Goal: Task Accomplishment & Management: Complete application form

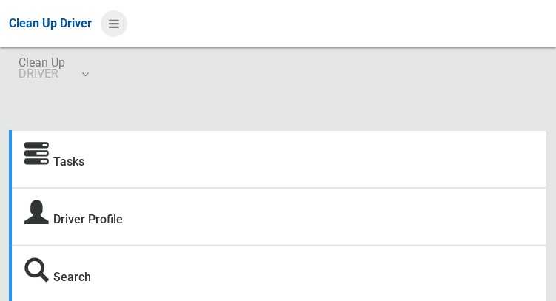
click at [119, 24] on icon at bounding box center [114, 23] width 10 height 25
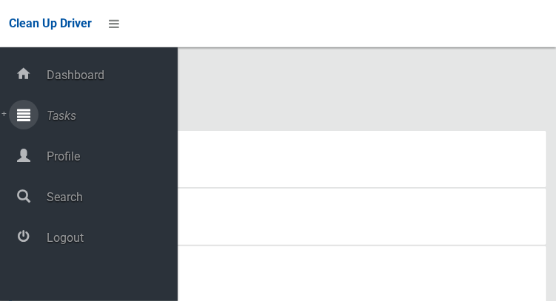
click at [26, 125] on icon at bounding box center [23, 115] width 13 height 30
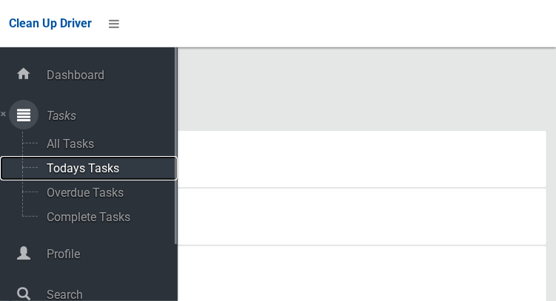
click at [64, 173] on span "Todays Tasks" at bounding box center [103, 168] width 123 height 14
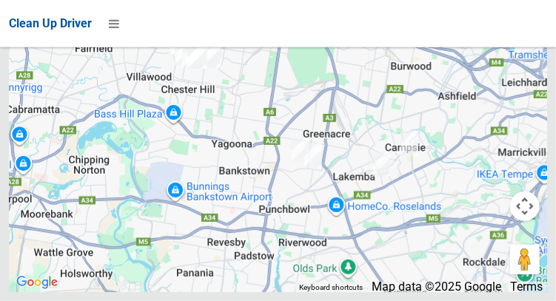
scroll to position [11305, 0]
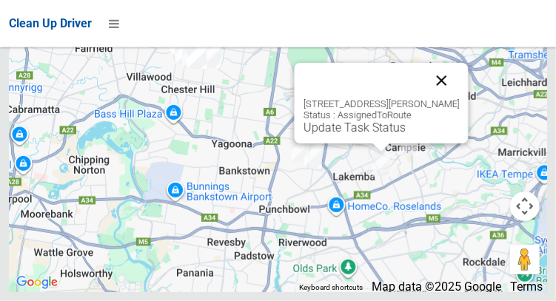
click at [438, 98] on button "Close" at bounding box center [441, 81] width 36 height 36
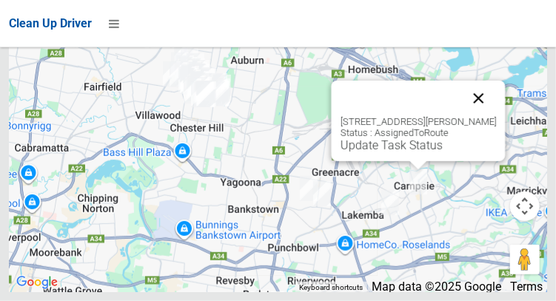
click at [471, 116] on button "Close" at bounding box center [478, 99] width 36 height 36
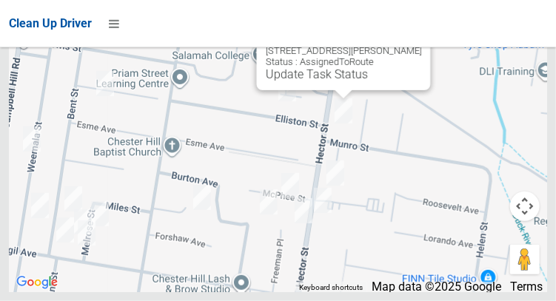
click at [402, 45] on button "Close" at bounding box center [403, 28] width 36 height 36
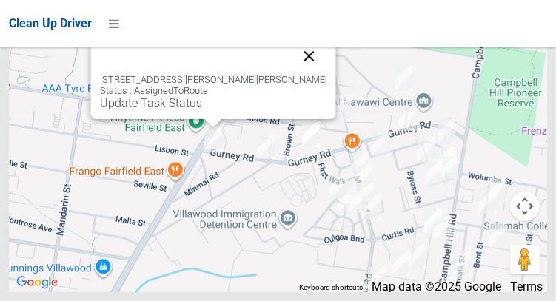
click at [294, 74] on button "Close" at bounding box center [309, 56] width 36 height 36
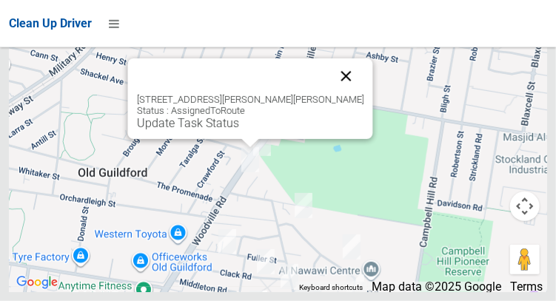
click at [334, 94] on button "Close" at bounding box center [346, 76] width 36 height 36
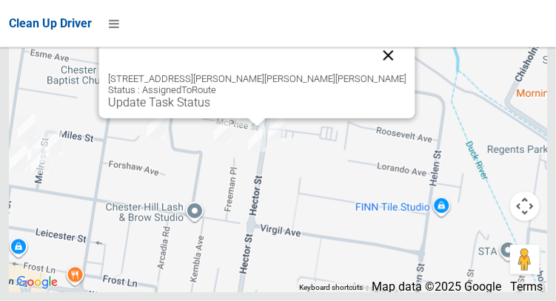
click at [370, 73] on button "Close" at bounding box center [388, 56] width 36 height 36
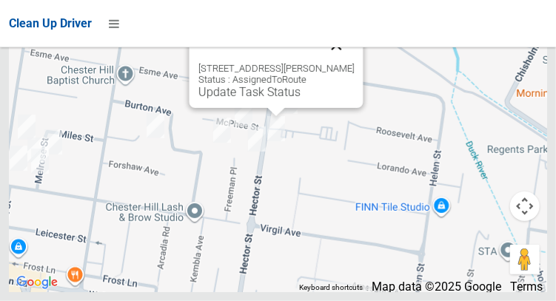
click at [342, 63] on button "Close" at bounding box center [336, 45] width 36 height 36
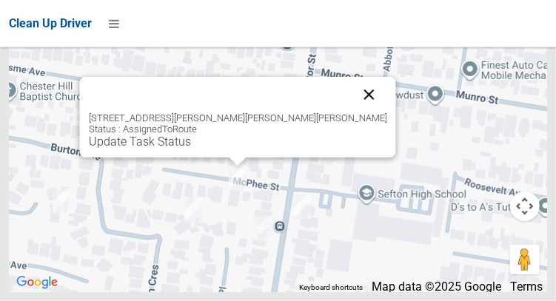
click at [351, 112] on button "Close" at bounding box center [369, 95] width 36 height 36
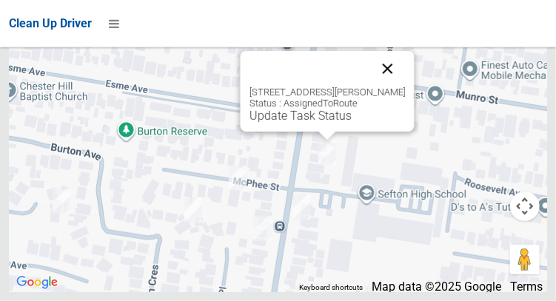
click at [386, 87] on button "Close" at bounding box center [387, 69] width 36 height 36
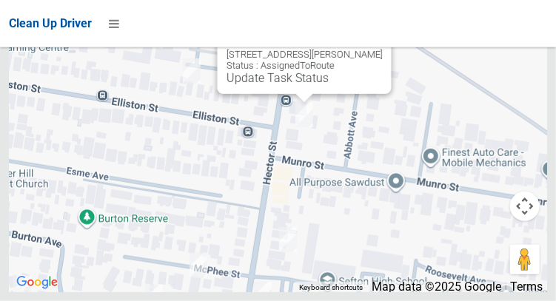
click at [369, 49] on button "Close" at bounding box center [364, 31] width 36 height 36
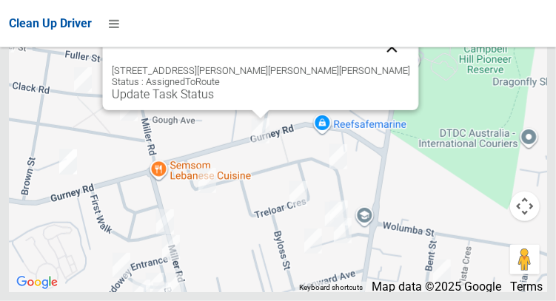
click at [374, 65] on button "Close" at bounding box center [392, 48] width 36 height 36
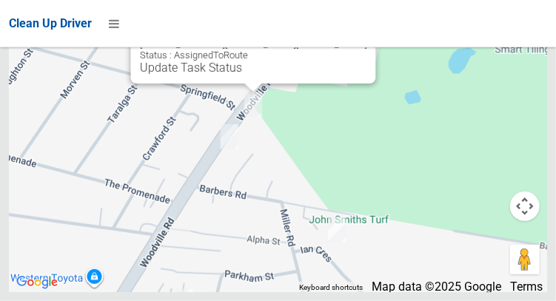
click at [331, 38] on button "Close" at bounding box center [349, 21] width 36 height 36
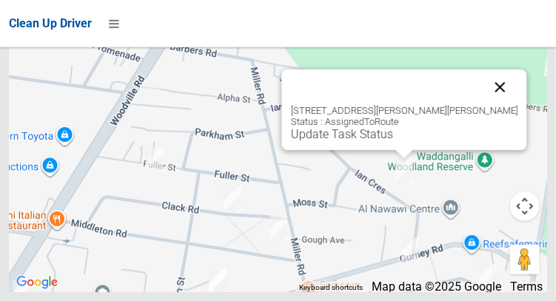
click at [482, 105] on button "Close" at bounding box center [500, 88] width 36 height 36
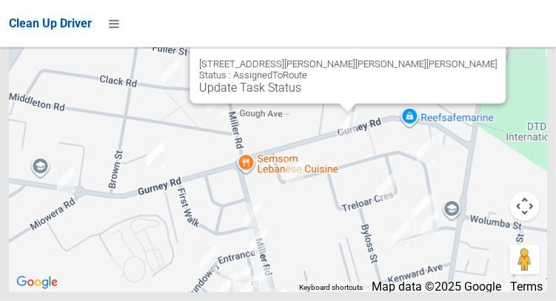
click at [461, 58] on button "Close" at bounding box center [479, 41] width 36 height 36
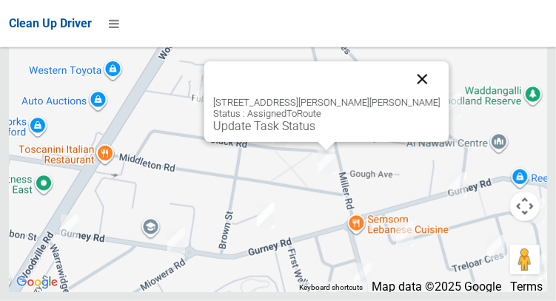
click at [404, 97] on button "Close" at bounding box center [422, 79] width 36 height 36
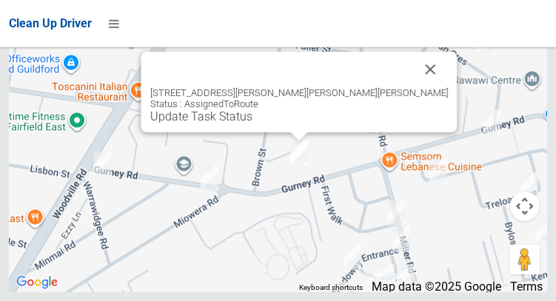
click at [374, 118] on div "2/70 Gurney Road, CHESTER HILL NSW 2162 Status : AssignedToRoute Update Task St…" at bounding box center [299, 92] width 316 height 81
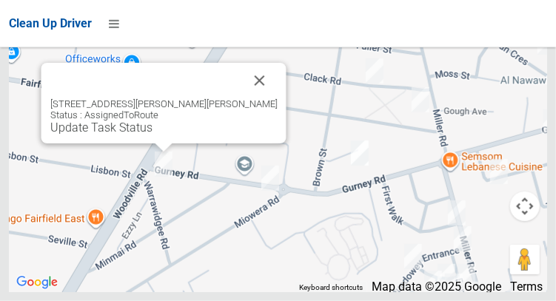
scroll to position [11293, 0]
click at [246, 98] on button "Close" at bounding box center [259, 81] width 36 height 36
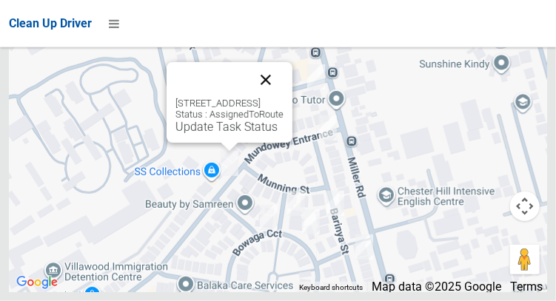
click at [283, 98] on button "Close" at bounding box center [266, 80] width 36 height 36
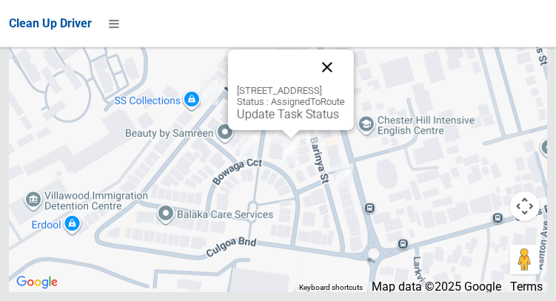
click at [345, 85] on button "Close" at bounding box center [327, 68] width 36 height 36
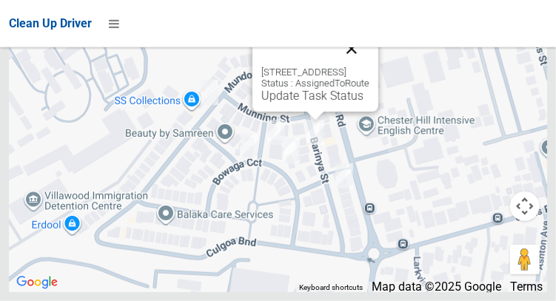
click at [369, 67] on button "Close" at bounding box center [352, 49] width 36 height 36
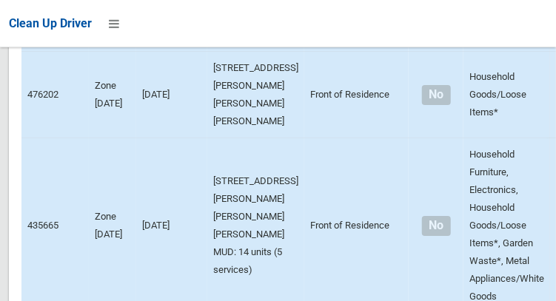
scroll to position [1641, 0]
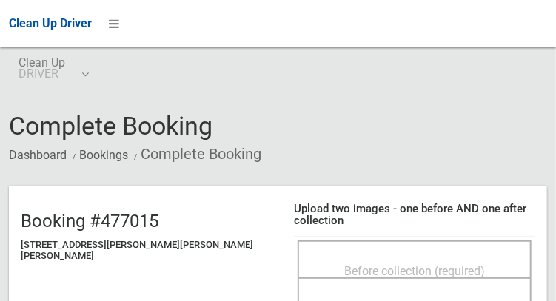
click at [397, 257] on div "Before collection (required)" at bounding box center [414, 270] width 201 height 27
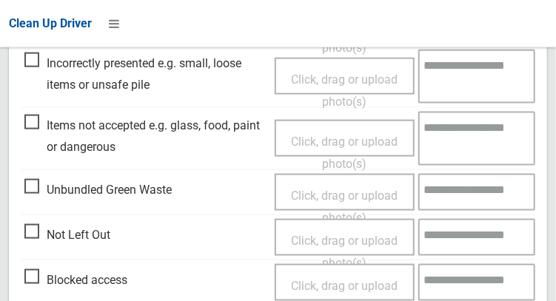
scroll to position [539, 0]
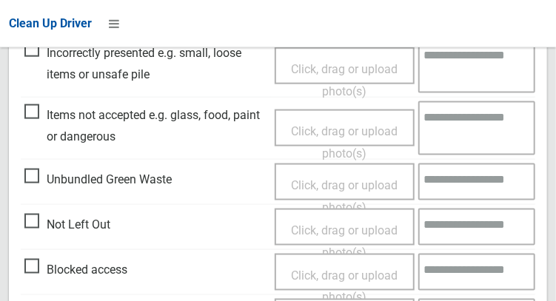
click at [37, 220] on span "Not Left Out" at bounding box center [67, 225] width 86 height 22
click at [368, 223] on span "Click, drag or upload photo(s)" at bounding box center [344, 241] width 107 height 36
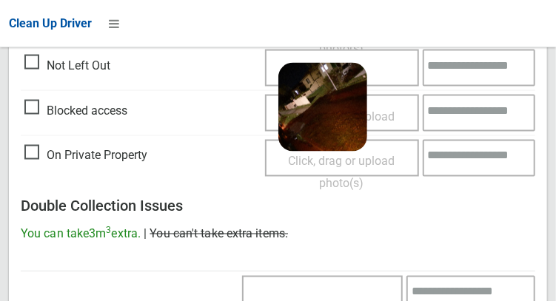
scroll to position [1078, 0]
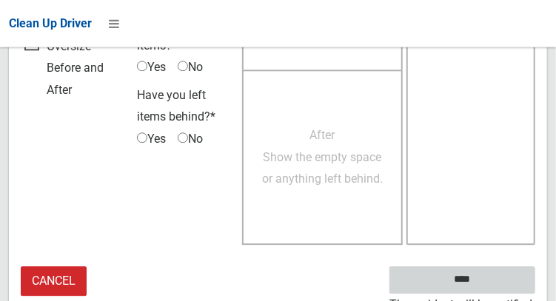
click at [476, 277] on input "****" at bounding box center [462, 279] width 146 height 27
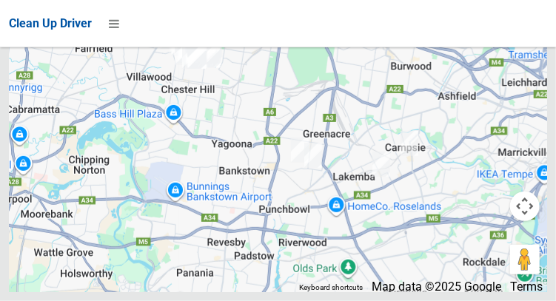
scroll to position [11227, 0]
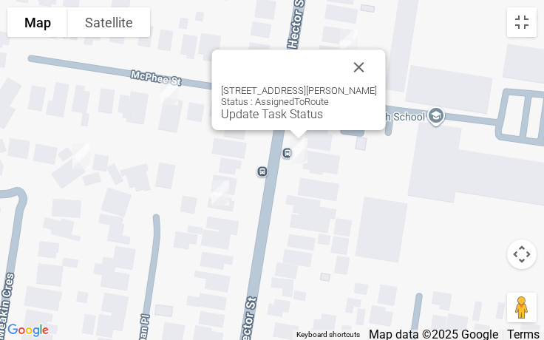
click at [335, 67] on div at bounding box center [281, 68] width 121 height 36
click at [352, 61] on button "Close" at bounding box center [360, 68] width 36 height 36
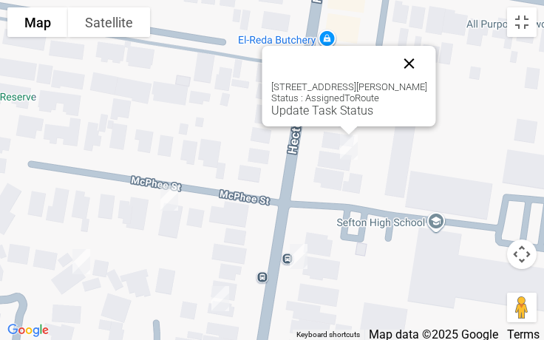
click at [414, 58] on button "Close" at bounding box center [410, 64] width 36 height 36
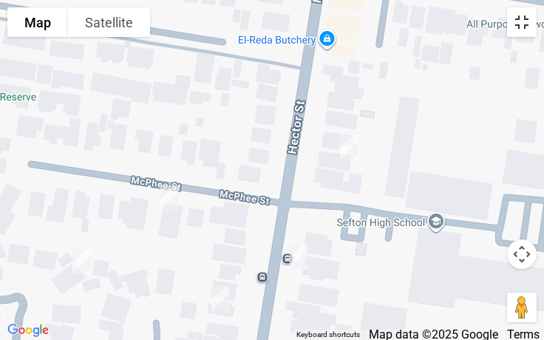
click at [525, 26] on button "Toggle fullscreen view" at bounding box center [522, 22] width 30 height 30
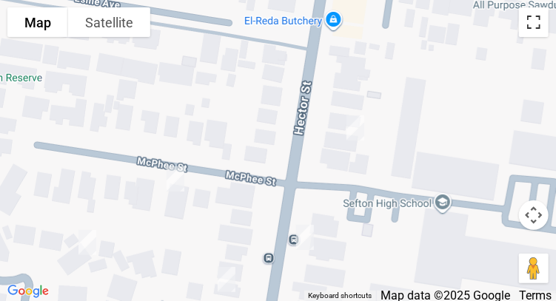
scroll to position [1548, 0]
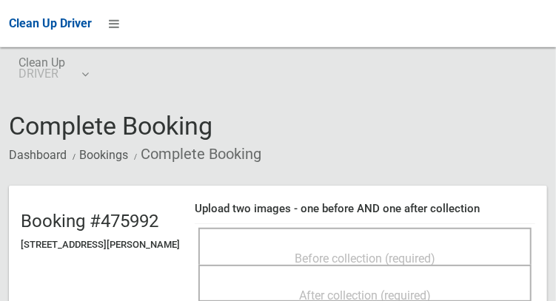
click at [386, 244] on div "Before collection (required)" at bounding box center [365, 257] width 300 height 27
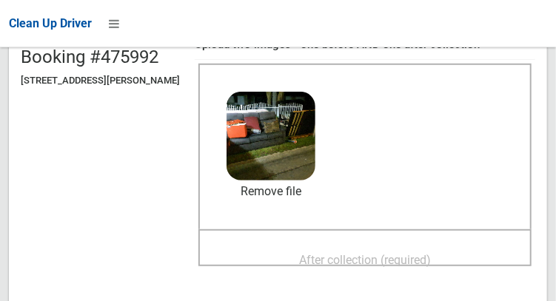
scroll to position [165, 0]
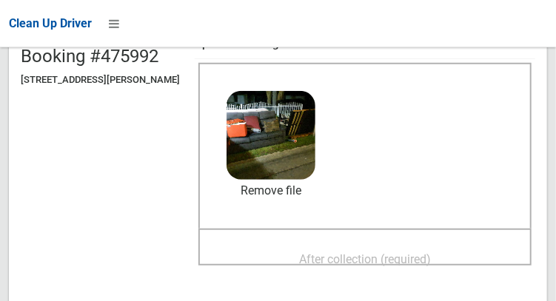
click at [366, 252] on span "After collection (required)" at bounding box center [365, 259] width 132 height 14
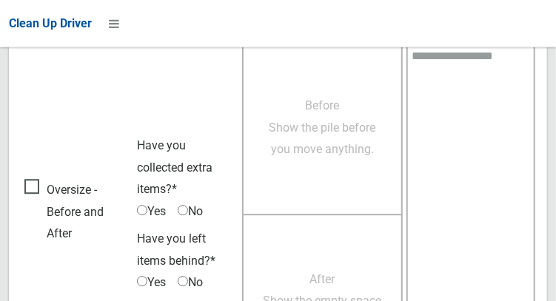
scroll to position [1335, 0]
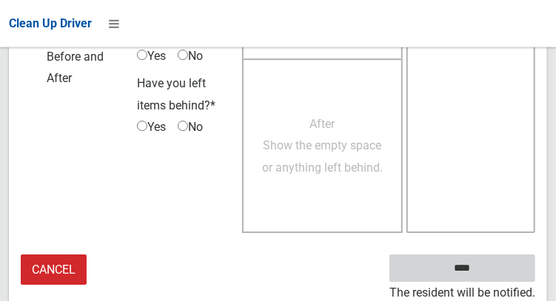
click at [500, 270] on input "****" at bounding box center [462, 267] width 146 height 27
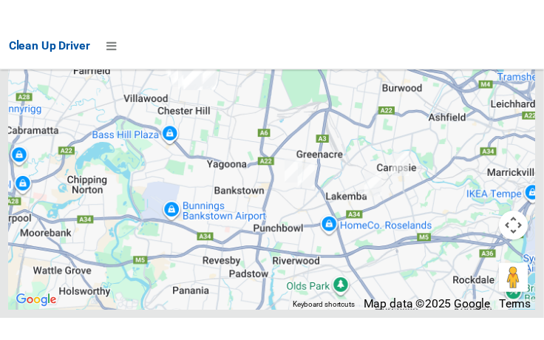
scroll to position [11232, 0]
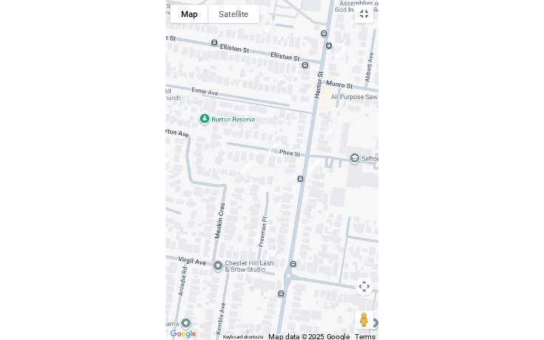
scroll to position [11094, 0]
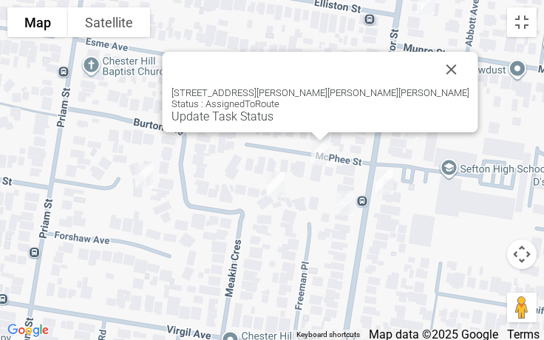
click at [293, 124] on div "38 Mc Phee Street, CHESTER HILL NSW 2162 Status : AssignedToRoute Update Task S…" at bounding box center [321, 92] width 316 height 81
click at [274, 115] on link "Update Task Status" at bounding box center [223, 116] width 102 height 14
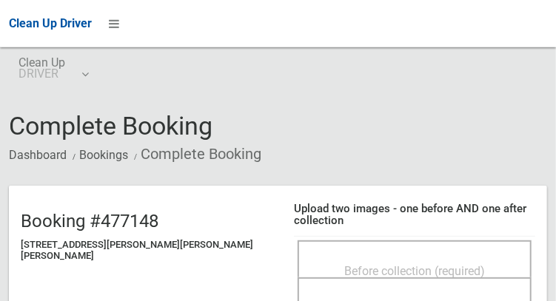
click at [397, 240] on div "Before collection (required)" at bounding box center [414, 258] width 234 height 37
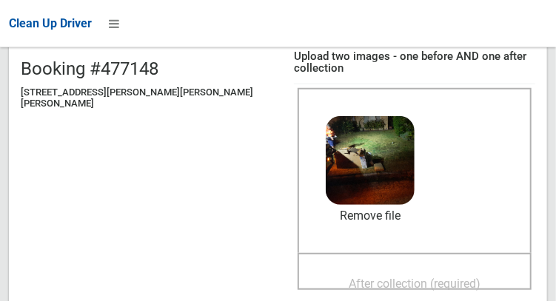
scroll to position [183, 0]
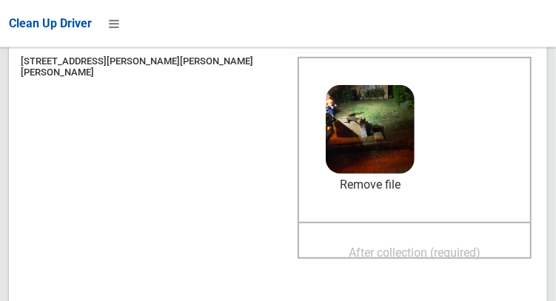
click at [384, 246] on span "After collection (required)" at bounding box center [414, 253] width 132 height 14
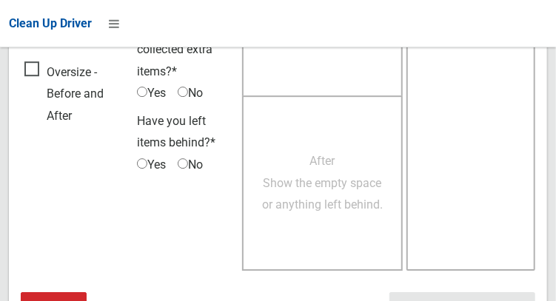
scroll to position [1335, 0]
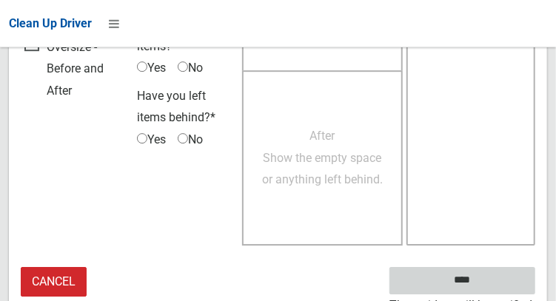
click at [484, 277] on input "****" at bounding box center [462, 280] width 146 height 27
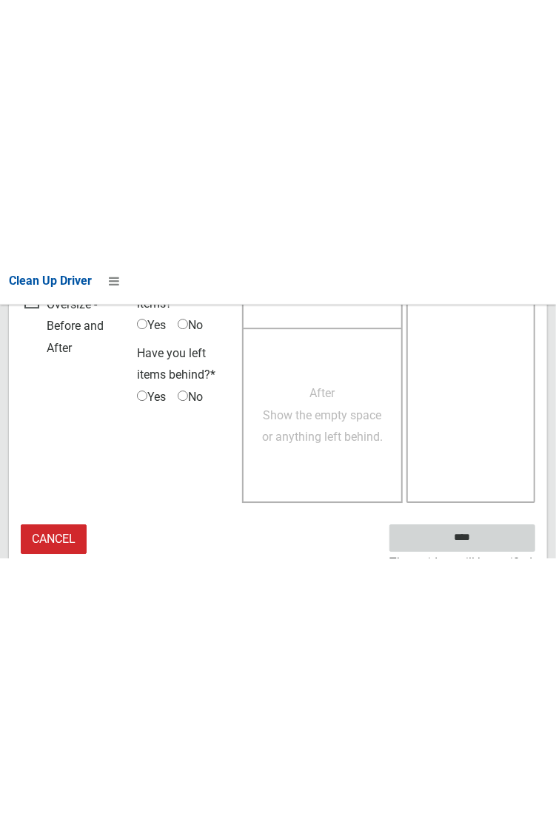
scroll to position [854, 0]
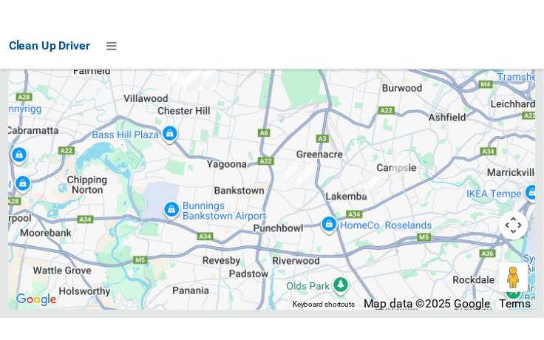
scroll to position [11173, 0]
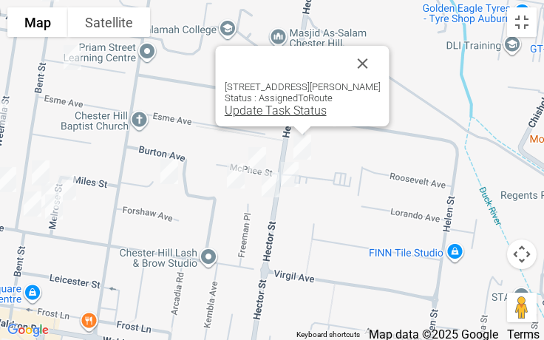
click at [281, 114] on link "Update Task Status" at bounding box center [276, 111] width 102 height 14
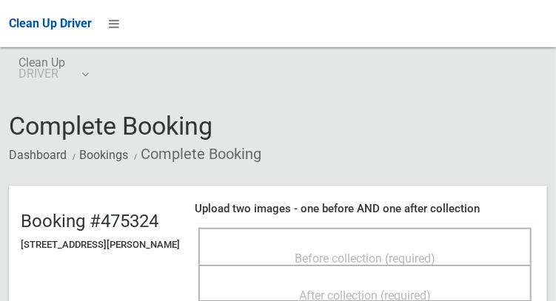
click at [396, 244] on div "Before collection (required)" at bounding box center [365, 257] width 300 height 27
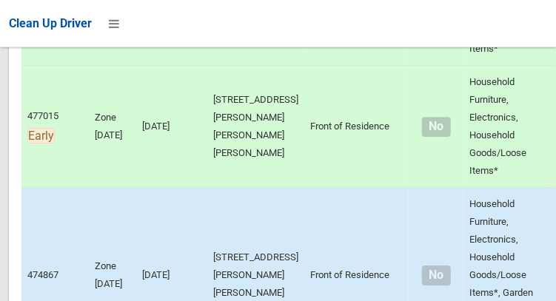
scroll to position [1327, 0]
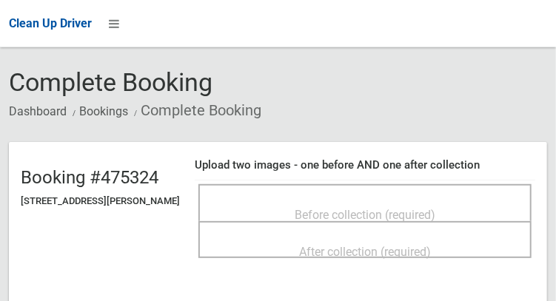
scroll to position [45, 0]
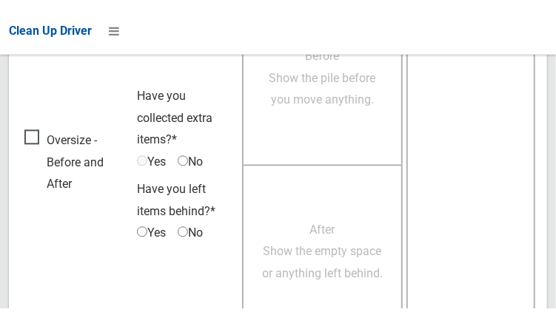
scroll to position [979, 0]
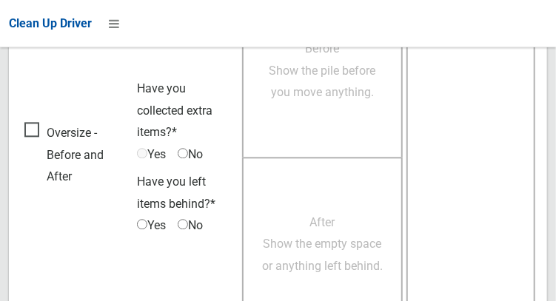
click at [44, 114] on td "Oversize - Before and After" at bounding box center [77, 157] width 112 height 357
click at [47, 124] on span "Oversize - Before and After" at bounding box center [76, 155] width 105 height 66
click at [27, 138] on span "Oversize - Before and After" at bounding box center [76, 155] width 105 height 66
click at [152, 146] on span "Yes" at bounding box center [151, 155] width 29 height 22
click at [193, 144] on span "No" at bounding box center [190, 155] width 25 height 22
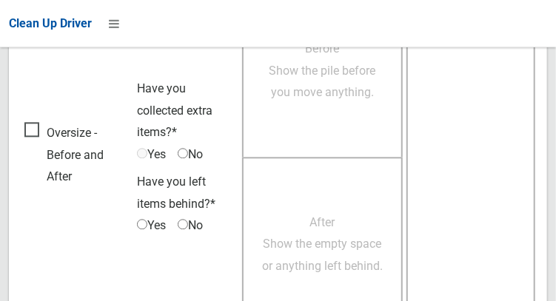
click at [153, 215] on span "Yes" at bounding box center [151, 226] width 29 height 22
click at [304, 118] on div "Before Show the pile before you move anything." at bounding box center [322, 70] width 161 height 174
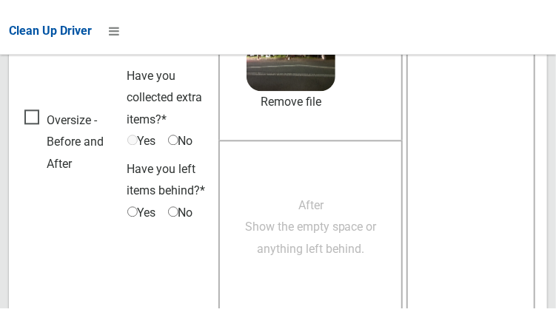
scroll to position [998, 0]
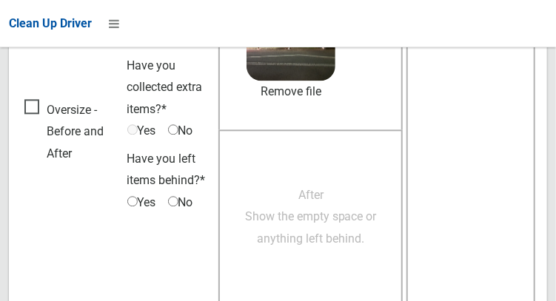
click at [338, 222] on span "After Show the empty space or anything left behind." at bounding box center [311, 217] width 132 height 58
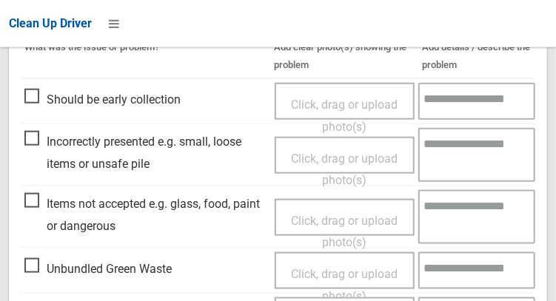
scroll to position [435, 0]
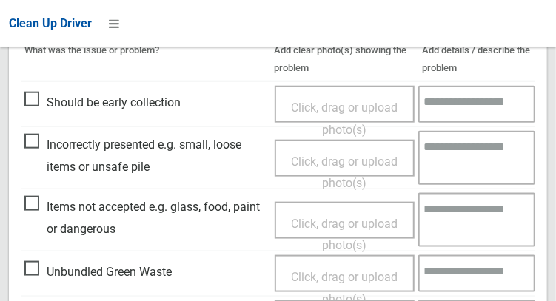
click at [38, 200] on span "Items not accepted e.g. glass, food, paint or dangerous" at bounding box center [145, 218] width 243 height 44
click at [317, 220] on span "Click, drag or upload photo(s)" at bounding box center [344, 235] width 107 height 36
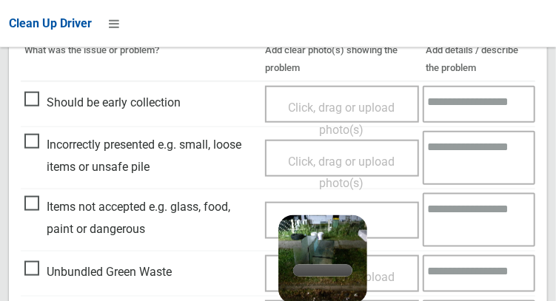
click at [469, 221] on textarea at bounding box center [478, 220] width 112 height 54
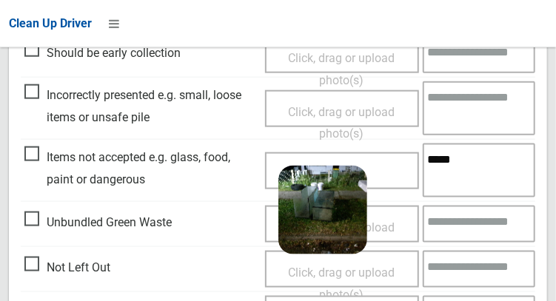
scroll to position [0, 0]
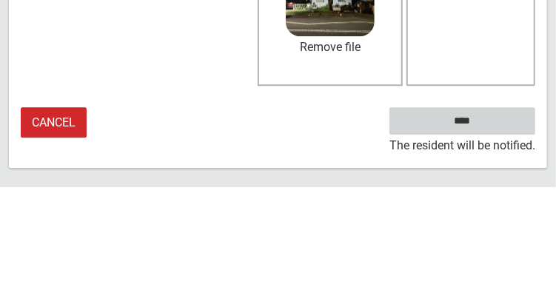
type textarea "*****"
click at [499, 242] on input "****" at bounding box center [462, 235] width 146 height 27
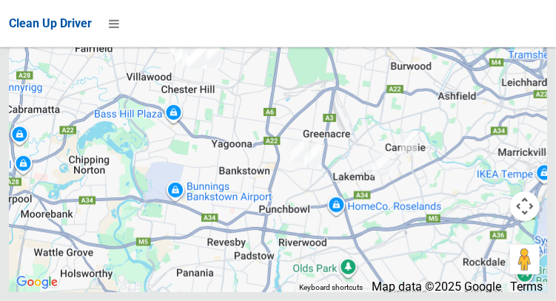
scroll to position [11232, 0]
click at [527, 70] on div at bounding box center [278, 107] width 538 height 370
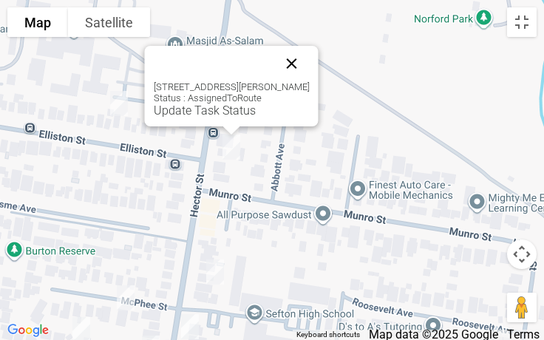
click at [297, 69] on button "Close" at bounding box center [292, 64] width 36 height 36
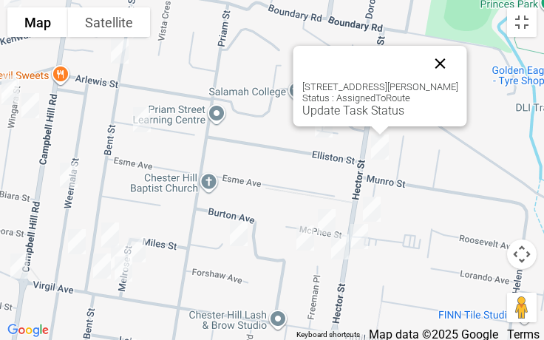
click at [442, 55] on button "Close" at bounding box center [441, 64] width 36 height 36
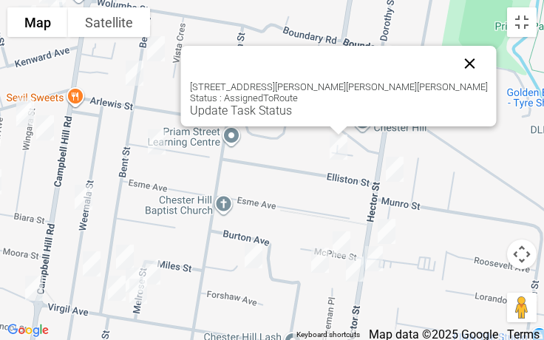
click at [453, 62] on button "Close" at bounding box center [471, 64] width 36 height 36
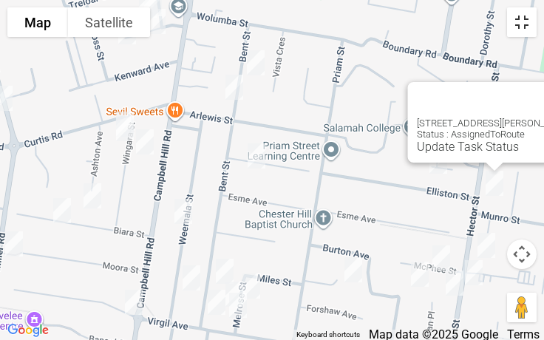
click at [525, 32] on button "Toggle fullscreen view" at bounding box center [522, 22] width 30 height 30
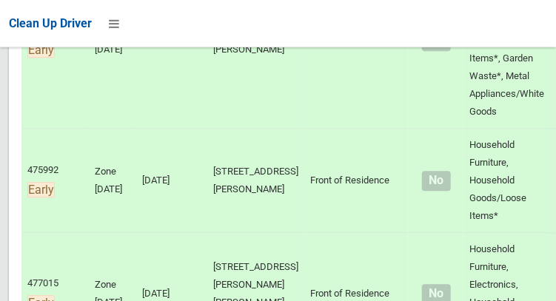
scroll to position [1155, 0]
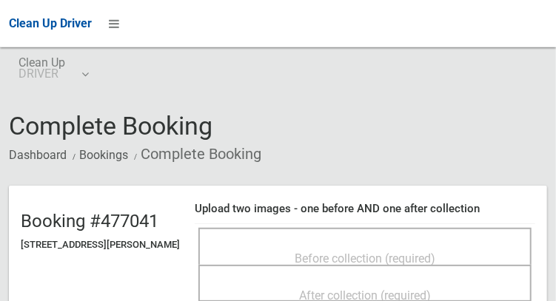
click at [449, 244] on div "Before collection (required)" at bounding box center [365, 257] width 300 height 27
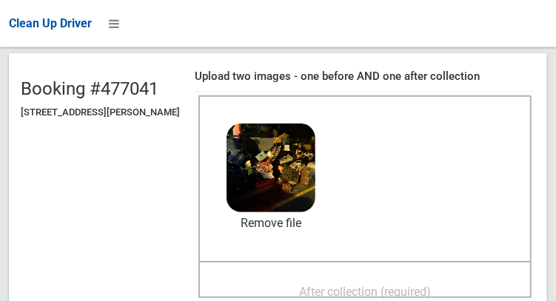
scroll to position [135, 0]
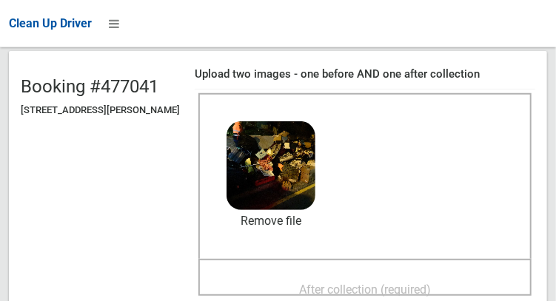
click at [417, 283] on span "After collection (required)" at bounding box center [365, 290] width 132 height 14
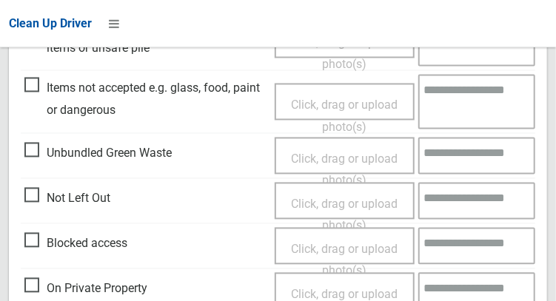
scroll to position [1335, 0]
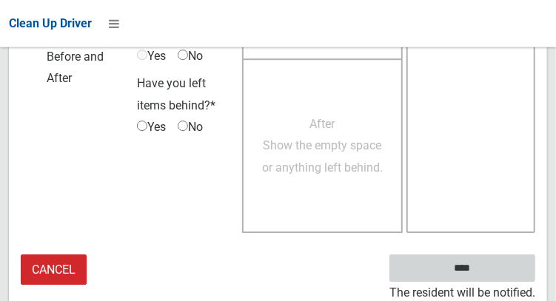
click at [463, 266] on input "****" at bounding box center [462, 267] width 146 height 27
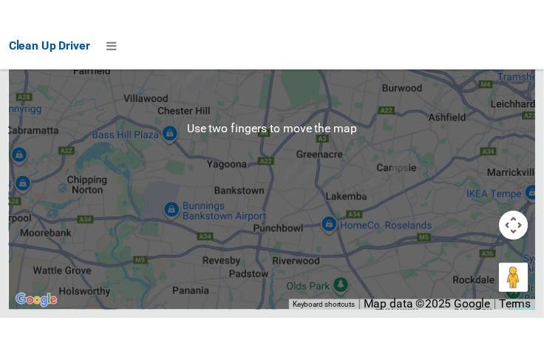
scroll to position [11222, 0]
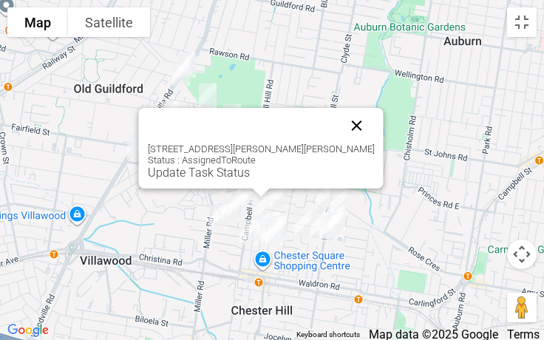
click at [342, 125] on button "Close" at bounding box center [358, 126] width 36 height 36
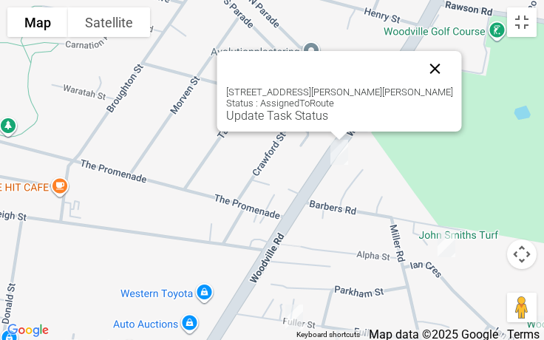
click at [419, 67] on button "Close" at bounding box center [436, 69] width 36 height 36
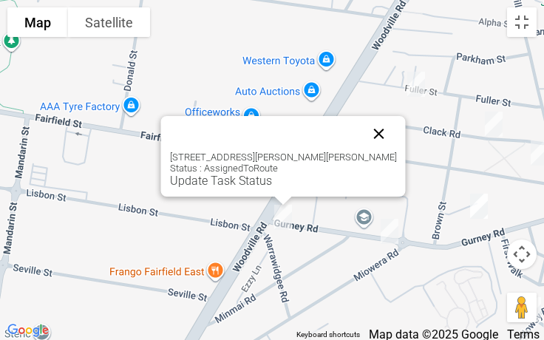
click at [365, 128] on button "Close" at bounding box center [380, 134] width 36 height 36
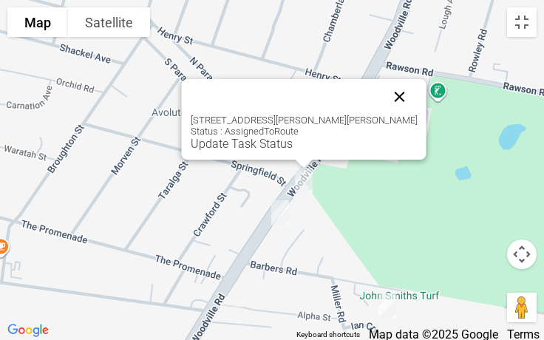
click at [382, 101] on button "Close" at bounding box center [400, 97] width 36 height 36
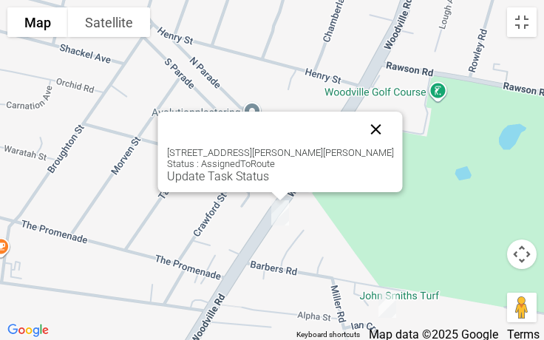
click at [359, 133] on button "Close" at bounding box center [377, 130] width 36 height 36
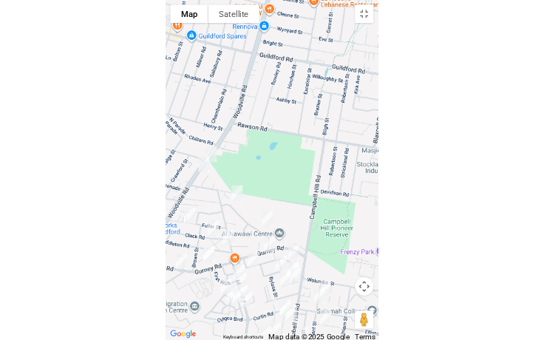
scroll to position [11094, 0]
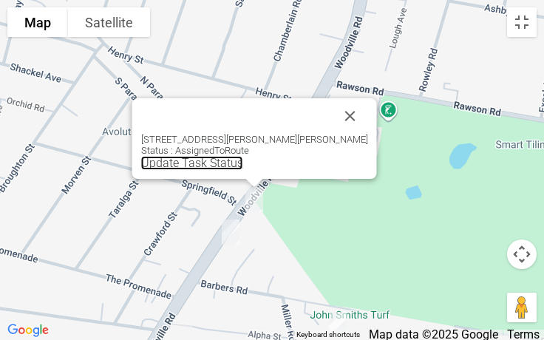
click at [214, 164] on link "Update Task Status" at bounding box center [192, 163] width 102 height 14
click at [203, 164] on link "Update Task Status" at bounding box center [192, 163] width 102 height 14
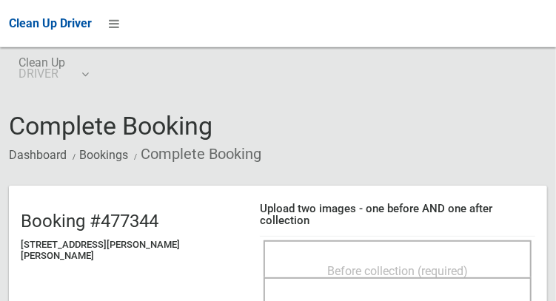
click at [318, 257] on div "Before collection (required)" at bounding box center [397, 270] width 235 height 27
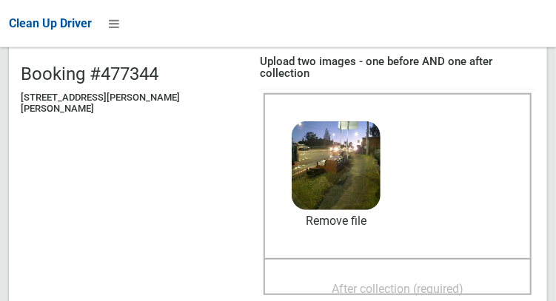
scroll to position [149, 0]
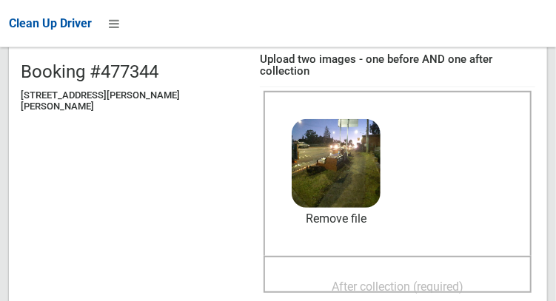
click at [389, 281] on span "After collection (required)" at bounding box center [397, 287] width 132 height 14
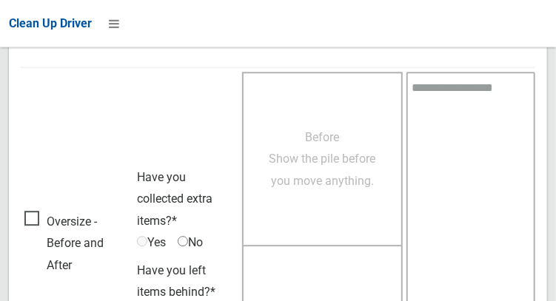
scroll to position [1335, 0]
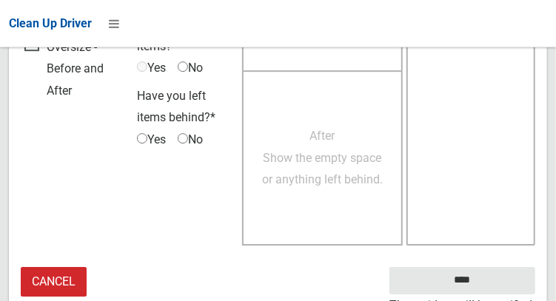
click at [471, 294] on small "The resident will be notified." at bounding box center [462, 305] width 146 height 22
click at [476, 294] on small "The resident will be notified." at bounding box center [462, 305] width 146 height 22
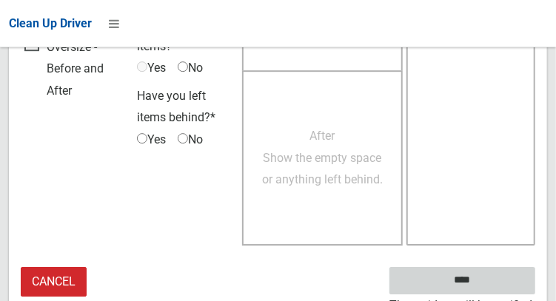
click at [484, 277] on input "****" at bounding box center [462, 280] width 146 height 27
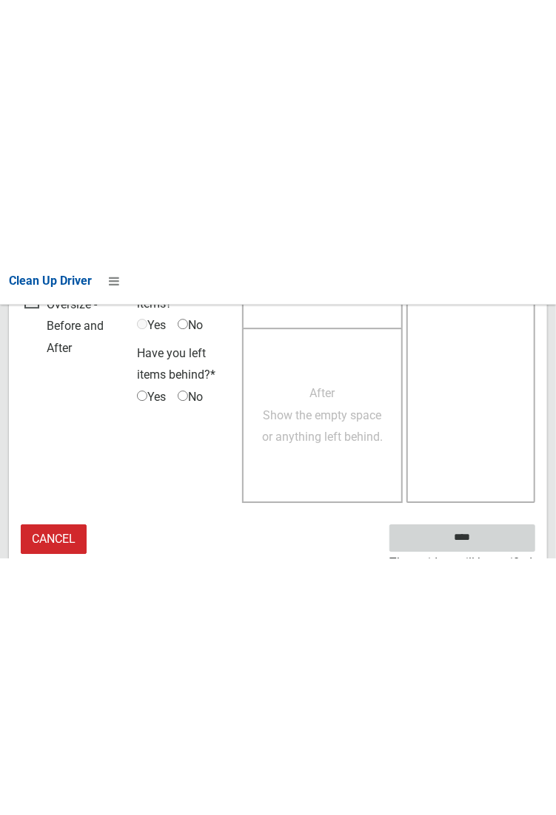
scroll to position [854, 0]
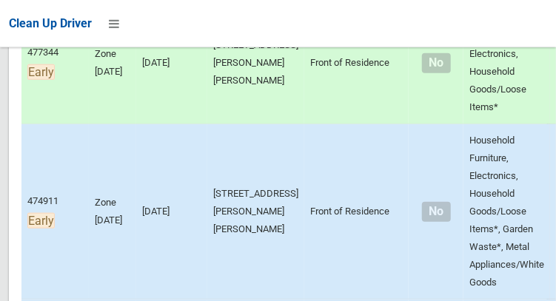
scroll to position [365, 0]
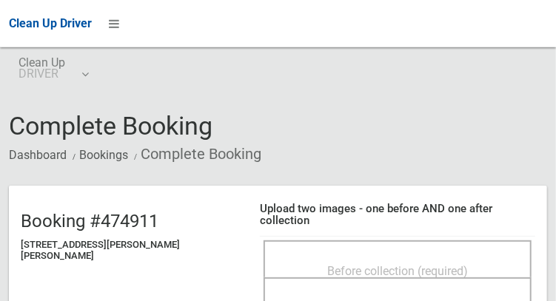
click at [412, 257] on div "Before collection (required)" at bounding box center [397, 270] width 235 height 27
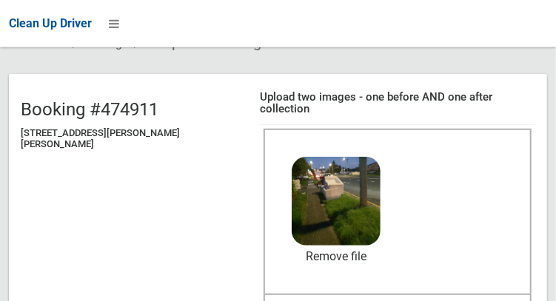
scroll to position [125, 0]
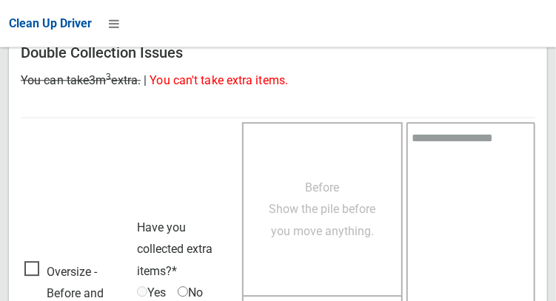
scroll to position [1335, 0]
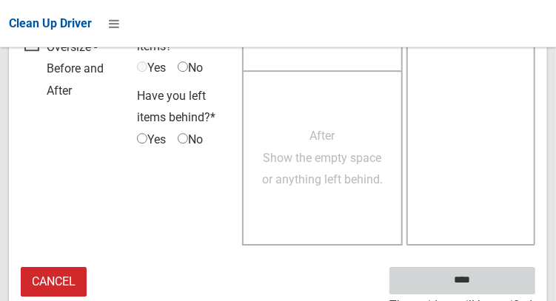
click at [484, 269] on input "****" at bounding box center [462, 280] width 146 height 27
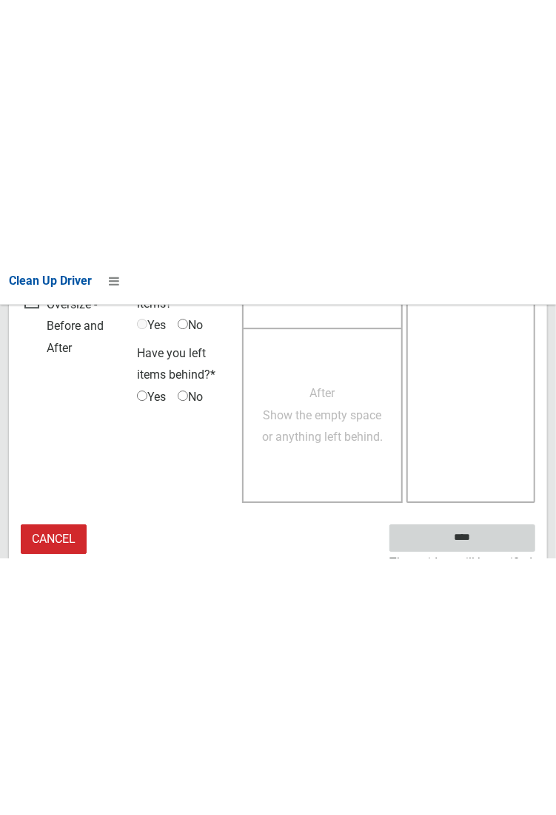
scroll to position [854, 0]
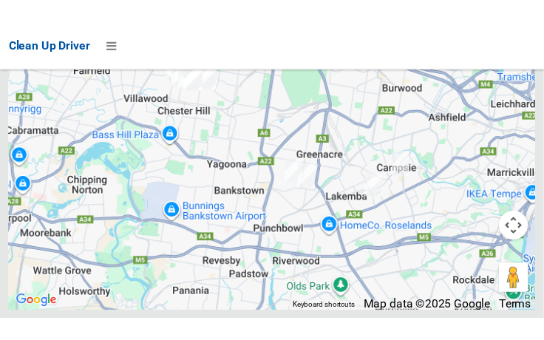
scroll to position [11151, 0]
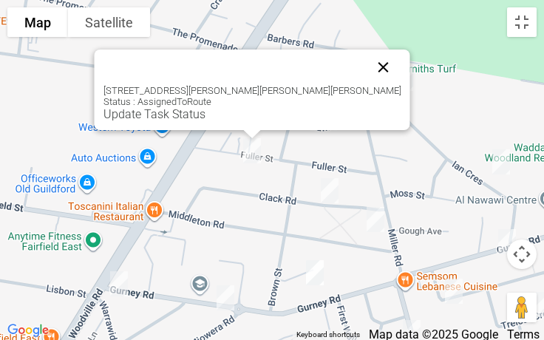
click at [366, 50] on button "Close" at bounding box center [384, 68] width 36 height 36
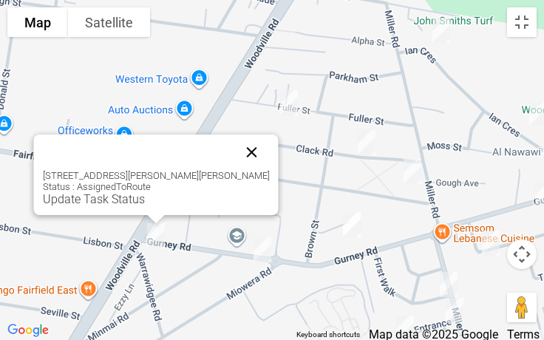
click at [244, 143] on button "Close" at bounding box center [252, 153] width 36 height 36
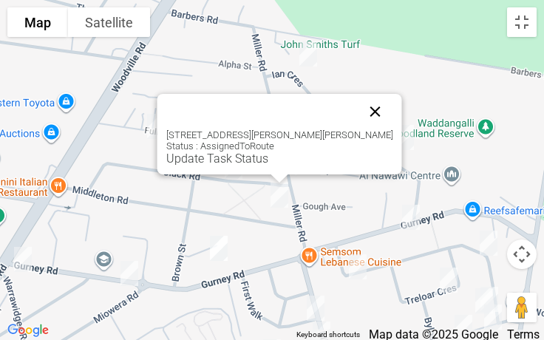
click at [358, 112] on button "Close" at bounding box center [376, 112] width 36 height 36
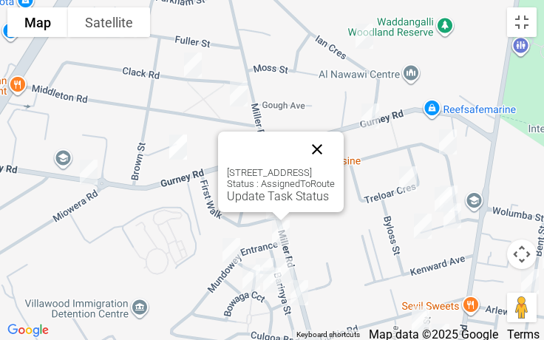
click at [335, 156] on button "Close" at bounding box center [318, 150] width 36 height 36
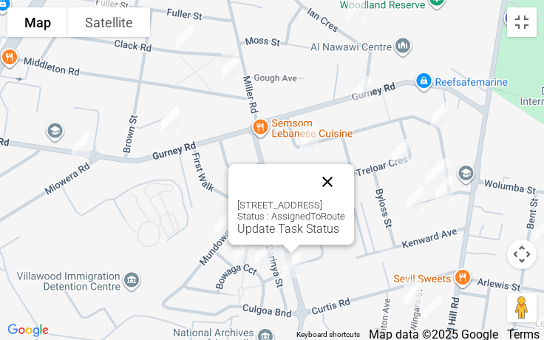
click at [345, 183] on button "Close" at bounding box center [328, 182] width 36 height 36
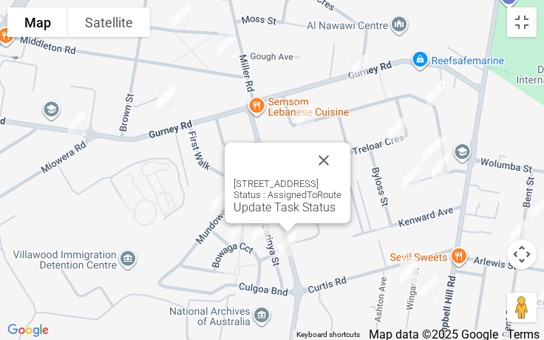
click at [351, 161] on div "33 Barinya Street, VILLAWOOD NSW 2163 Status : AssignedToRoute Update Task Stat…" at bounding box center [288, 183] width 126 height 81
click at [342, 164] on button "Close" at bounding box center [324, 161] width 36 height 36
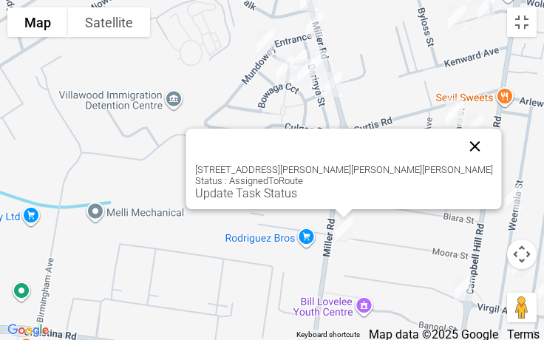
click at [458, 153] on button "Close" at bounding box center [476, 147] width 36 height 36
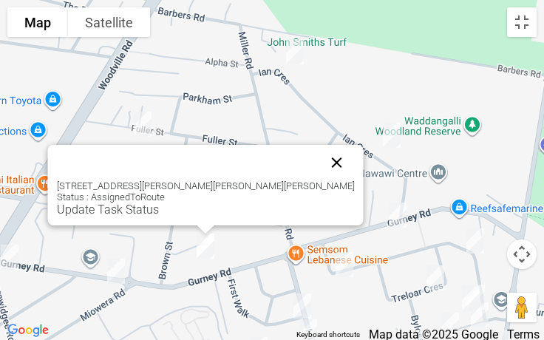
click at [320, 169] on button "Close" at bounding box center [338, 163] width 36 height 36
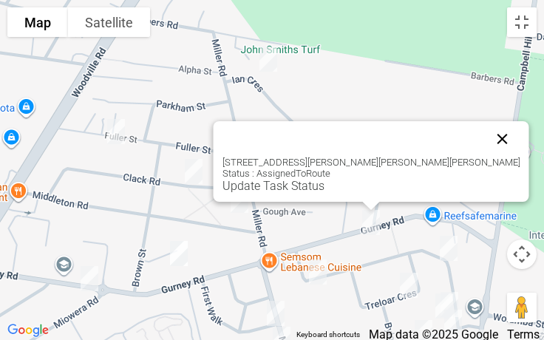
click at [485, 141] on button "Close" at bounding box center [503, 139] width 36 height 36
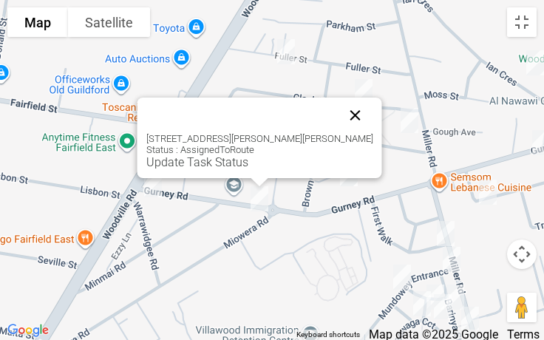
click at [338, 124] on button "Close" at bounding box center [356, 116] width 36 height 36
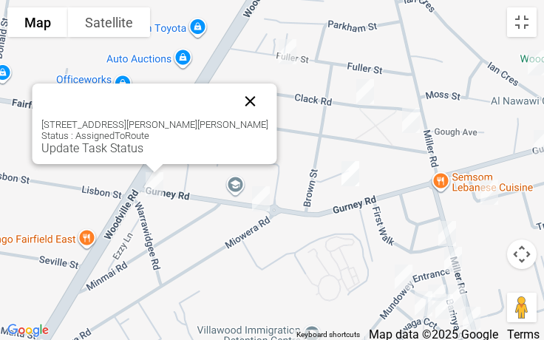
click at [233, 115] on button "Close" at bounding box center [251, 102] width 36 height 36
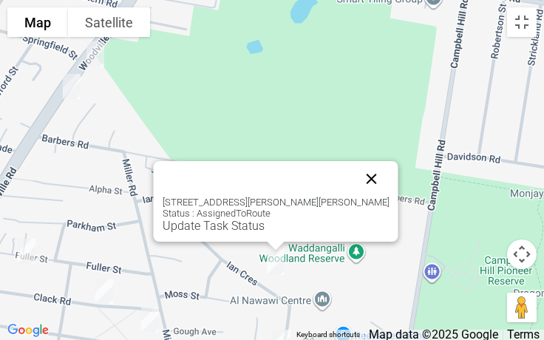
click at [354, 175] on button "Close" at bounding box center [372, 179] width 36 height 36
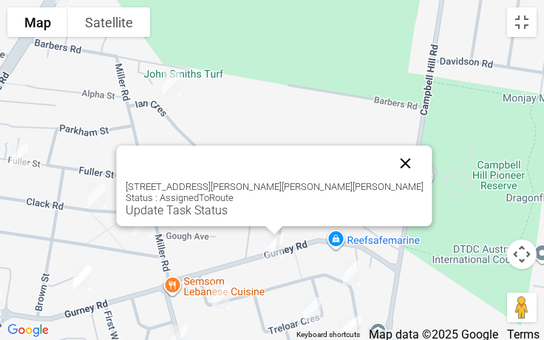
click at [388, 157] on button "Close" at bounding box center [406, 164] width 36 height 36
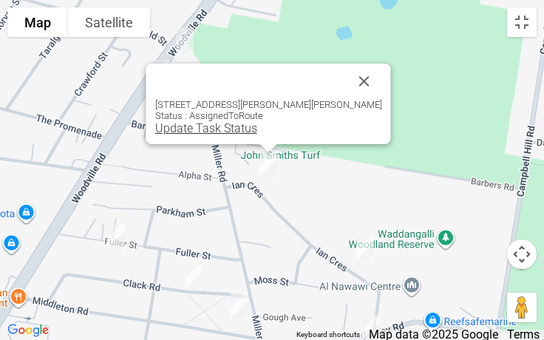
click at [250, 131] on link "Update Task Status" at bounding box center [206, 128] width 102 height 14
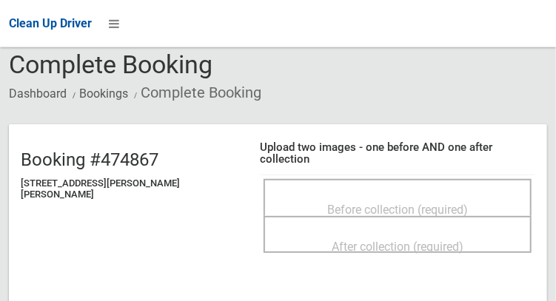
scroll to position [67, 0]
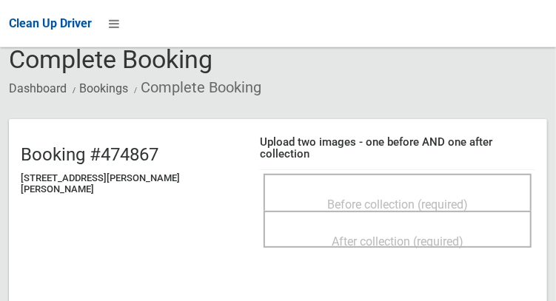
click at [345, 190] on div "Before collection (required)" at bounding box center [397, 203] width 235 height 27
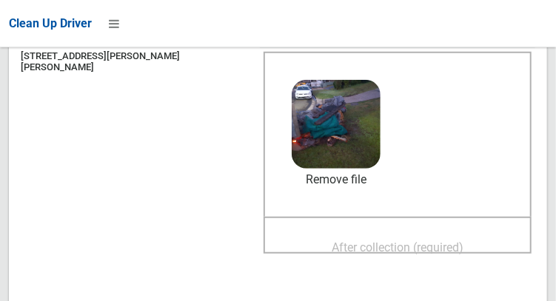
scroll to position [185, 0]
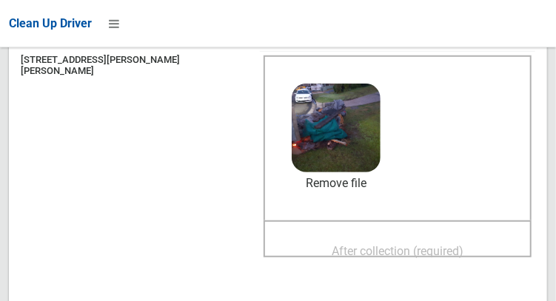
click at [385, 244] on span "After collection (required)" at bounding box center [397, 251] width 132 height 14
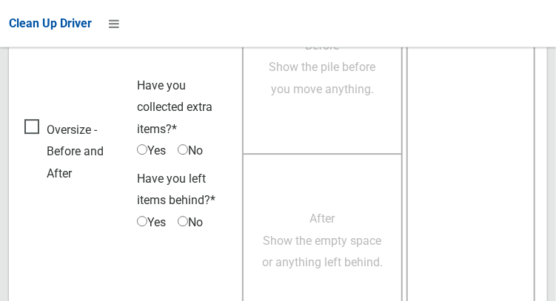
scroll to position [1335, 0]
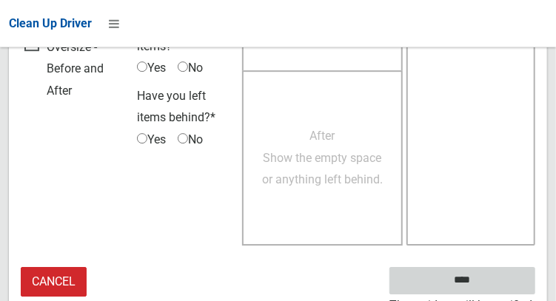
click at [507, 267] on input "****" at bounding box center [462, 280] width 146 height 27
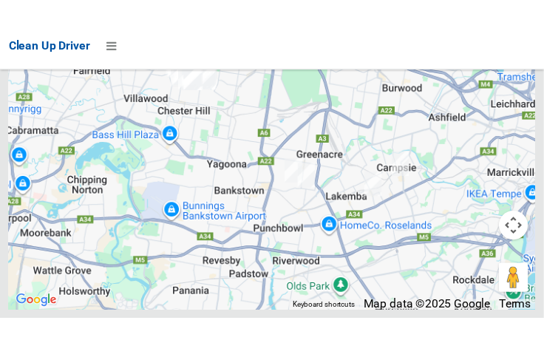
scroll to position [11146, 0]
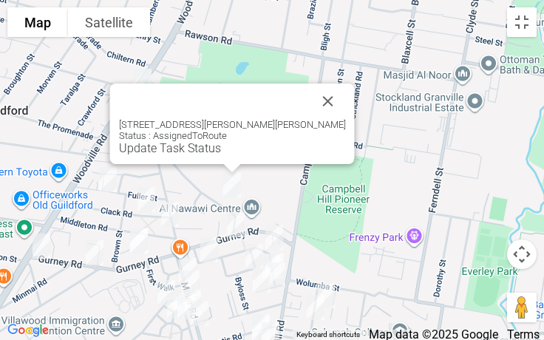
click at [206, 155] on div "23 Ian Crescent, CHESTER HILL NSW 2162 Status : AssignedToRoute Update Task Sta…" at bounding box center [232, 124] width 245 height 81
click at [206, 149] on link "Update Task Status" at bounding box center [170, 148] width 102 height 14
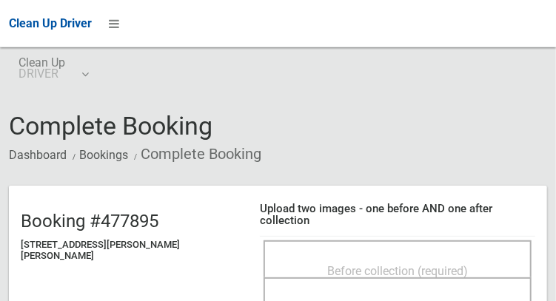
click at [419, 257] on div "Before collection (required)" at bounding box center [397, 270] width 235 height 27
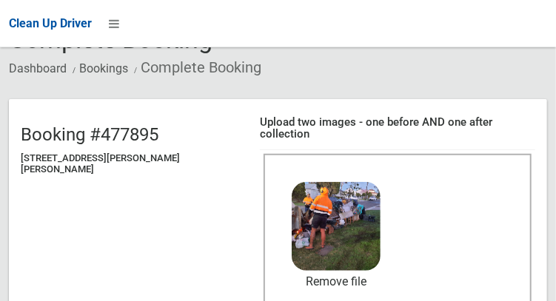
scroll to position [121, 0]
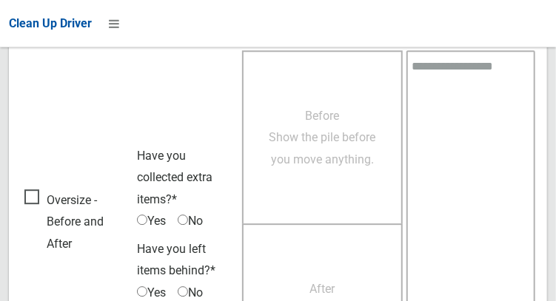
scroll to position [1335, 0]
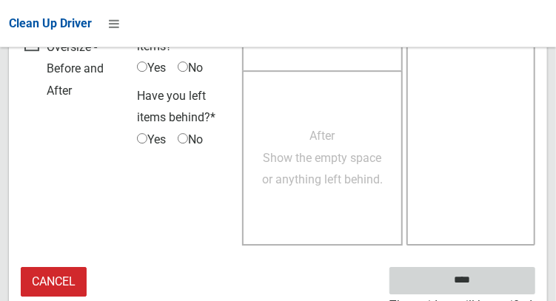
click at [484, 275] on input "****" at bounding box center [462, 280] width 146 height 27
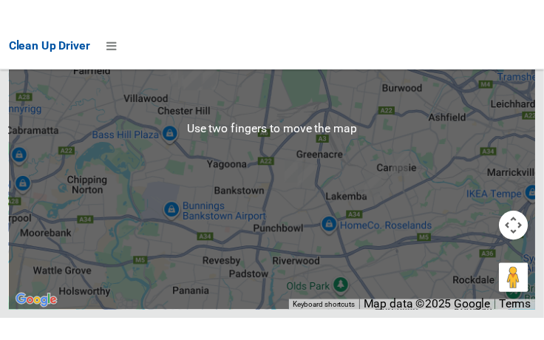
scroll to position [11226, 0]
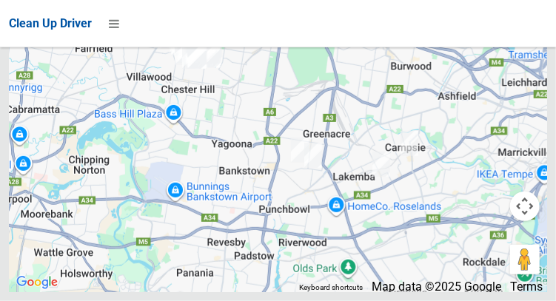
click at [530, 72] on div at bounding box center [278, 107] width 538 height 370
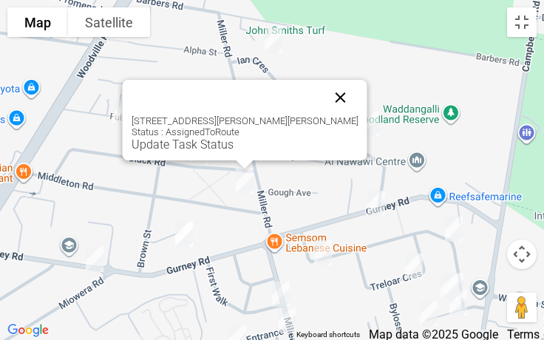
click at [326, 97] on button "Close" at bounding box center [341, 98] width 36 height 36
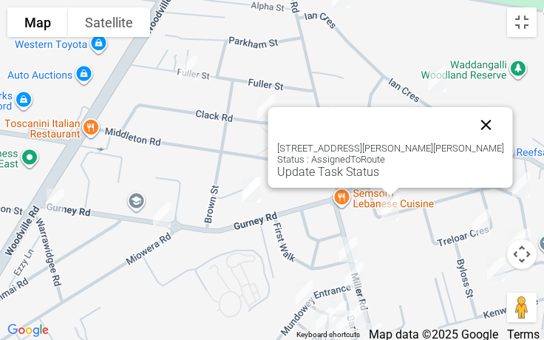
click at [477, 118] on button "Close" at bounding box center [487, 125] width 36 height 36
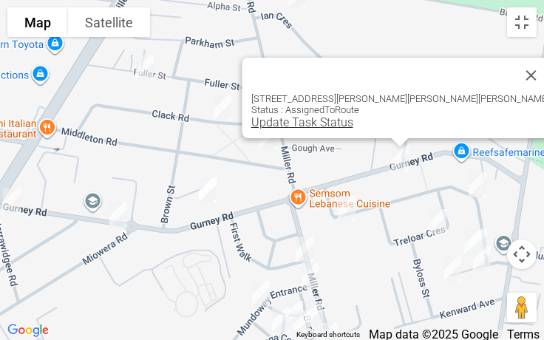
click at [354, 124] on link "Update Task Status" at bounding box center [303, 122] width 102 height 14
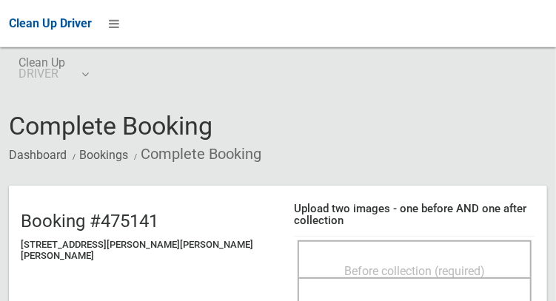
click at [317, 240] on div "Before collection (required)" at bounding box center [414, 258] width 234 height 37
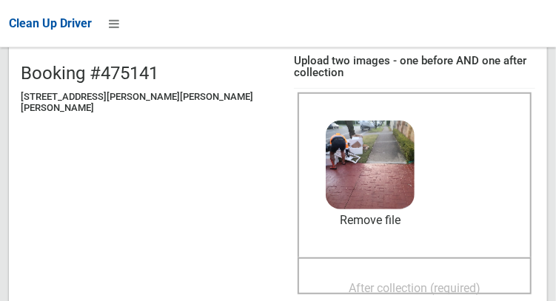
scroll to position [141, 0]
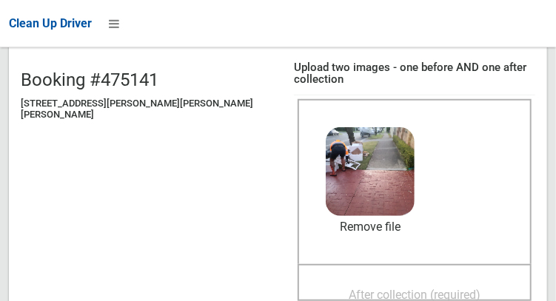
click at [385, 288] on span "After collection (required)" at bounding box center [414, 295] width 132 height 14
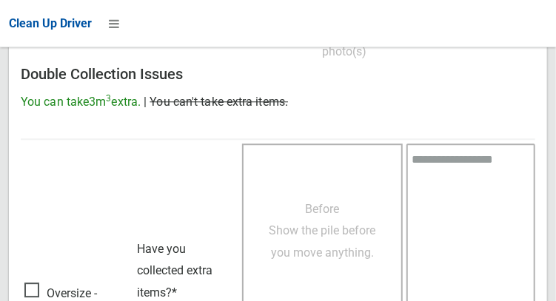
scroll to position [1335, 0]
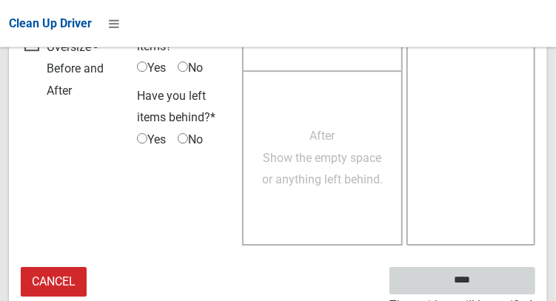
click at [484, 276] on input "****" at bounding box center [462, 280] width 146 height 27
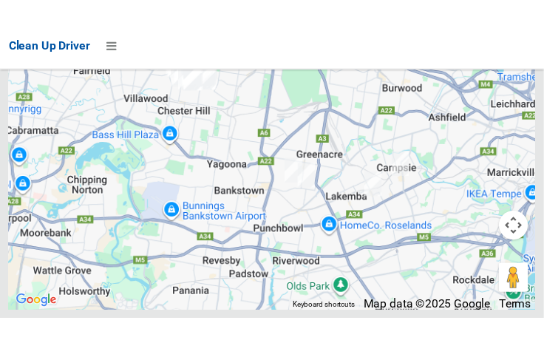
scroll to position [11129, 0]
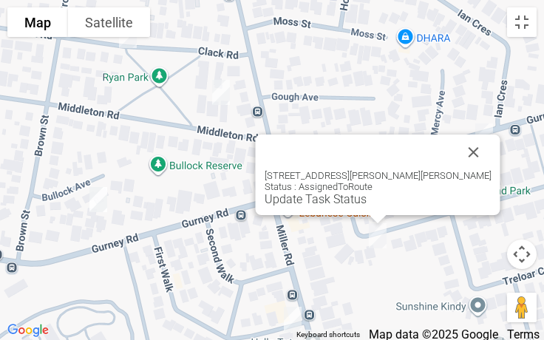
click at [439, 161] on div at bounding box center [361, 153] width 192 height 36
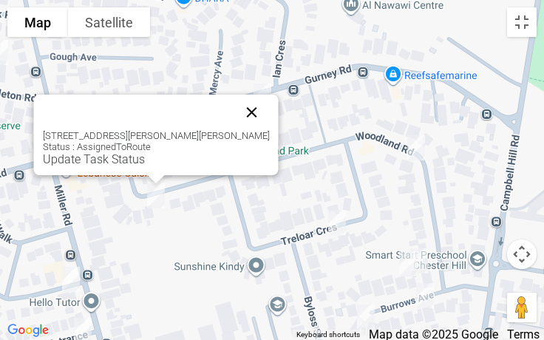
click at [238, 118] on button "Close" at bounding box center [252, 113] width 36 height 36
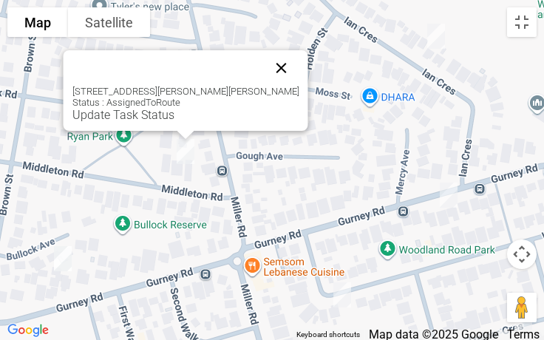
click at [265, 67] on button "Close" at bounding box center [282, 68] width 36 height 36
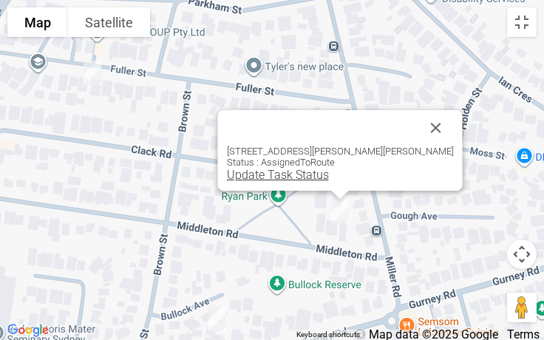
click at [298, 181] on link "Update Task Status" at bounding box center [278, 175] width 102 height 14
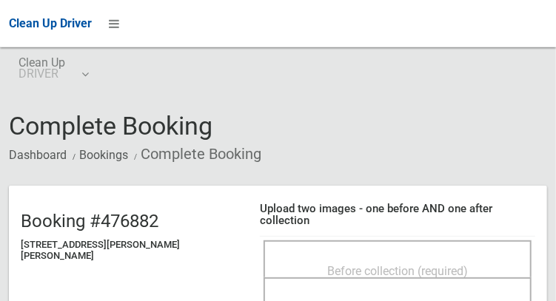
click at [461, 257] on div "Before collection (required)" at bounding box center [397, 270] width 235 height 27
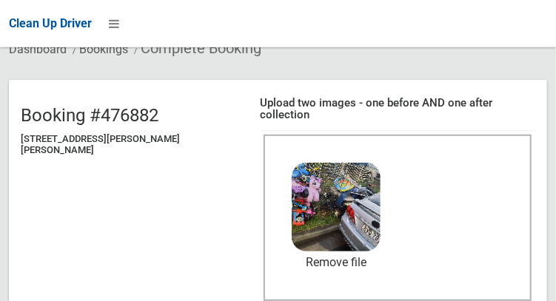
scroll to position [113, 0]
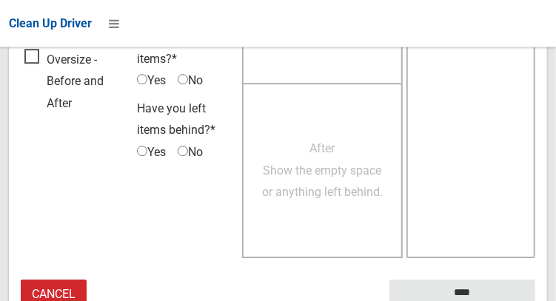
scroll to position [1335, 0]
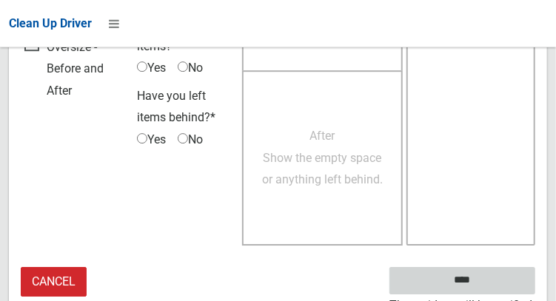
click at [471, 267] on input "****" at bounding box center [462, 280] width 146 height 27
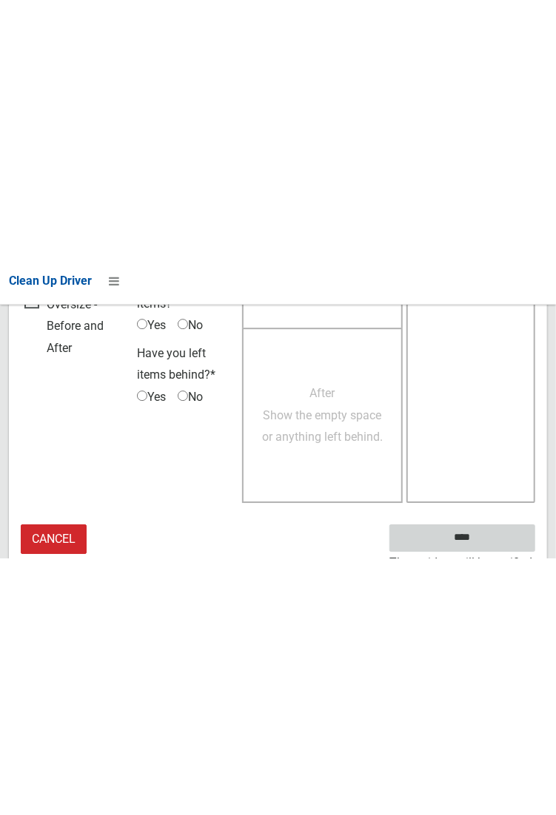
scroll to position [854, 0]
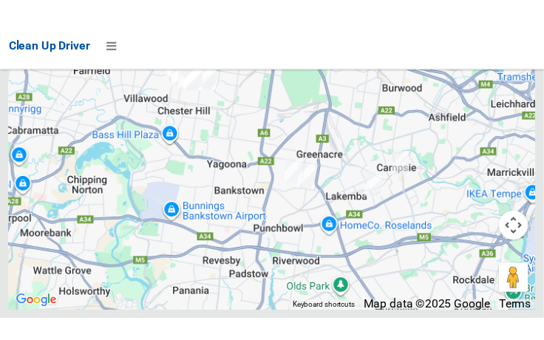
scroll to position [11115, 0]
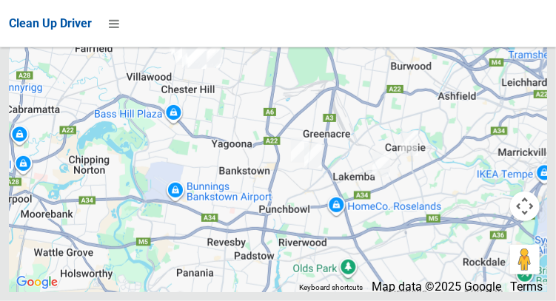
click at [530, 183] on div at bounding box center [278, 107] width 538 height 370
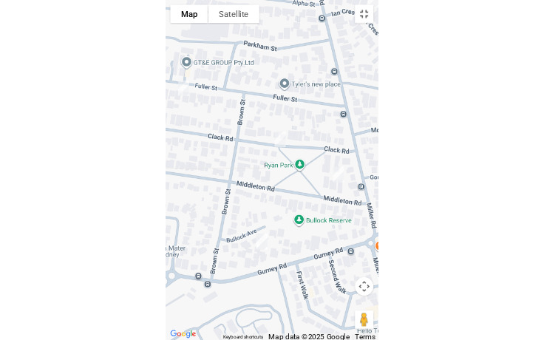
scroll to position [11094, 0]
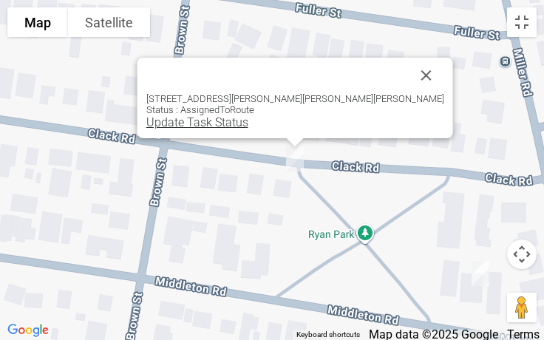
click at [249, 128] on link "Update Task Status" at bounding box center [197, 122] width 102 height 14
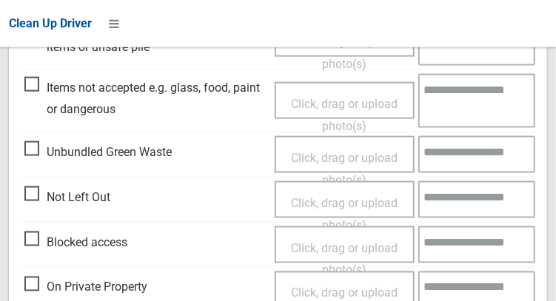
scroll to position [578, 0]
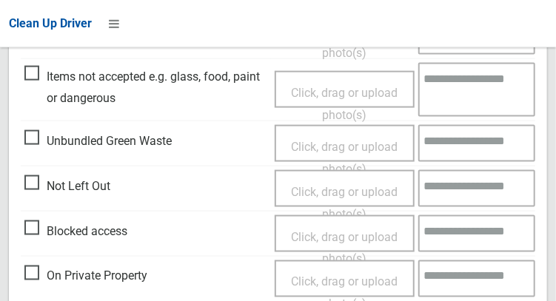
click at [36, 180] on span "Not Left Out" at bounding box center [67, 186] width 86 height 22
click at [325, 186] on span "Click, drag or upload photo(s)" at bounding box center [344, 203] width 107 height 36
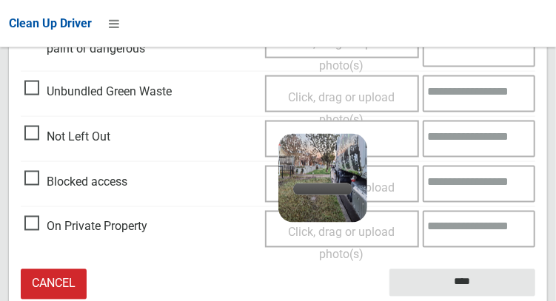
scroll to position [631, 0]
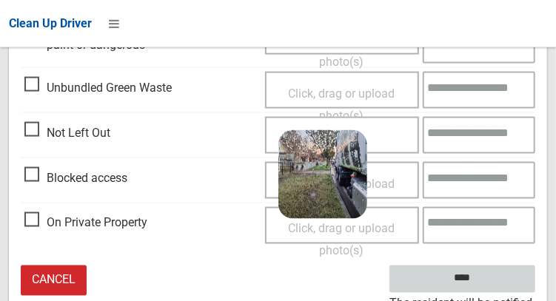
click at [484, 277] on input "****" at bounding box center [462, 279] width 146 height 27
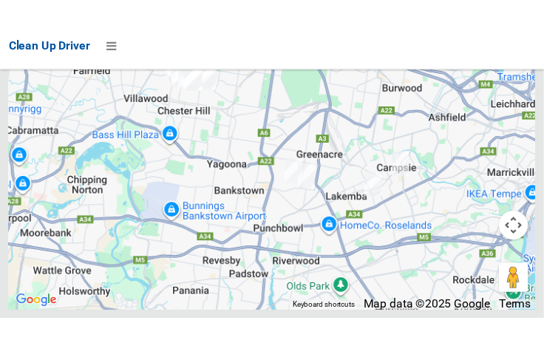
scroll to position [11161, 0]
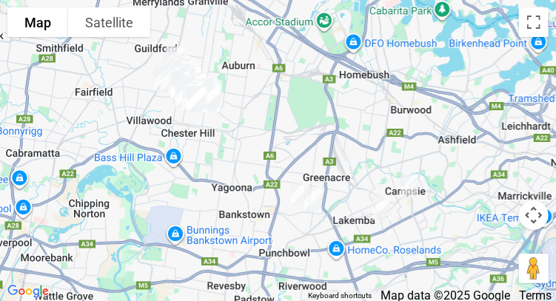
click at [513, 175] on div at bounding box center [278, 150] width 556 height 301
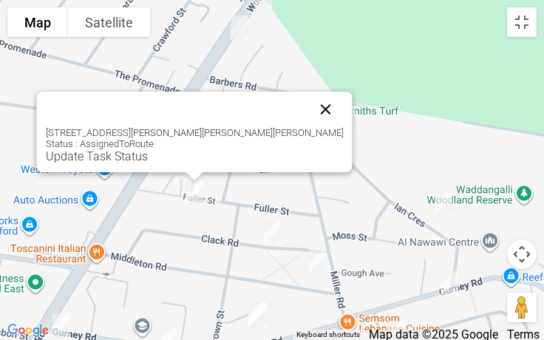
click at [308, 107] on button "Close" at bounding box center [326, 110] width 36 height 36
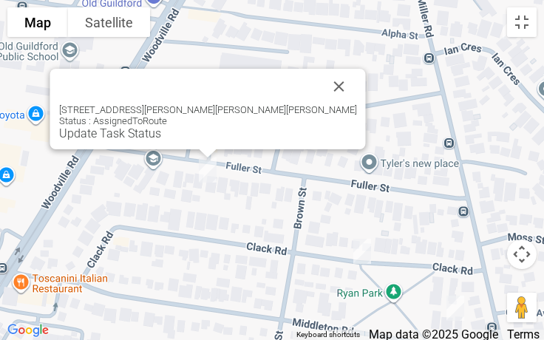
click at [175, 141] on div "37 Fuller Street, CHESTER HILL NSW 2162 Status : AssignedToRoute Update Task St…" at bounding box center [208, 109] width 316 height 81
click at [161, 138] on link "Update Task Status" at bounding box center [110, 133] width 102 height 14
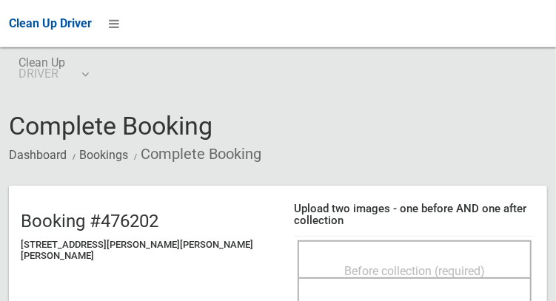
click at [337, 257] on div "Before collection (required)" at bounding box center [414, 270] width 201 height 27
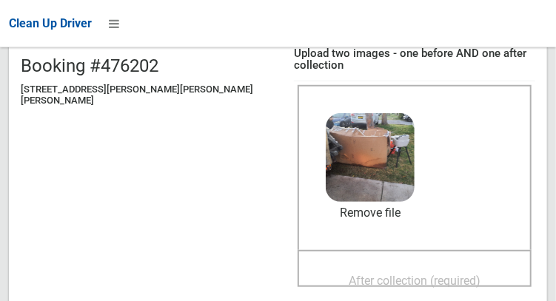
scroll to position [170, 0]
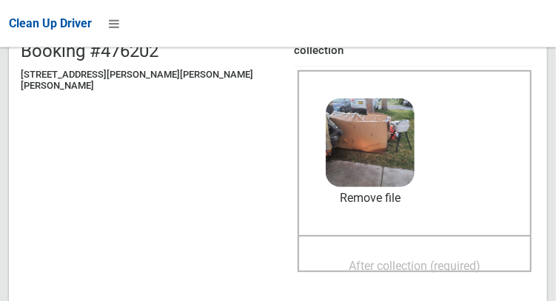
click at [408, 259] on span "After collection (required)" at bounding box center [414, 266] width 132 height 14
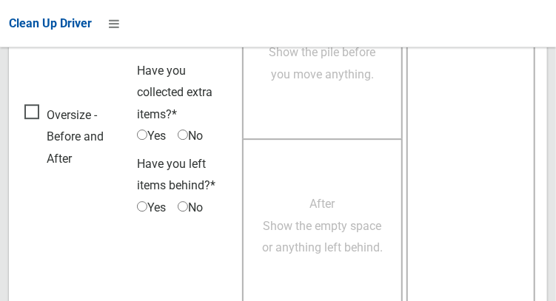
scroll to position [1335, 0]
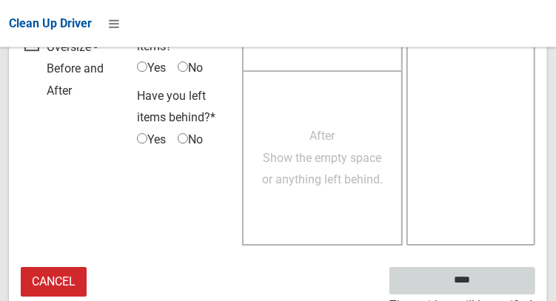
click at [484, 277] on input "****" at bounding box center [462, 280] width 146 height 27
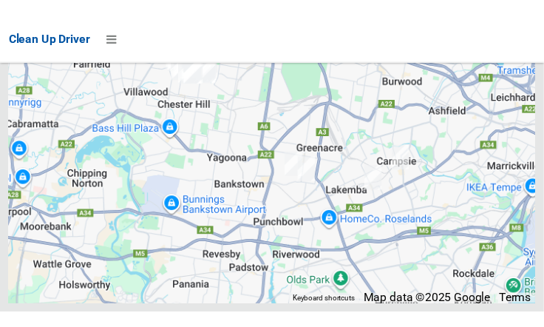
scroll to position [11170, 0]
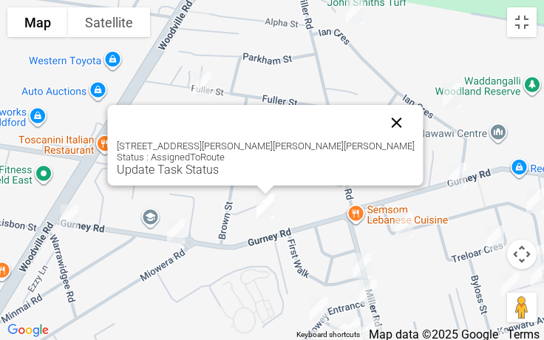
click at [379, 115] on button "Close" at bounding box center [397, 123] width 36 height 36
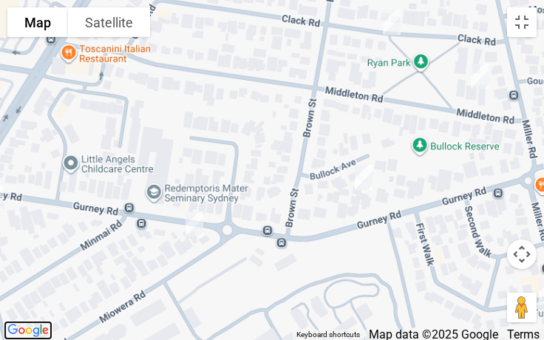
click at [11, 300] on img "Click to see this area on Google Maps" at bounding box center [28, 330] width 49 height 19
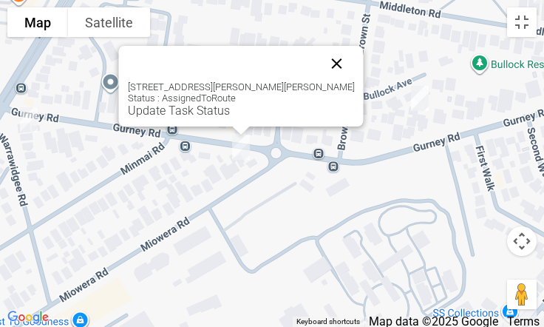
click at [320, 59] on button "Close" at bounding box center [338, 64] width 36 height 36
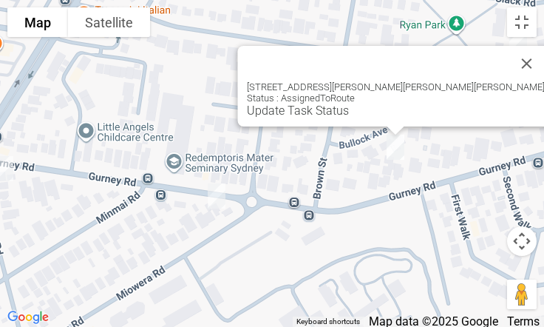
click at [362, 118] on div "2/70 Gurney Road, CHESTER HILL NSW 2162 Status : AssignedToRoute Update Task St…" at bounding box center [396, 86] width 316 height 81
click at [350, 118] on div "2/70 Gurney Road, CHESTER HILL NSW 2162 Status : AssignedToRoute Update Task St…" at bounding box center [396, 86] width 316 height 81
click at [349, 118] on div "2/70 Gurney Road, CHESTER HILL NSW 2162 Status : AssignedToRoute Update Task St…" at bounding box center [396, 86] width 316 height 81
click at [349, 115] on link "Update Task Status" at bounding box center [298, 111] width 102 height 14
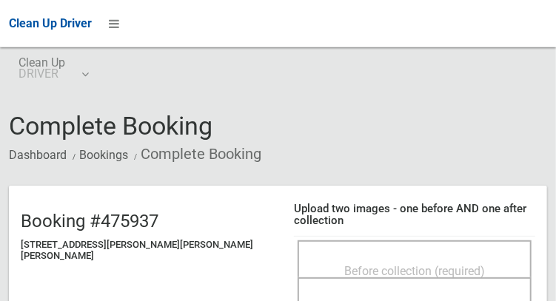
click at [395, 257] on div "Before collection (required)" at bounding box center [414, 270] width 201 height 27
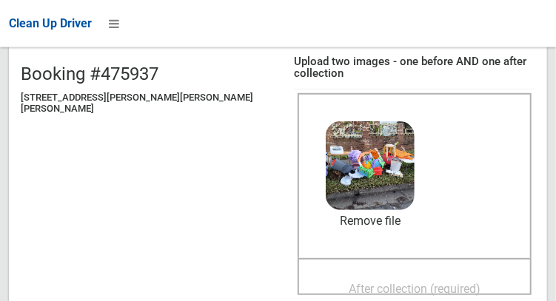
scroll to position [149, 0]
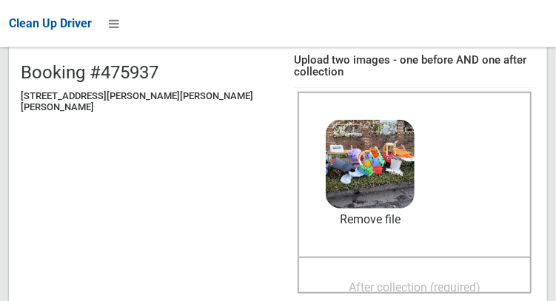
click at [398, 280] on span "After collection (required)" at bounding box center [414, 287] width 132 height 14
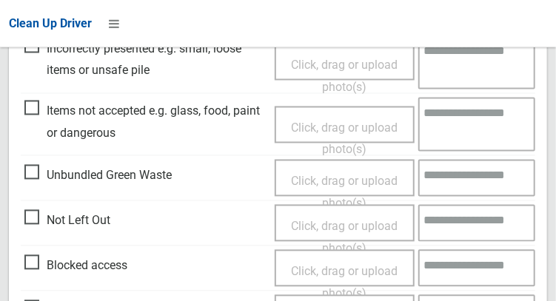
scroll to position [1335, 0]
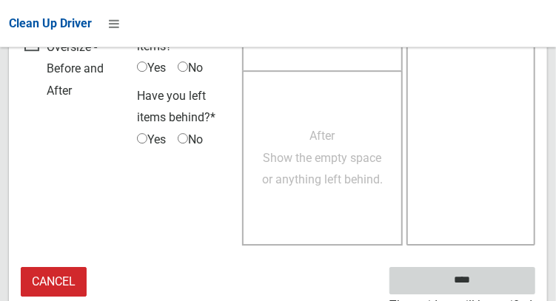
click at [496, 271] on input "****" at bounding box center [462, 280] width 146 height 27
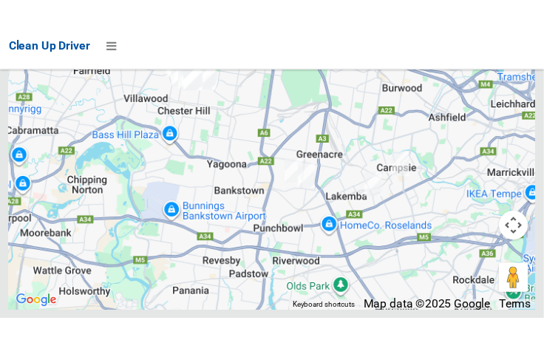
scroll to position [11201, 0]
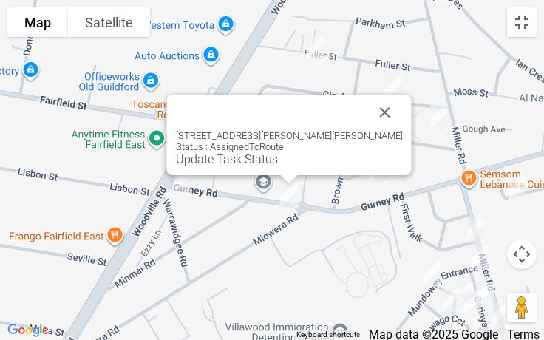
click at [259, 166] on div "[STREET_ADDRESS][PERSON_NAME][PERSON_NAME] Status : AssignedToRoute Update Task…" at bounding box center [289, 135] width 245 height 81
click at [237, 164] on link "Update Task Status" at bounding box center [227, 159] width 102 height 14
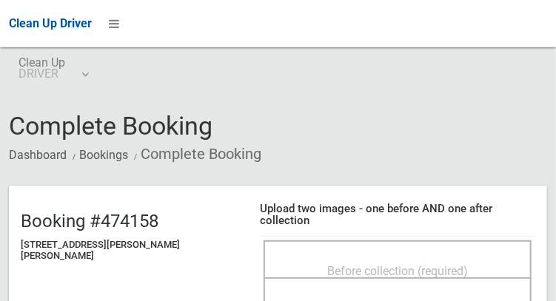
click at [433, 257] on div "Before collection (required)" at bounding box center [397, 270] width 235 height 27
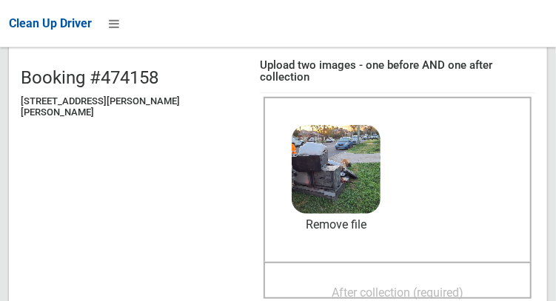
scroll to position [148, 0]
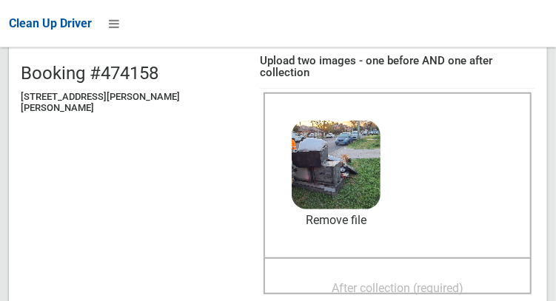
click at [428, 281] on span "After collection (required)" at bounding box center [397, 288] width 132 height 14
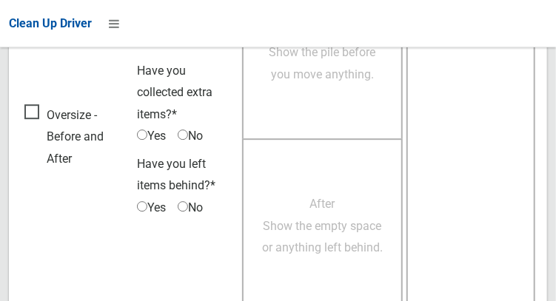
scroll to position [1335, 0]
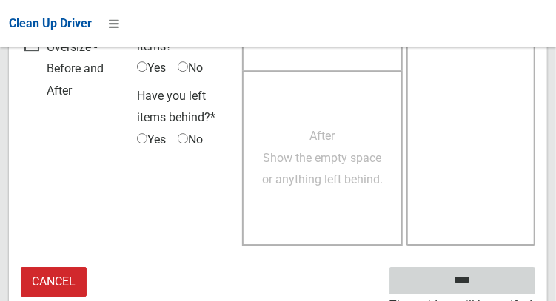
click at [480, 267] on input "****" at bounding box center [462, 280] width 146 height 27
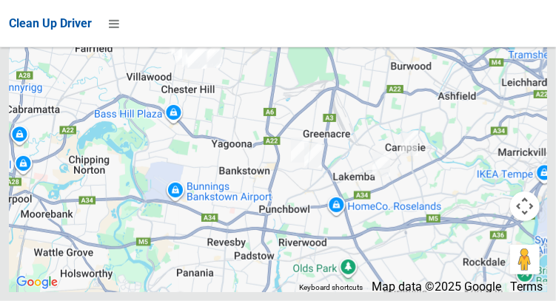
scroll to position [11145, 0]
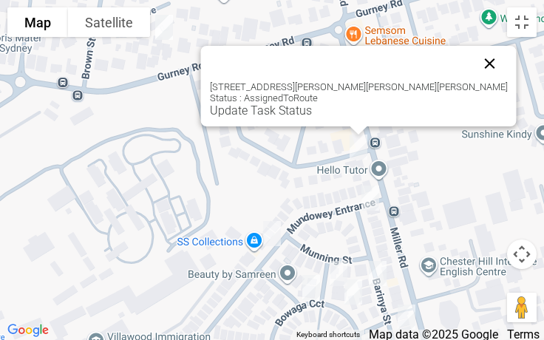
click at [473, 56] on button "Close" at bounding box center [491, 64] width 36 height 36
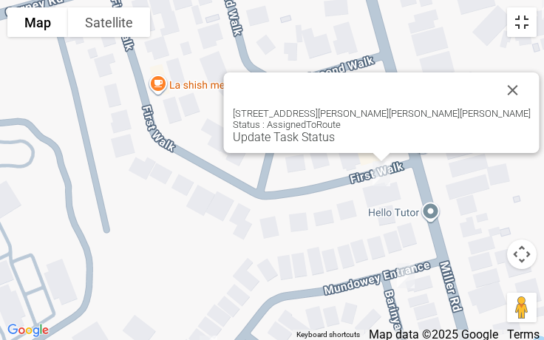
click at [520, 22] on button "Toggle fullscreen view" at bounding box center [522, 22] width 30 height 30
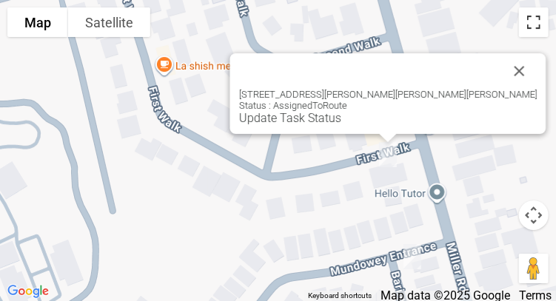
scroll to position [11178, 0]
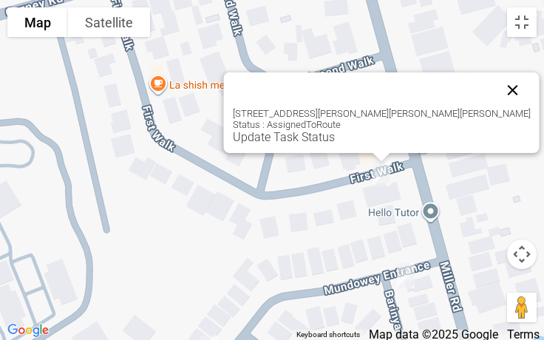
click at [496, 90] on button "Close" at bounding box center [514, 90] width 36 height 36
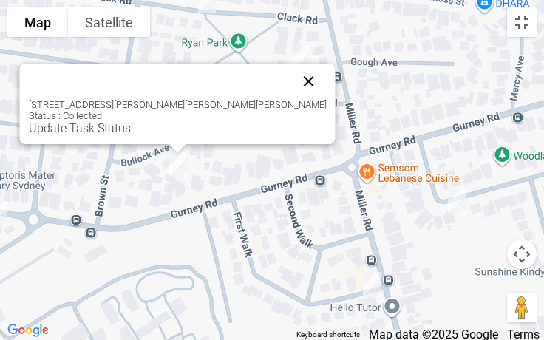
click at [291, 83] on button "Close" at bounding box center [309, 82] width 36 height 36
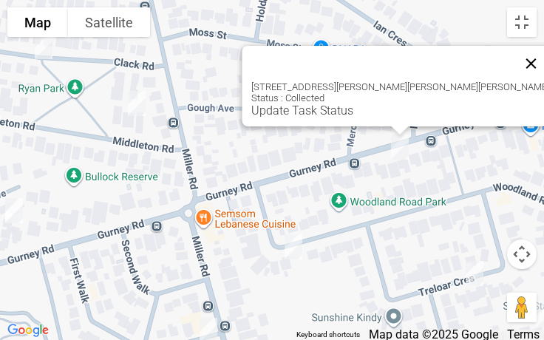
click at [514, 60] on button "Close" at bounding box center [532, 64] width 36 height 36
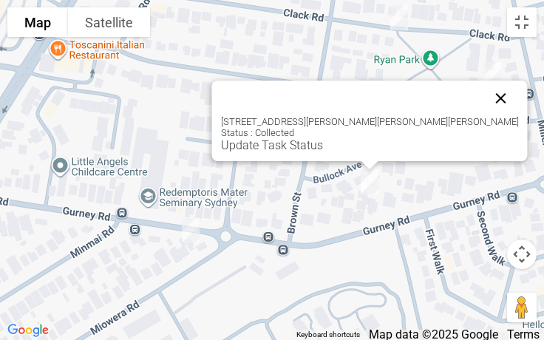
click at [484, 98] on button "Close" at bounding box center [502, 99] width 36 height 36
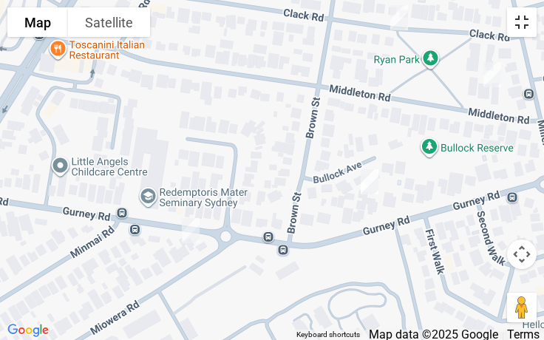
click at [533, 29] on button "Toggle fullscreen view" at bounding box center [522, 22] width 30 height 30
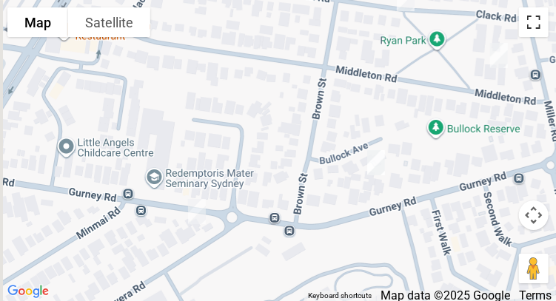
scroll to position [0, 0]
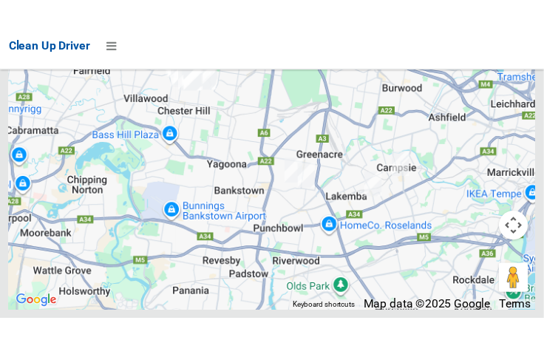
scroll to position [11192, 0]
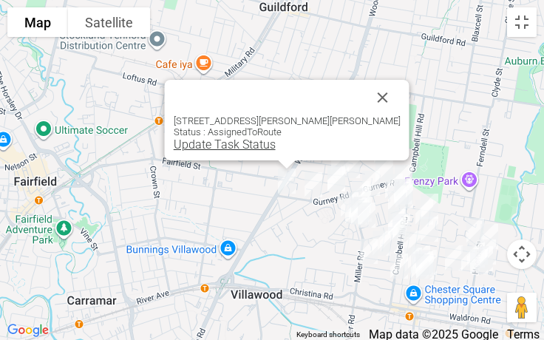
click at [252, 141] on link "Update Task Status" at bounding box center [225, 145] width 102 height 14
click at [240, 144] on link "Update Task Status" at bounding box center [225, 145] width 102 height 14
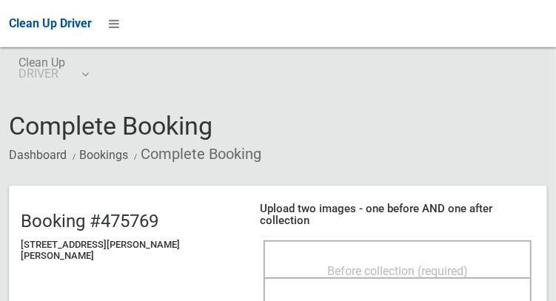
click at [335, 264] on span "Before collection (required)" at bounding box center [397, 271] width 141 height 14
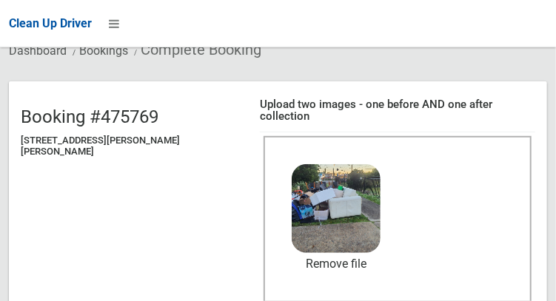
scroll to position [112, 0]
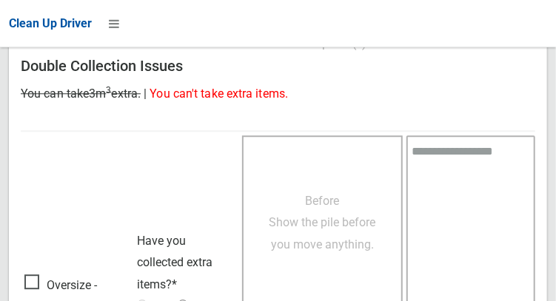
scroll to position [1335, 0]
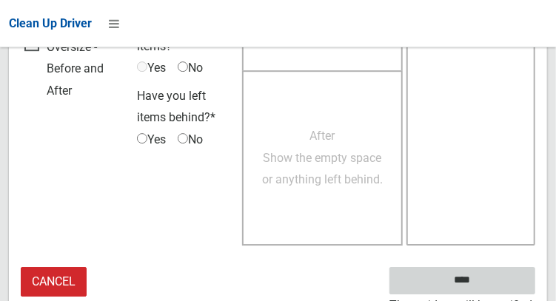
click at [484, 277] on input "****" at bounding box center [462, 280] width 146 height 27
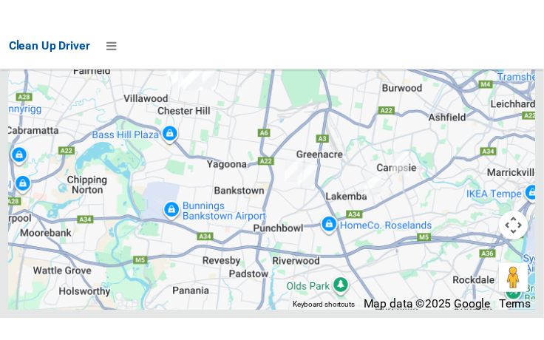
scroll to position [11202, 0]
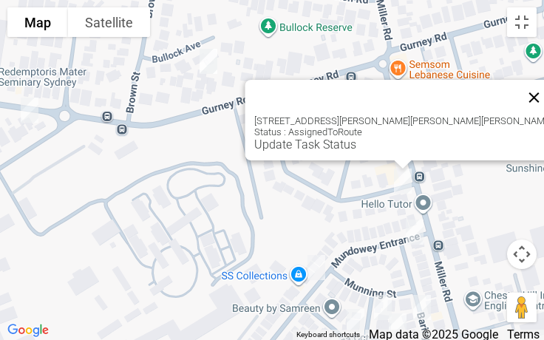
click at [517, 87] on button "Close" at bounding box center [535, 98] width 36 height 36
click at [362, 152] on div "72 Miller Road, CHESTER HILL NSW 2162 Status : AssignedToRoute Update Task Stat…" at bounding box center [404, 120] width 316 height 81
click at [357, 140] on link "Update Task Status" at bounding box center [305, 145] width 102 height 14
click at [357, 150] on link "Update Task Status" at bounding box center [305, 145] width 102 height 14
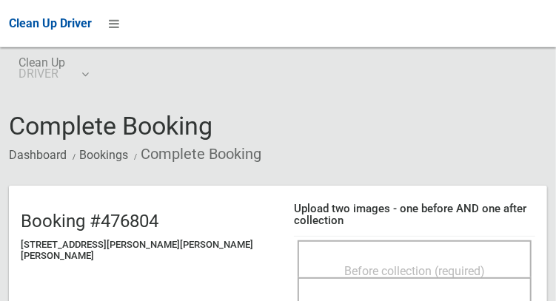
click at [393, 257] on div "Before collection (required)" at bounding box center [414, 270] width 201 height 27
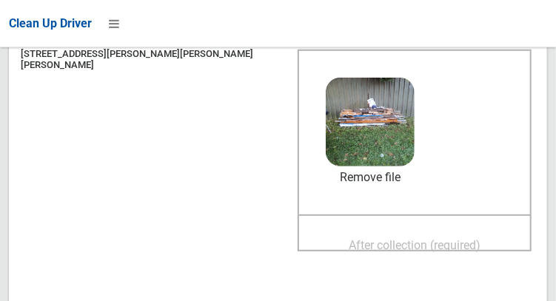
scroll to position [193, 0]
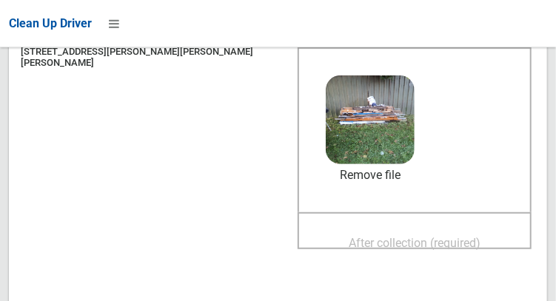
click at [405, 237] on span "After collection (required)" at bounding box center [414, 243] width 132 height 14
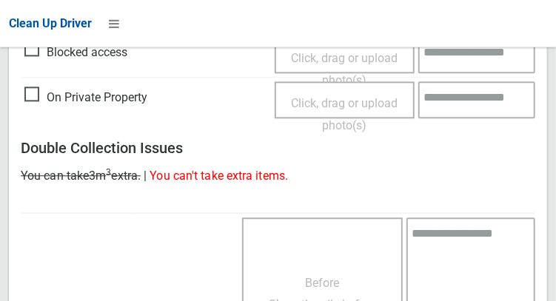
scroll to position [1335, 0]
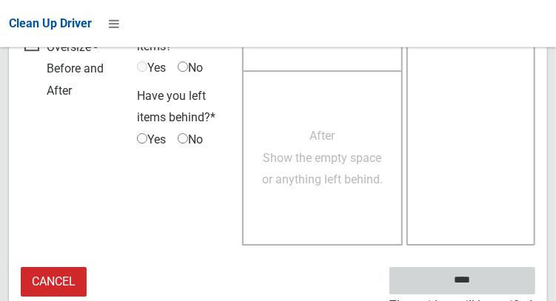
click at [482, 277] on input "****" at bounding box center [462, 280] width 146 height 27
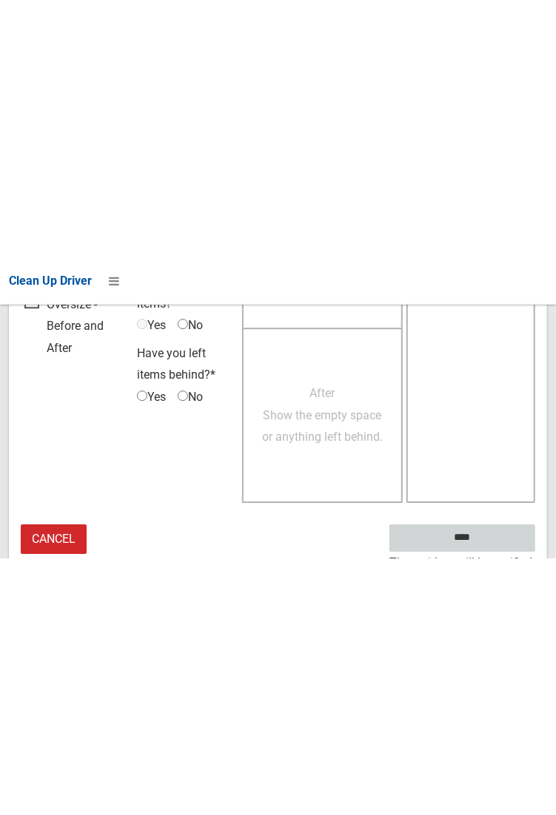
scroll to position [854, 0]
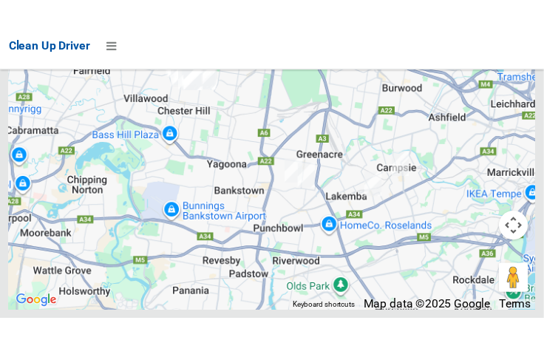
scroll to position [11166, 0]
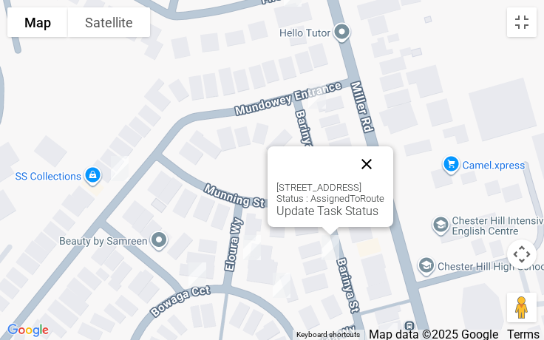
click at [385, 161] on button "Close" at bounding box center [367, 164] width 36 height 36
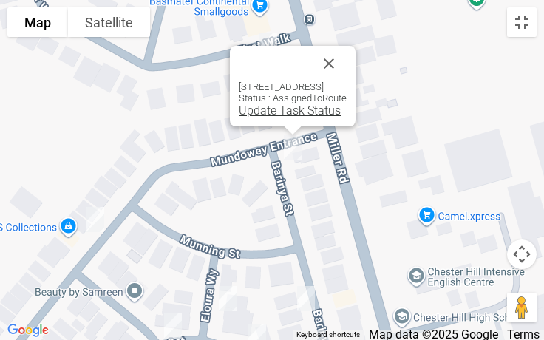
click at [266, 113] on link "Update Task Status" at bounding box center [290, 111] width 102 height 14
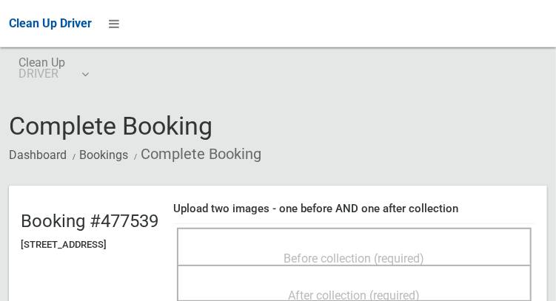
click at [351, 244] on div "Before collection (required)" at bounding box center [354, 257] width 322 height 27
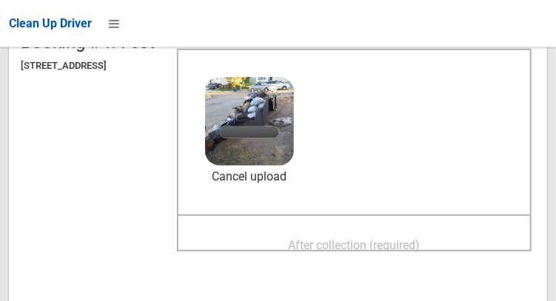
scroll to position [182, 0]
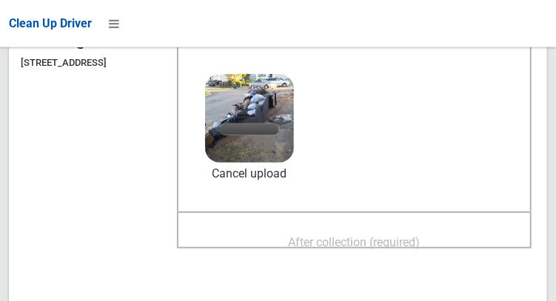
click at [397, 249] on span "After collection (required)" at bounding box center [355, 242] width 132 height 14
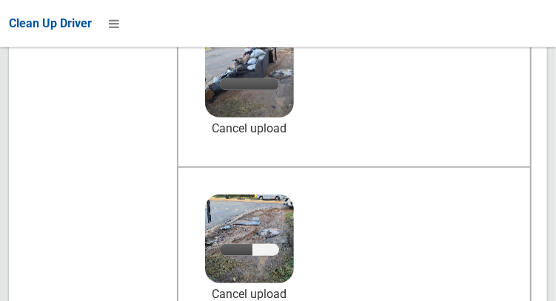
scroll to position [223, 0]
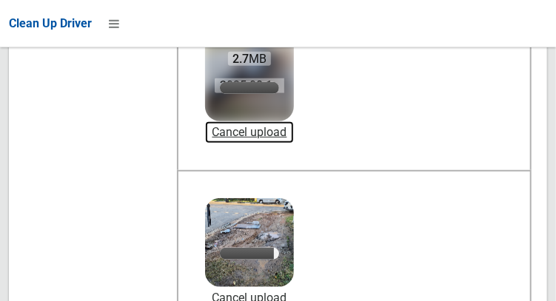
click at [294, 139] on link "Cancel upload" at bounding box center [249, 132] width 89 height 22
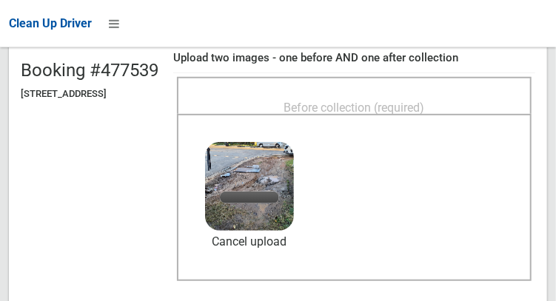
scroll to position [126, 0]
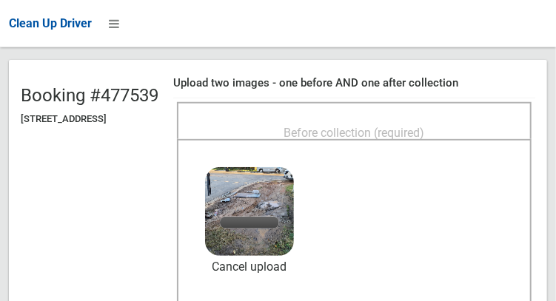
click at [374, 118] on div "Before collection (required)" at bounding box center [354, 131] width 322 height 27
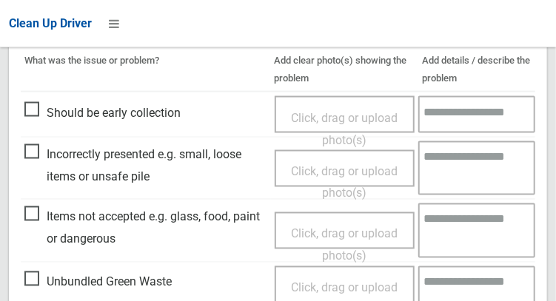
scroll to position [684, 0]
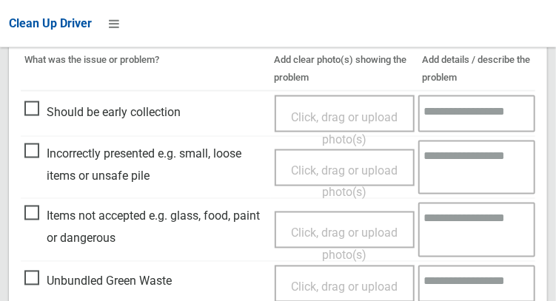
click at [37, 215] on span "Items not accepted e.g. glass, food, paint or dangerous" at bounding box center [145, 228] width 243 height 44
click at [320, 227] on span "Click, drag or upload photo(s)" at bounding box center [344, 244] width 107 height 36
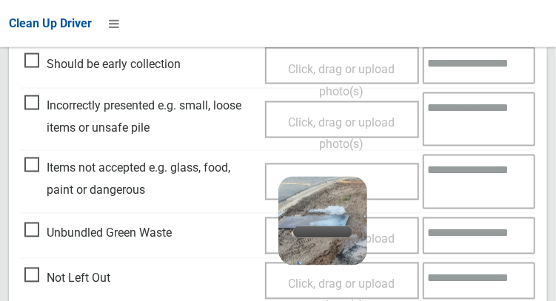
scroll to position [753, 0]
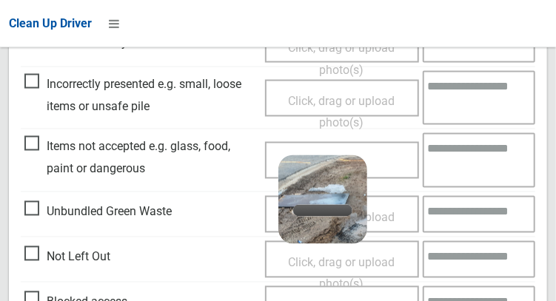
click at [459, 178] on textarea at bounding box center [478, 160] width 112 height 54
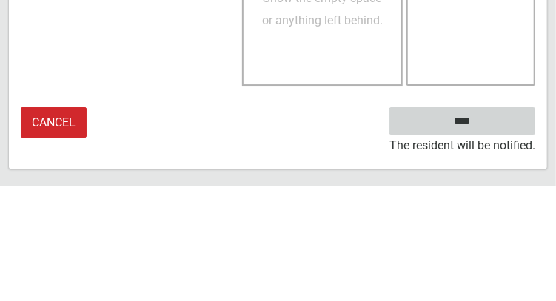
type textarea "*****"
click at [490, 237] on input "****" at bounding box center [462, 235] width 146 height 27
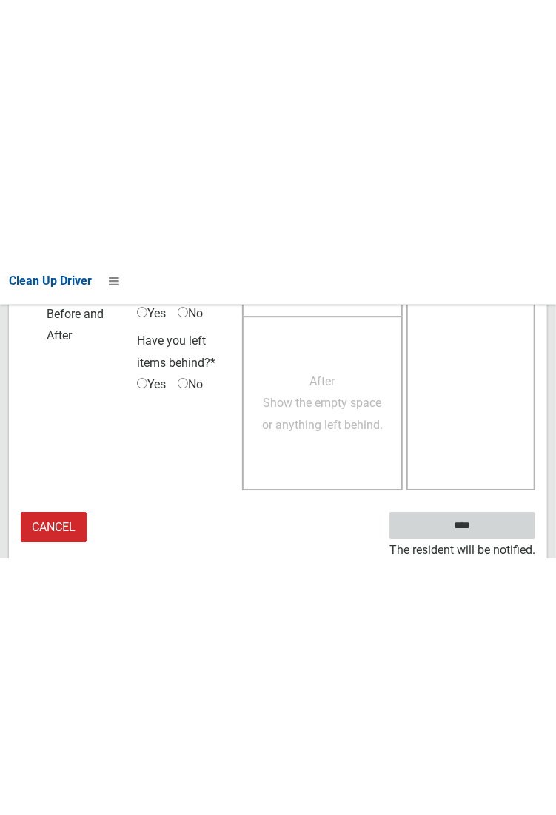
scroll to position [854, 0]
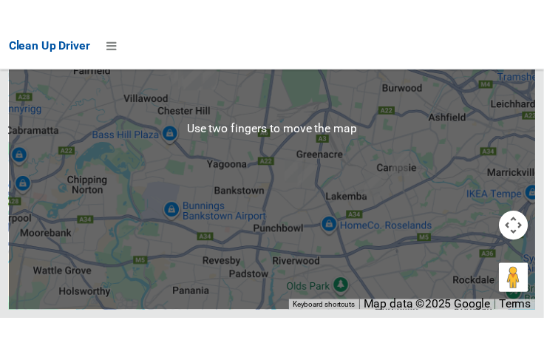
scroll to position [11191, 0]
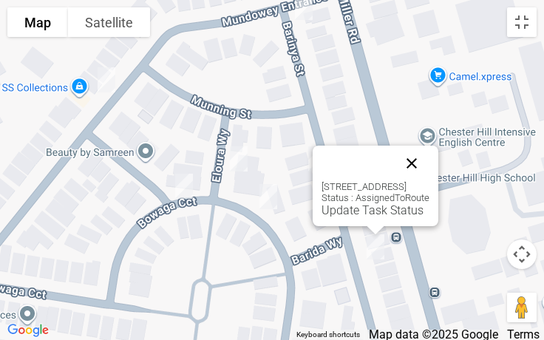
click at [430, 169] on button "Close" at bounding box center [412, 164] width 36 height 36
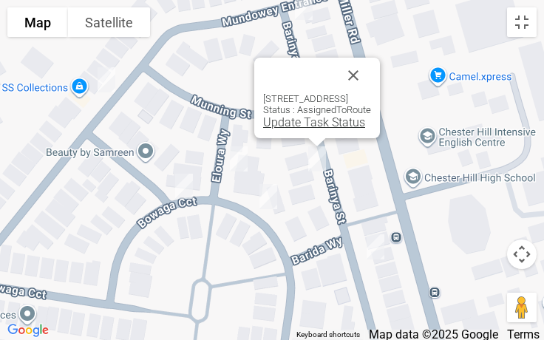
click at [284, 122] on link "Update Task Status" at bounding box center [314, 122] width 102 height 14
click at [287, 126] on link "Update Task Status" at bounding box center [314, 122] width 102 height 14
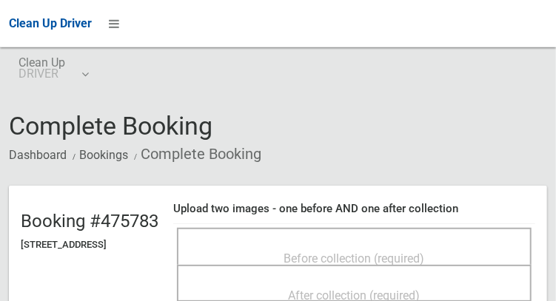
click at [403, 234] on div "Before collection (required)" at bounding box center [354, 246] width 354 height 37
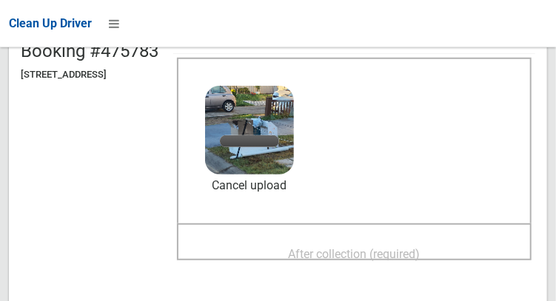
scroll to position [172, 0]
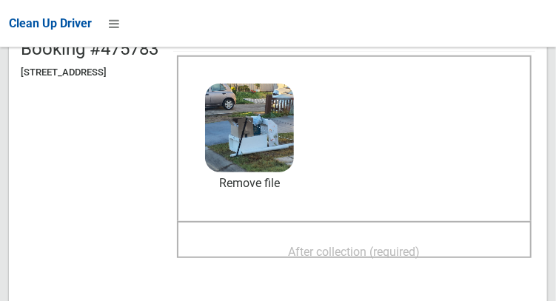
click at [420, 259] on span "After collection (required)" at bounding box center [355, 252] width 132 height 14
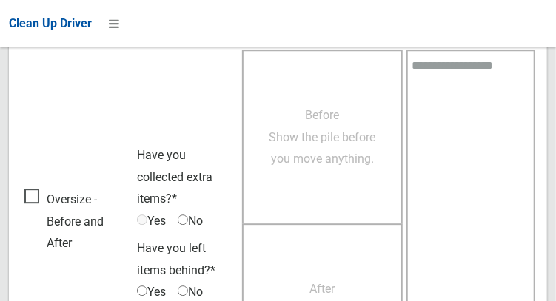
scroll to position [1335, 0]
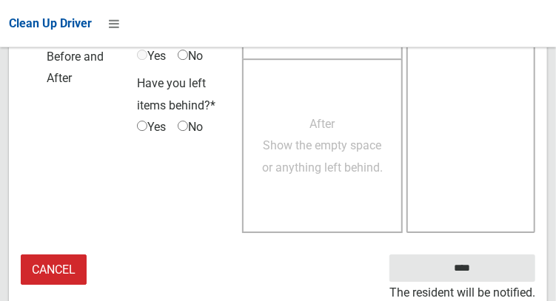
click at [501, 283] on small "The resident will be notified." at bounding box center [462, 293] width 146 height 22
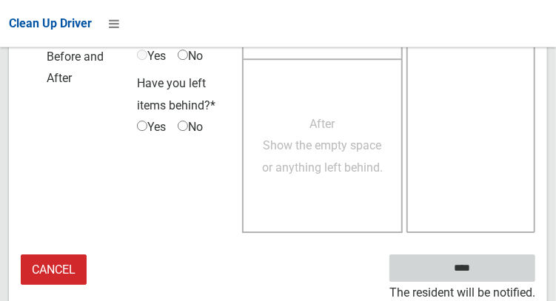
click at [489, 270] on input "****" at bounding box center [462, 267] width 146 height 27
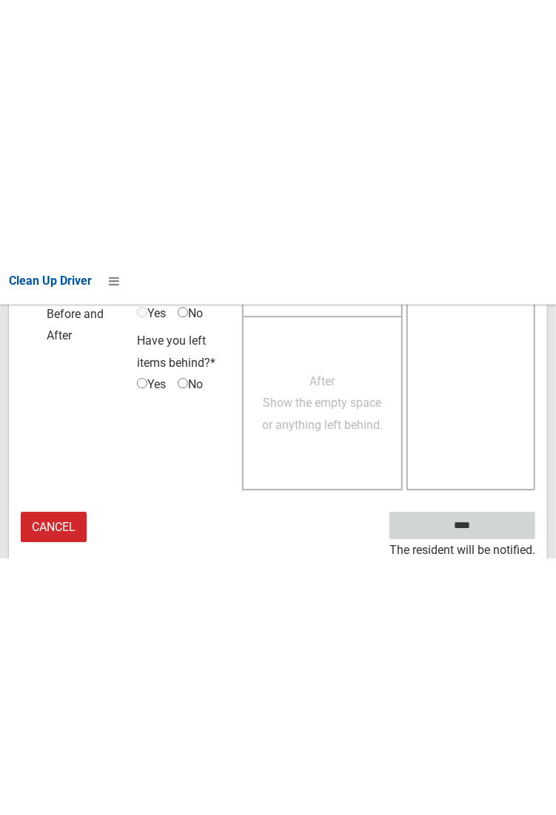
scroll to position [854, 0]
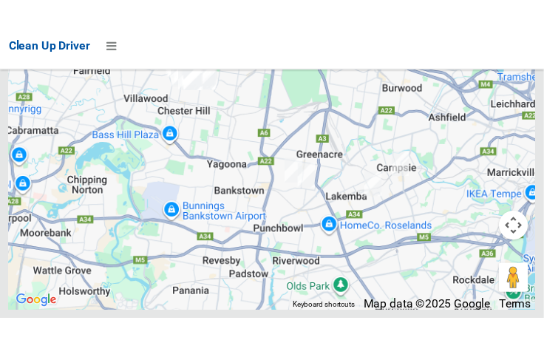
scroll to position [11166, 0]
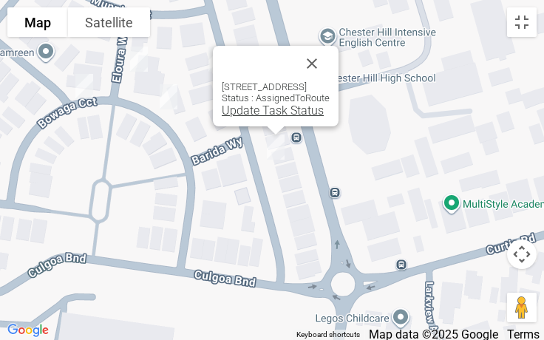
click at [240, 115] on link "Update Task Status" at bounding box center [273, 111] width 102 height 14
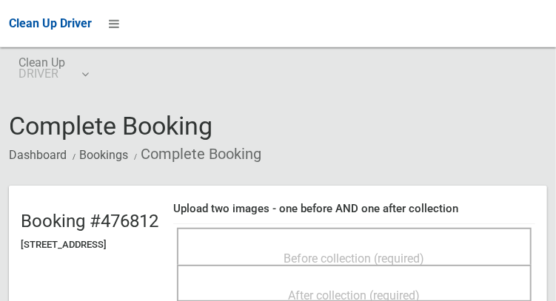
click at [379, 224] on td "Before collection (required) After collection (required)" at bounding box center [354, 265] width 362 height 82
click at [366, 252] on span "Before collection (required)" at bounding box center [354, 259] width 141 height 14
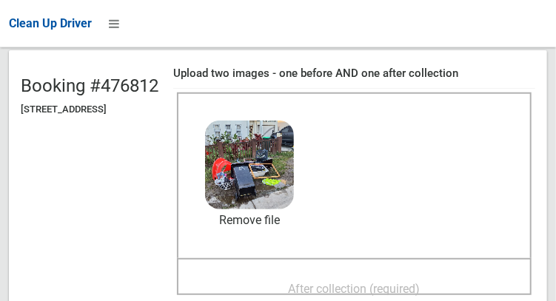
scroll to position [137, 0]
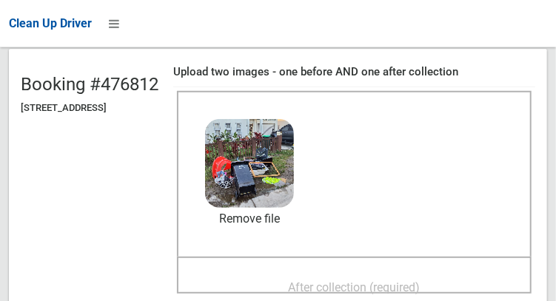
click at [393, 285] on span "After collection (required)" at bounding box center [355, 287] width 132 height 14
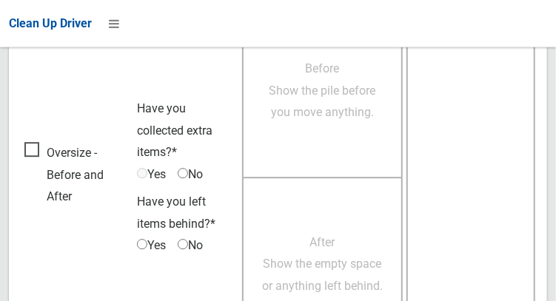
scroll to position [1335, 0]
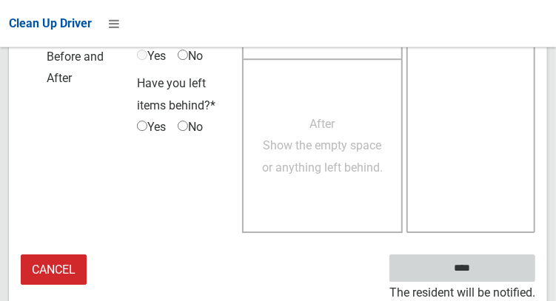
click at [484, 277] on input "****" at bounding box center [462, 267] width 146 height 27
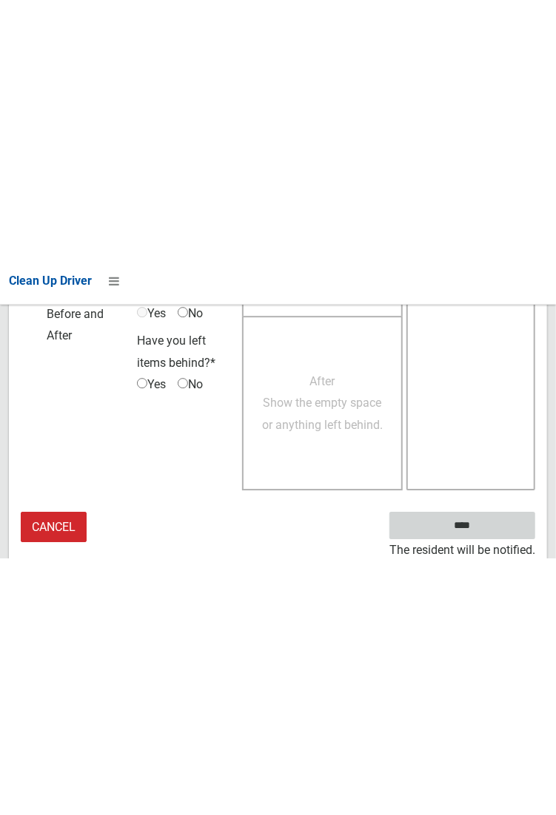
scroll to position [854, 0]
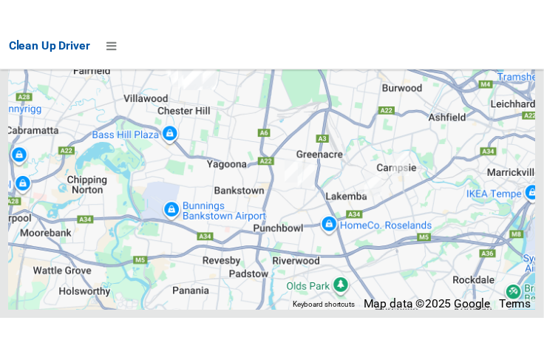
scroll to position [11180, 0]
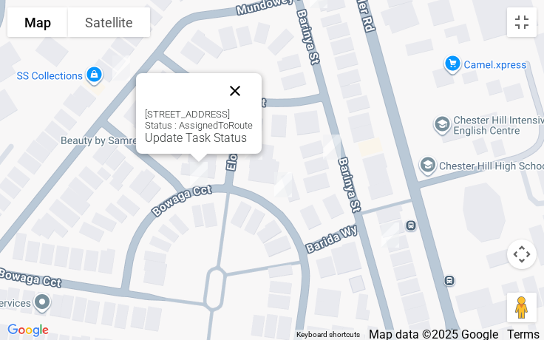
click at [253, 102] on button "Close" at bounding box center [235, 91] width 36 height 36
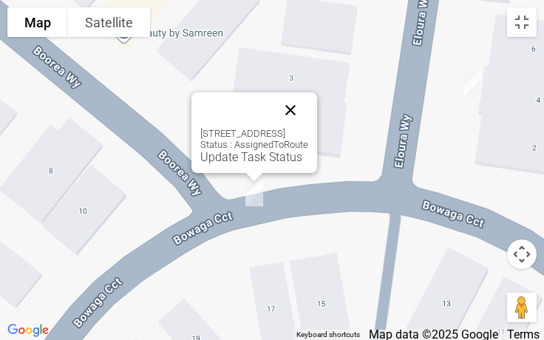
click at [308, 109] on button "Close" at bounding box center [291, 110] width 36 height 36
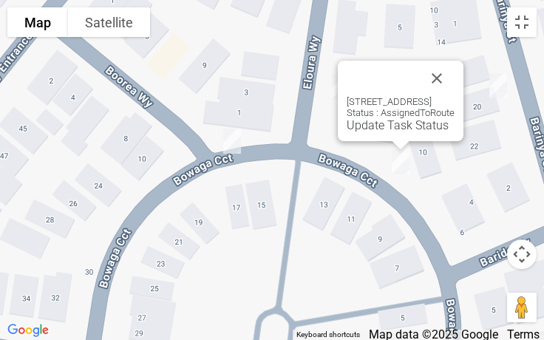
click at [347, 132] on div "10 Bowaga Circuit, VILLAWOOD NSW 2163 Status : AssignedToRoute Update Task Stat…" at bounding box center [401, 101] width 126 height 81
click at [352, 131] on link "Update Task Status" at bounding box center [398, 125] width 102 height 14
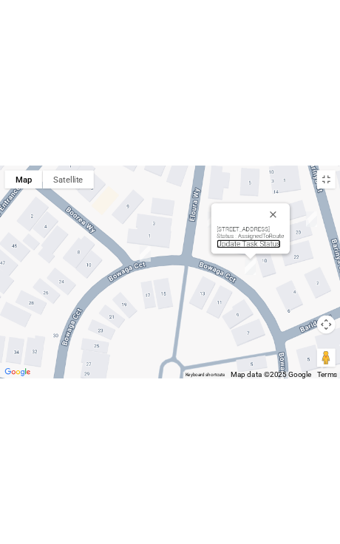
scroll to position [11131, 0]
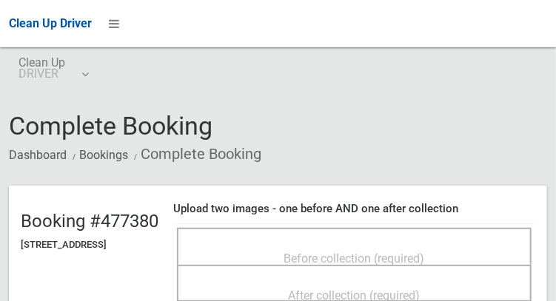
click at [456, 232] on div "Before collection (required)" at bounding box center [354, 246] width 354 height 37
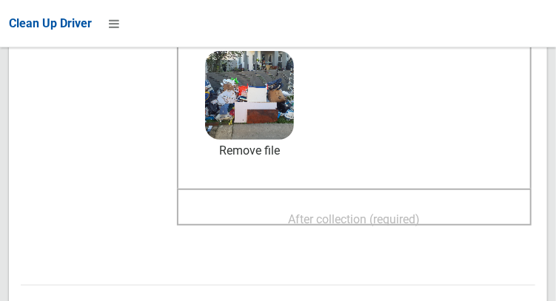
scroll to position [200, 0]
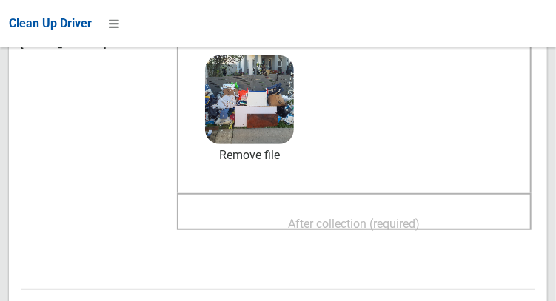
click at [399, 230] on span "After collection (required)" at bounding box center [355, 224] width 132 height 14
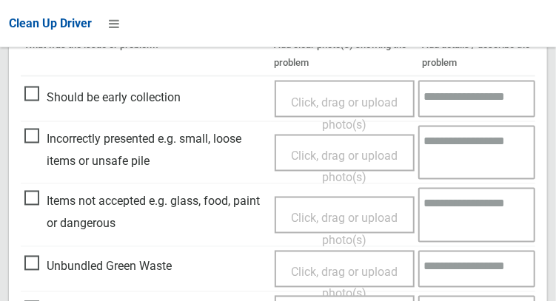
scroll to position [698, 0]
click at [31, 209] on span "Items not accepted e.g. glass, food, paint or dangerous" at bounding box center [145, 213] width 243 height 44
click at [317, 220] on span "Click, drag or upload photo(s)" at bounding box center [344, 230] width 107 height 36
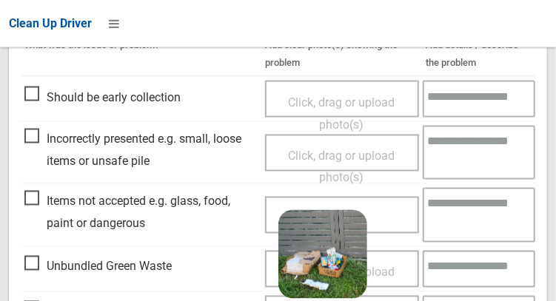
click at [483, 222] on textarea at bounding box center [478, 215] width 112 height 54
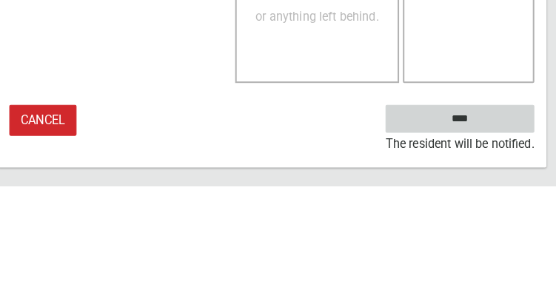
type textarea "**********"
click at [500, 238] on input "****" at bounding box center [462, 234] width 146 height 27
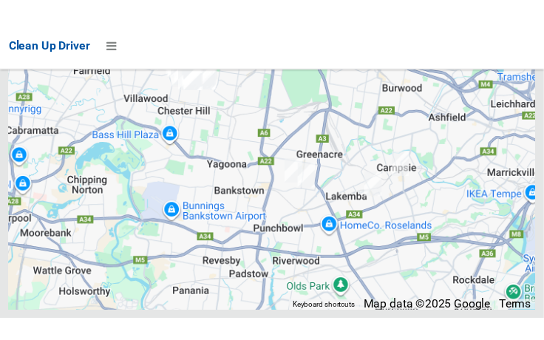
scroll to position [11157, 0]
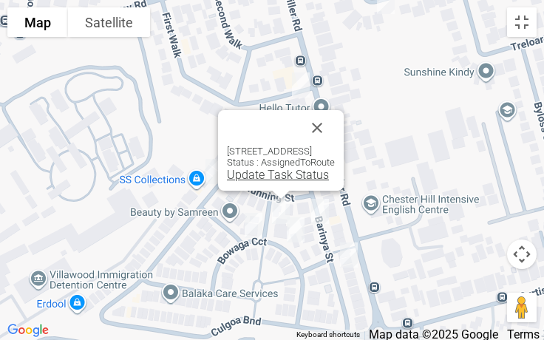
click at [257, 177] on link "Update Task Status" at bounding box center [278, 175] width 102 height 14
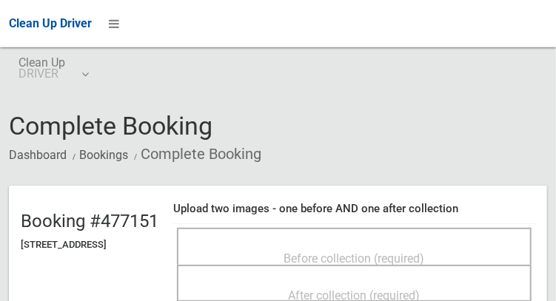
click at [268, 244] on div "Before collection (required)" at bounding box center [354, 257] width 322 height 27
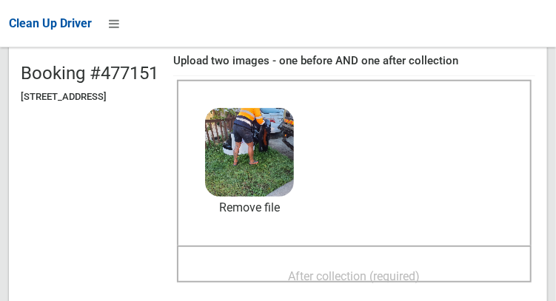
scroll to position [149, 0]
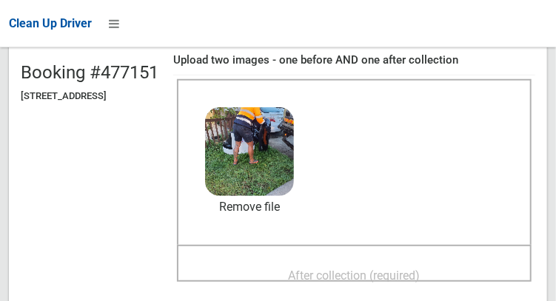
click at [385, 276] on span "After collection (required)" at bounding box center [355, 276] width 132 height 14
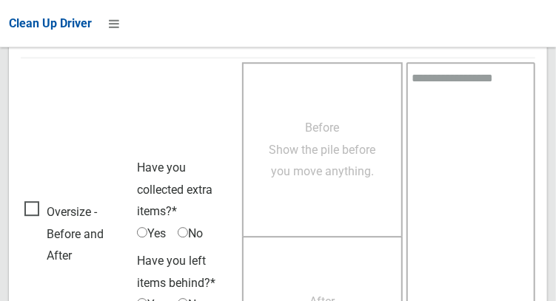
scroll to position [1335, 0]
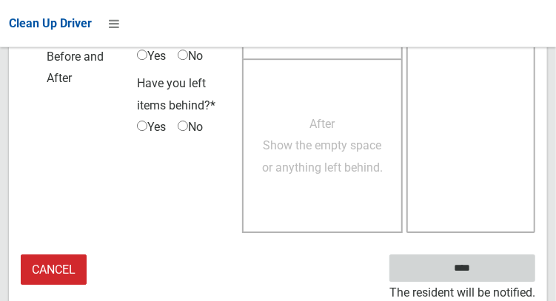
click at [484, 274] on input "****" at bounding box center [462, 267] width 146 height 27
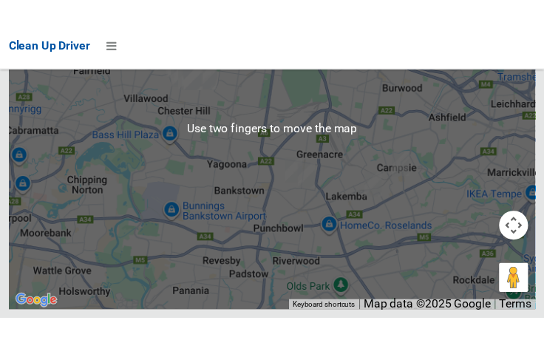
scroll to position [11156, 0]
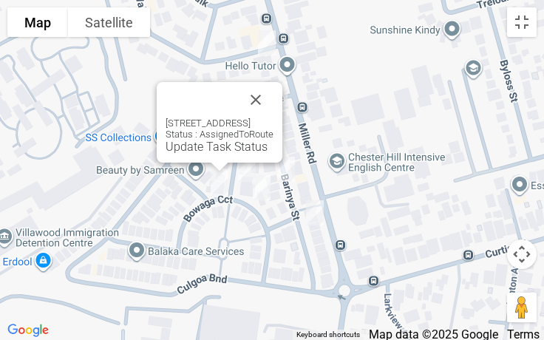
click at [213, 154] on div "15 Bowaga Circuit, VILLAWOOD NSW 2163 Status : AssignedToRoute Update Task Stat…" at bounding box center [220, 122] width 126 height 81
click at [204, 154] on link "Update Task Status" at bounding box center [217, 147] width 102 height 14
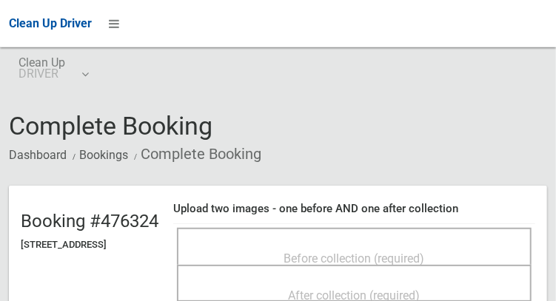
click at [357, 244] on div "Before collection (required)" at bounding box center [354, 257] width 322 height 27
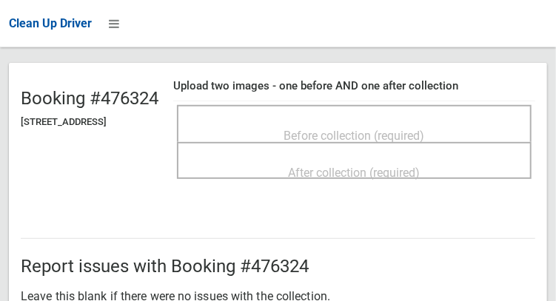
scroll to position [122, 0]
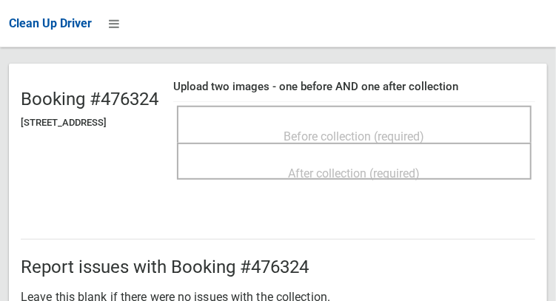
click at [447, 122] on div "Before collection (required)" at bounding box center [354, 135] width 322 height 27
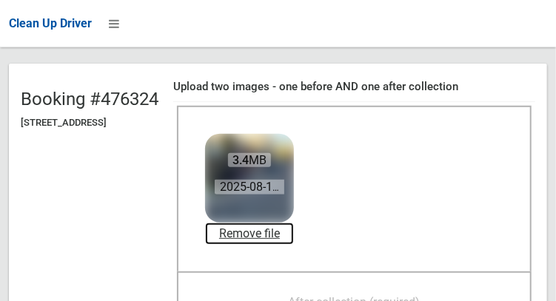
click at [294, 232] on link "Remove file" at bounding box center [249, 234] width 89 height 22
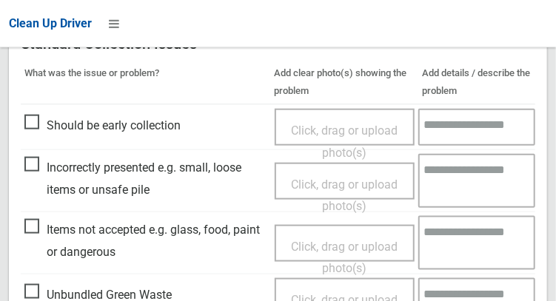
scroll to position [408, 0]
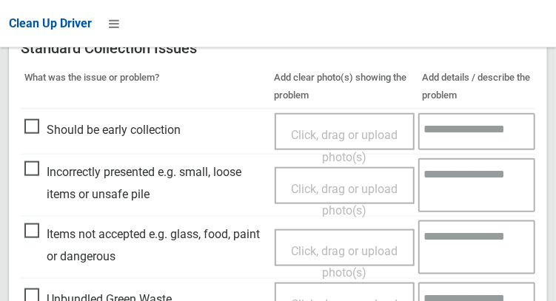
click at [27, 172] on span "Incorrectly presented e.g. small, loose items or unsafe pile" at bounding box center [145, 183] width 243 height 44
click at [294, 184] on span "Click, drag or upload photo(s)" at bounding box center [344, 200] width 107 height 36
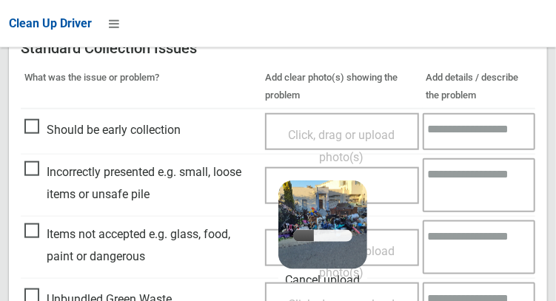
click at [465, 186] on textarea at bounding box center [478, 185] width 112 height 54
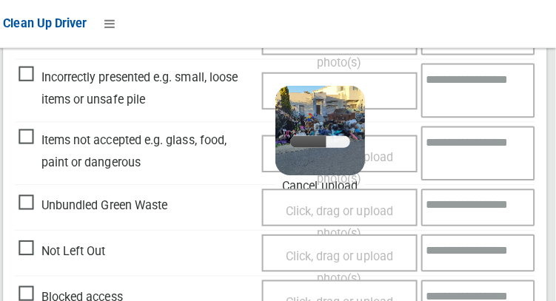
scroll to position [501, 0]
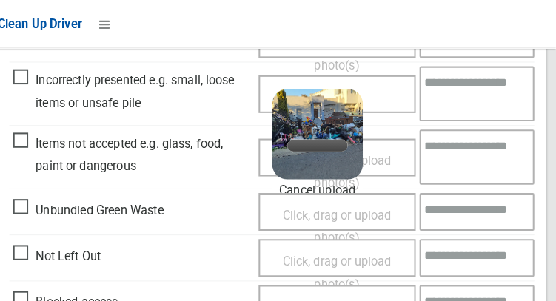
type textarea "*"
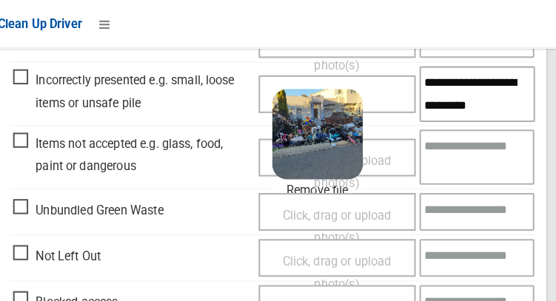
scroll to position [0, 0]
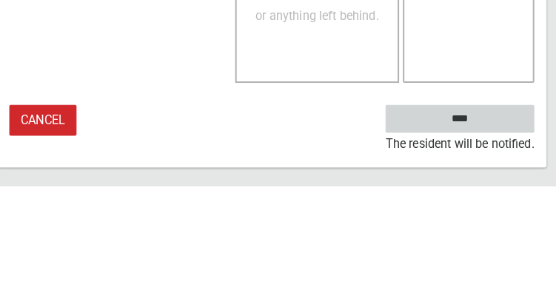
type textarea "**********"
click at [485, 249] on input "****" at bounding box center [462, 234] width 146 height 27
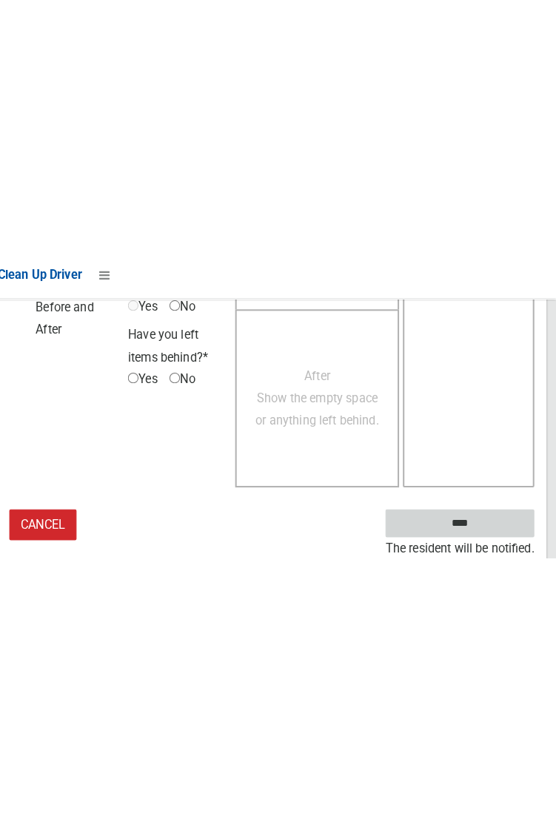
scroll to position [596, 0]
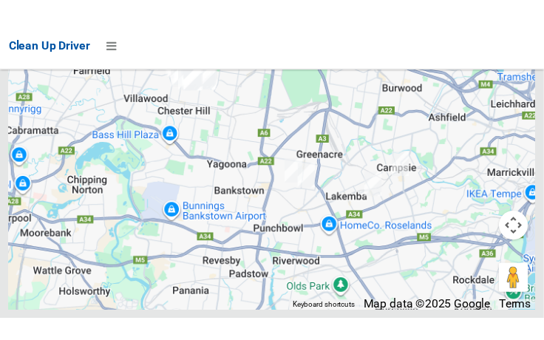
scroll to position [11145, 0]
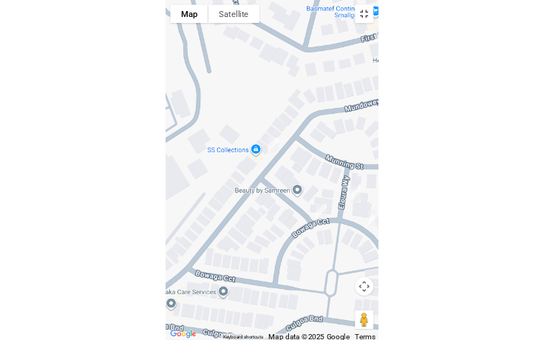
scroll to position [11094, 0]
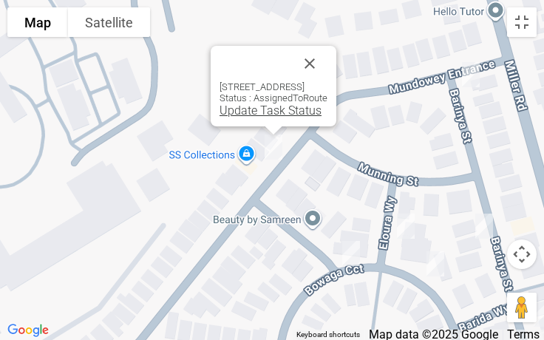
click at [233, 116] on link "Update Task Status" at bounding box center [271, 111] width 102 height 14
click at [230, 112] on link "Update Task Status" at bounding box center [271, 111] width 102 height 14
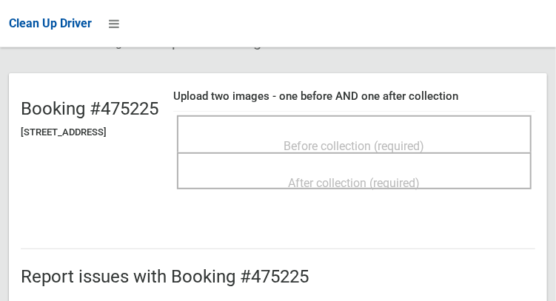
scroll to position [135, 0]
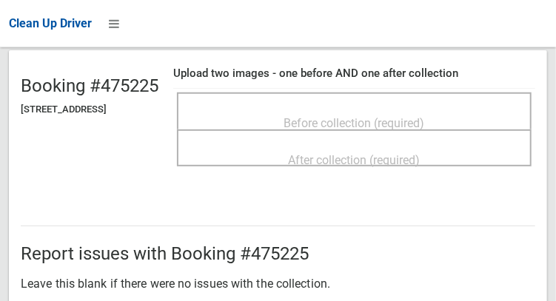
click at [438, 109] on div "Before collection (required)" at bounding box center [354, 122] width 322 height 27
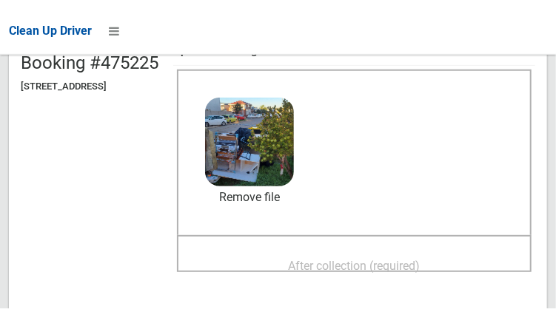
scroll to position [230, 0]
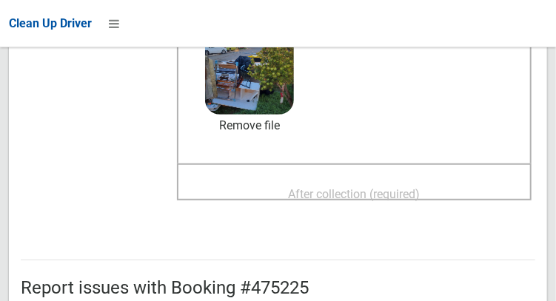
click at [420, 201] on span "After collection (required)" at bounding box center [355, 194] width 132 height 14
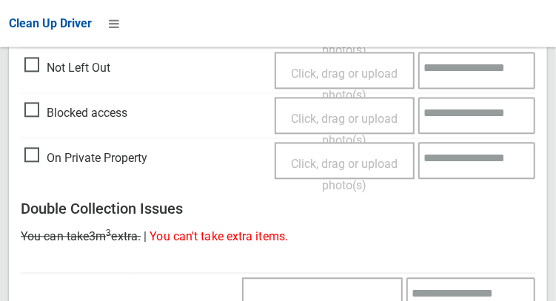
scroll to position [1335, 0]
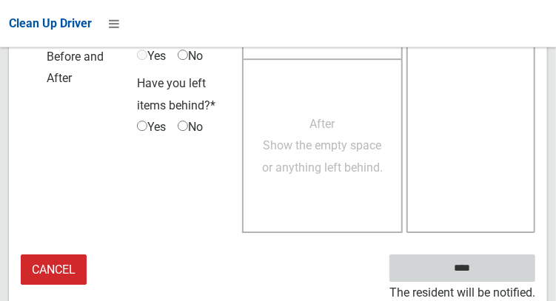
click at [484, 274] on input "****" at bounding box center [462, 267] width 146 height 27
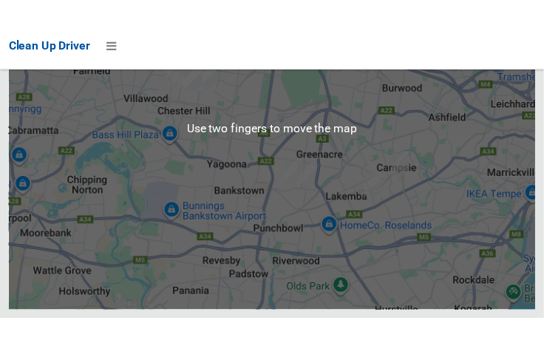
scroll to position [11209, 0]
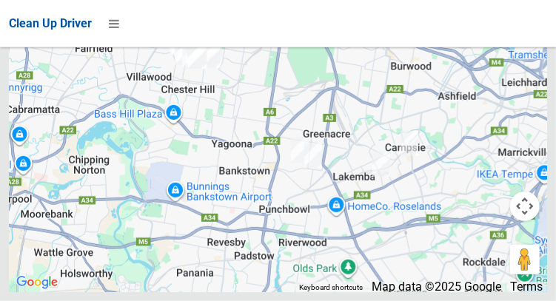
click at [531, 89] on div at bounding box center [278, 107] width 538 height 370
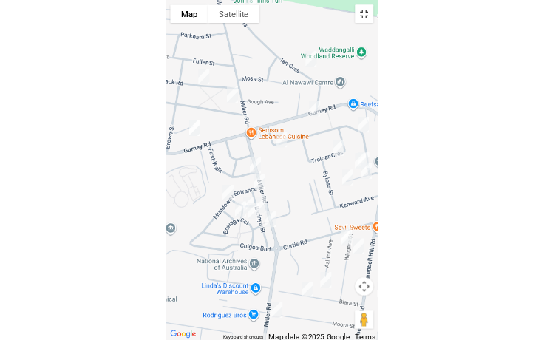
scroll to position [11094, 0]
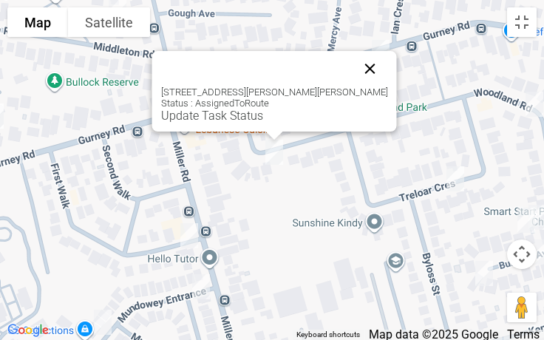
click at [353, 68] on button "Close" at bounding box center [371, 69] width 36 height 36
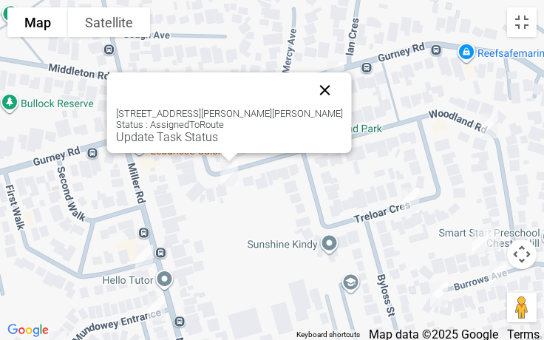
click at [317, 98] on button "Close" at bounding box center [326, 90] width 36 height 36
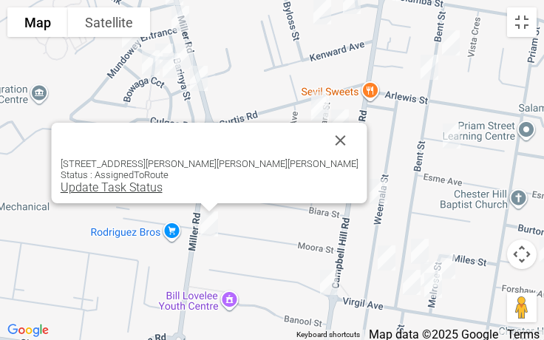
click at [163, 188] on link "Update Task Status" at bounding box center [112, 187] width 102 height 14
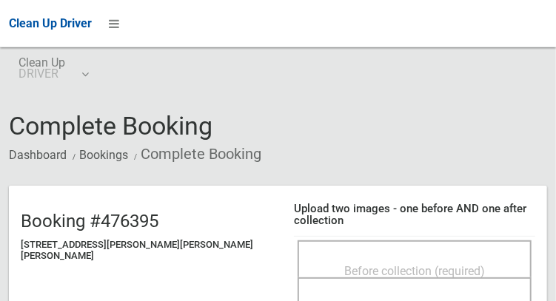
click at [376, 257] on div "Before collection (required)" at bounding box center [414, 270] width 201 height 27
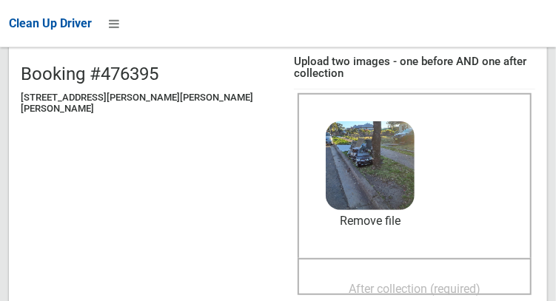
scroll to position [149, 0]
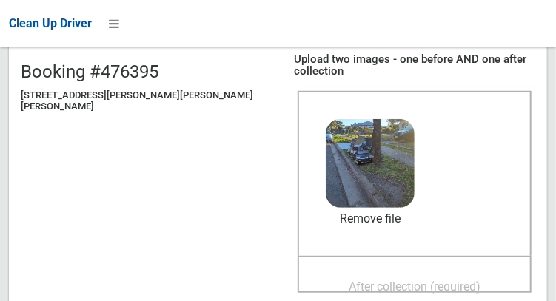
click at [365, 280] on span "After collection (required)" at bounding box center [414, 287] width 132 height 14
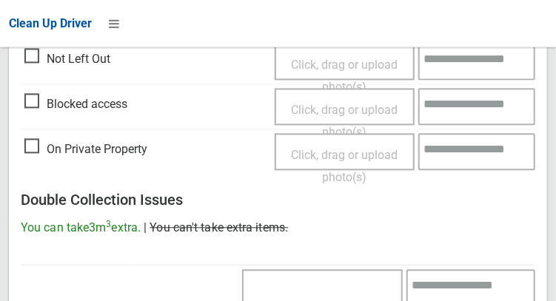
scroll to position [1336, 0]
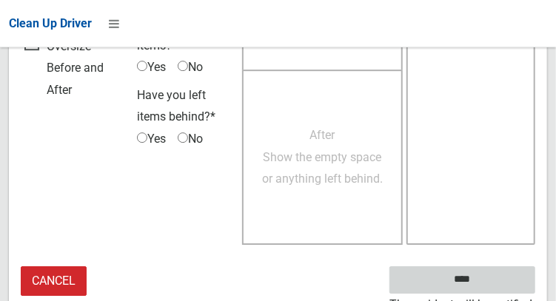
click at [471, 268] on input "****" at bounding box center [462, 279] width 146 height 27
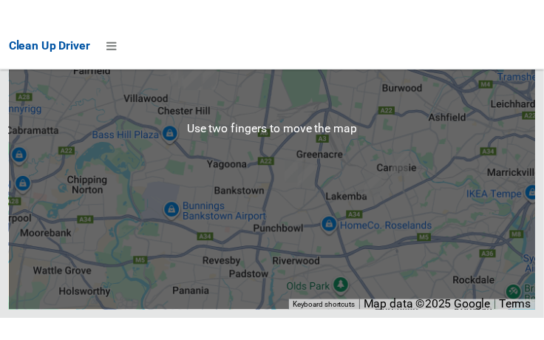
scroll to position [11174, 0]
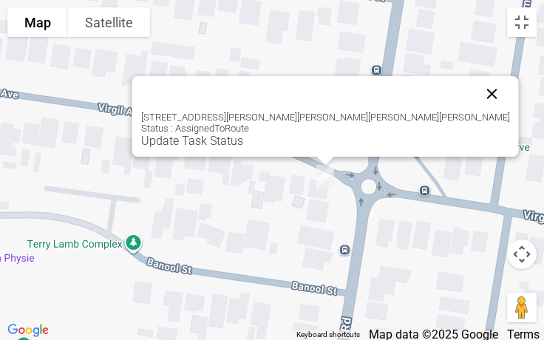
click at [475, 90] on button "Close" at bounding box center [493, 94] width 36 height 36
click at [475, 98] on button "Close" at bounding box center [493, 94] width 36 height 36
click at [395, 104] on div at bounding box center [308, 94] width 334 height 36
click at [475, 96] on button "Close" at bounding box center [493, 94] width 36 height 36
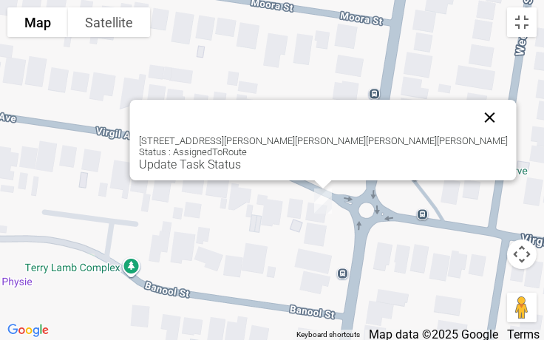
click at [473, 110] on button "Close" at bounding box center [491, 118] width 36 height 36
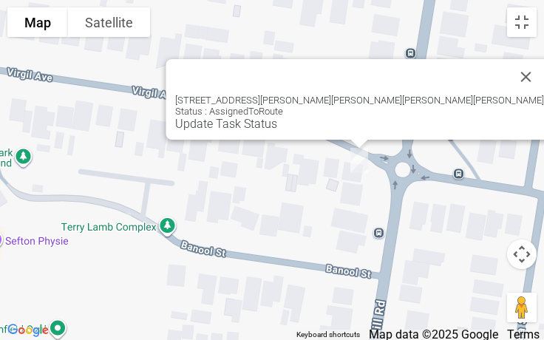
click at [314, 131] on div "116 Campbell Hill Road, CHESTER HILL NSW 2162 Status : AssignedToRoute Update T…" at bounding box center [359, 99] width 387 height 81
click at [277, 126] on link "Update Task Status" at bounding box center [226, 124] width 102 height 14
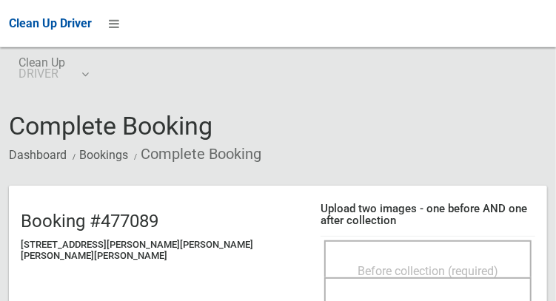
click at [371, 257] on div "Before collection (required)" at bounding box center [427, 270] width 175 height 27
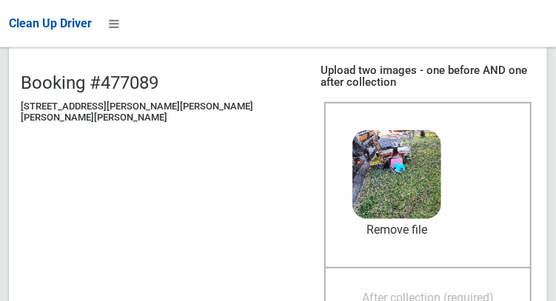
scroll to position [143, 0]
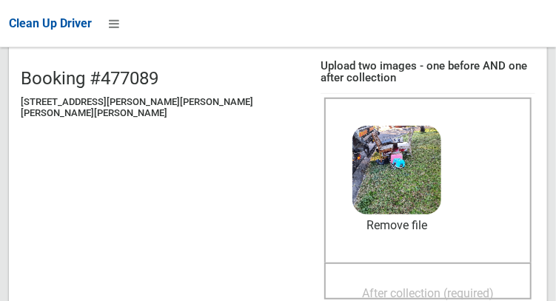
click at [383, 286] on span "After collection (required)" at bounding box center [428, 293] width 132 height 14
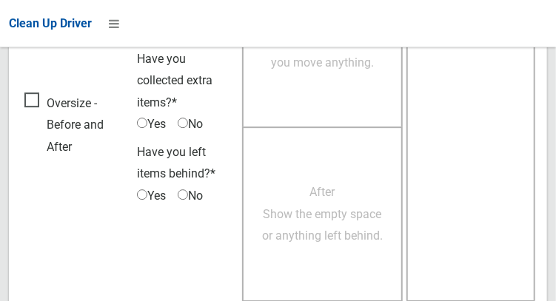
scroll to position [1335, 0]
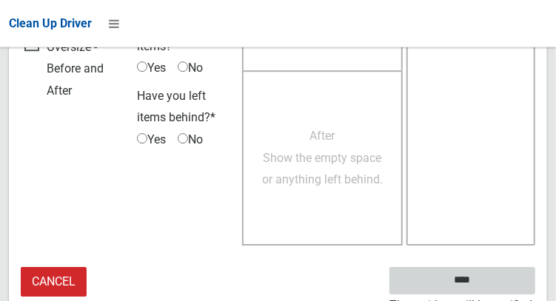
click at [484, 277] on input "****" at bounding box center [462, 280] width 146 height 27
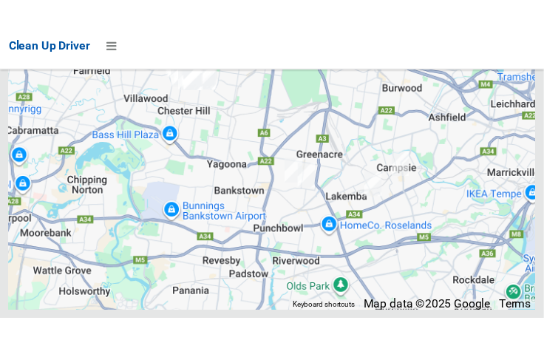
scroll to position [11201, 0]
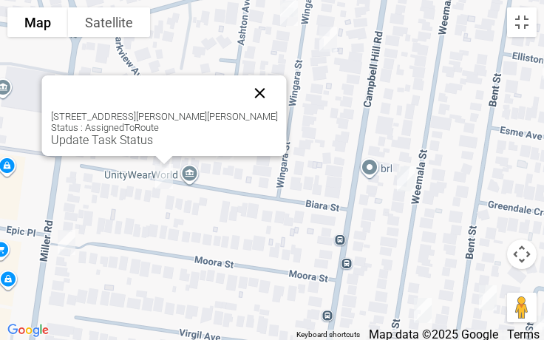
click at [243, 92] on button "Close" at bounding box center [261, 93] width 36 height 36
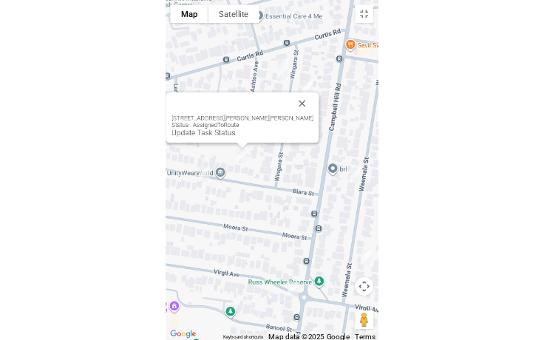
scroll to position [11094, 0]
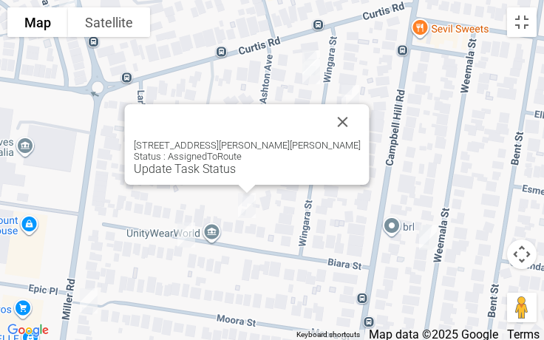
click at [307, 149] on div "10 Biara Street, CHESTER HILL NSW 2162 Status : AssignedToRoute Update Task Sta…" at bounding box center [247, 158] width 227 height 36
click at [325, 125] on button "Close" at bounding box center [343, 122] width 36 height 36
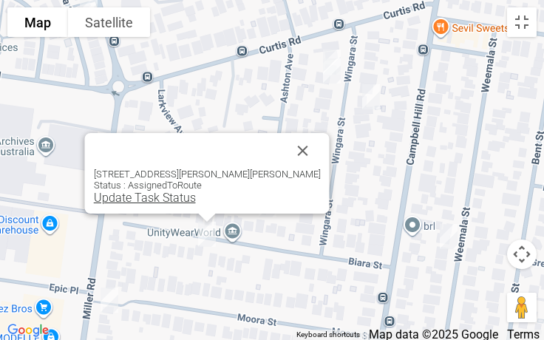
click at [179, 198] on link "Update Task Status" at bounding box center [145, 198] width 102 height 14
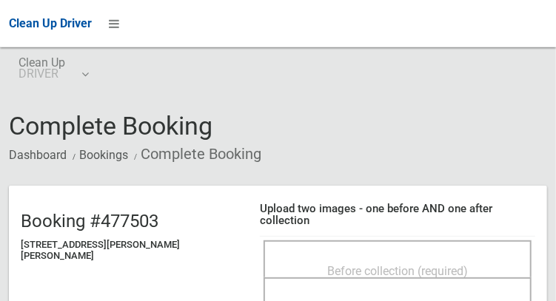
click at [337, 257] on div "Before collection (required)" at bounding box center [397, 270] width 235 height 27
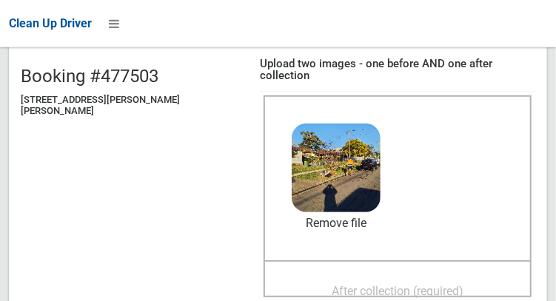
scroll to position [145, 0]
click at [398, 284] on span "After collection (required)" at bounding box center [397, 291] width 132 height 14
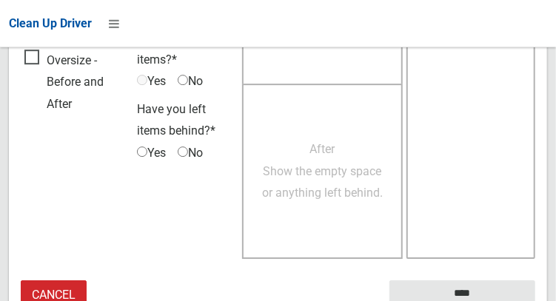
scroll to position [1335, 0]
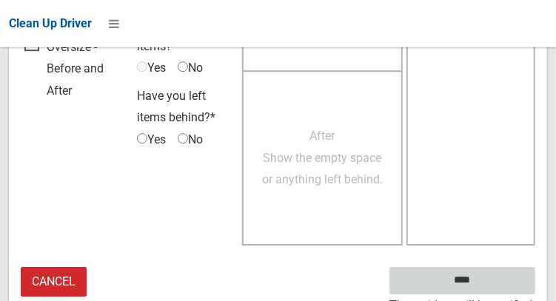
click at [484, 274] on input "****" at bounding box center [462, 280] width 146 height 27
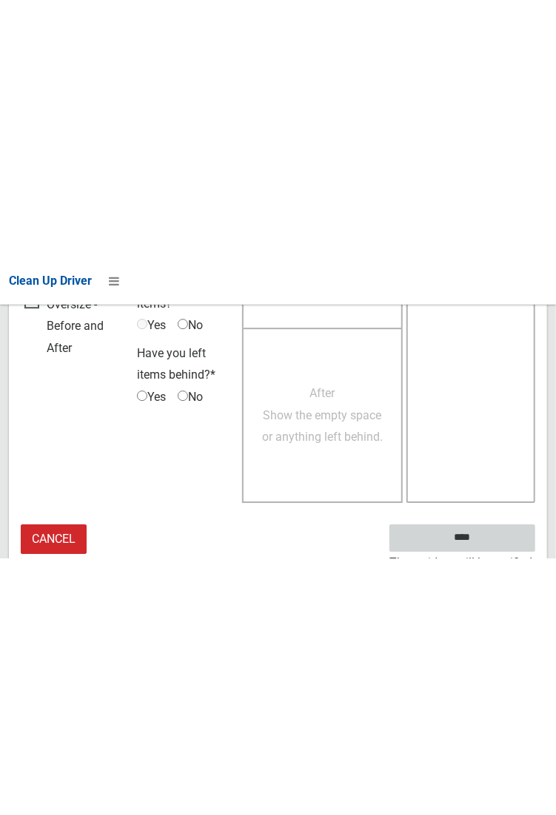
scroll to position [854, 0]
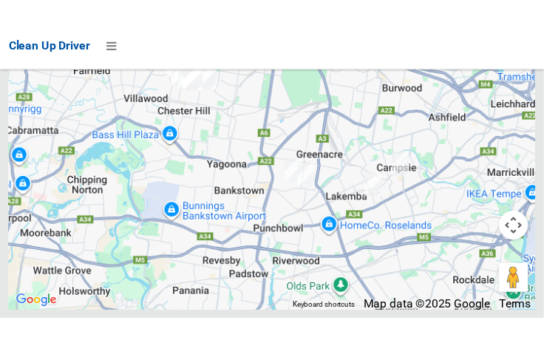
scroll to position [11198, 0]
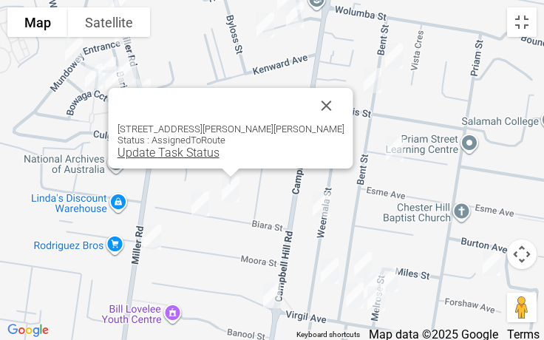
click at [199, 152] on link "Update Task Status" at bounding box center [169, 153] width 102 height 14
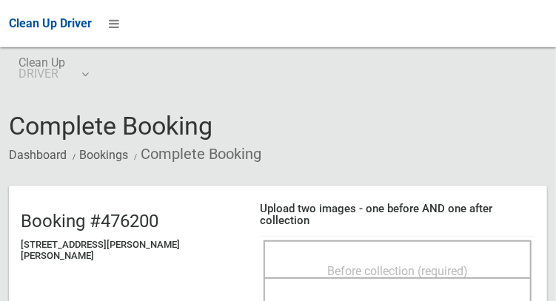
click at [338, 215] on h4 "Upload two images - one before AND one after collection" at bounding box center [397, 215] width 275 height 24
click at [337, 264] on span "Before collection (required)" at bounding box center [397, 271] width 141 height 14
click at [357, 240] on div "Before collection (required)" at bounding box center [397, 258] width 268 height 37
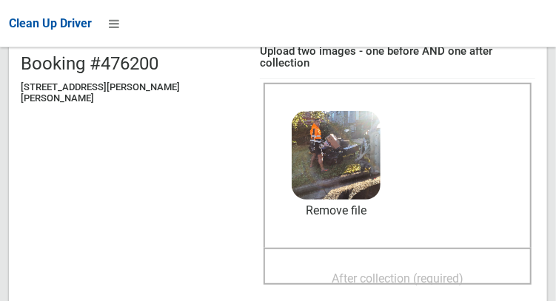
scroll to position [175, 0]
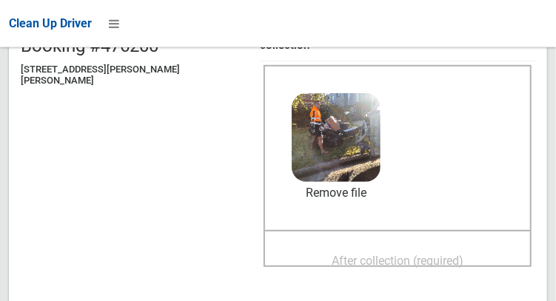
click at [414, 254] on span "After collection (required)" at bounding box center [397, 261] width 132 height 14
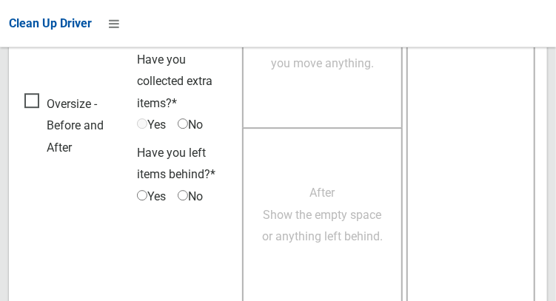
scroll to position [1335, 0]
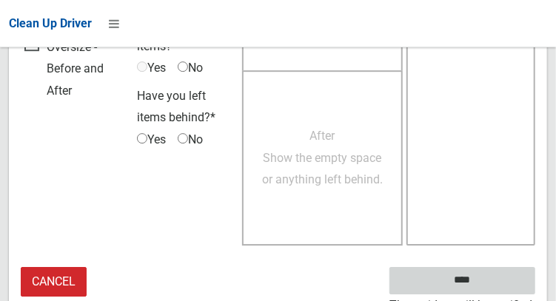
click at [491, 273] on input "****" at bounding box center [462, 280] width 146 height 27
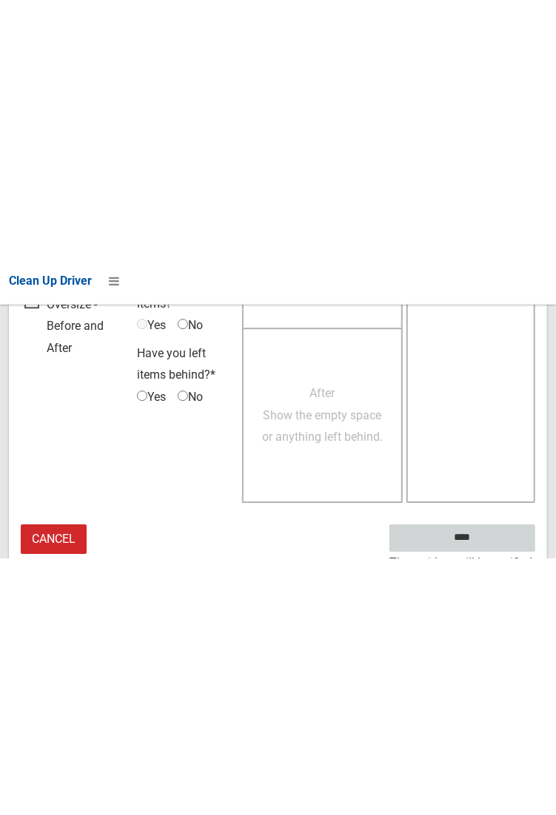
scroll to position [854, 0]
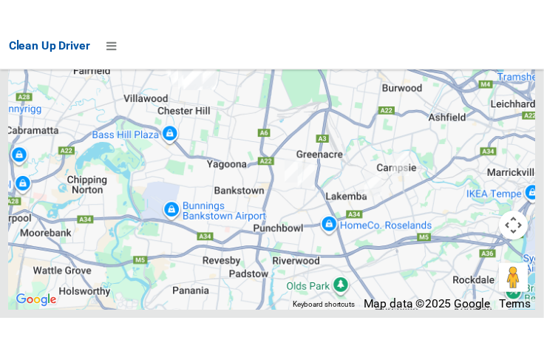
scroll to position [11150, 0]
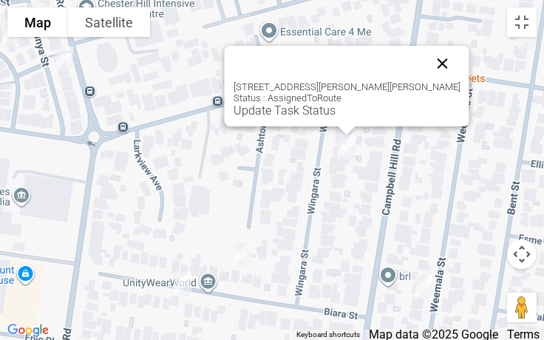
click at [426, 55] on button "Close" at bounding box center [443, 64] width 36 height 36
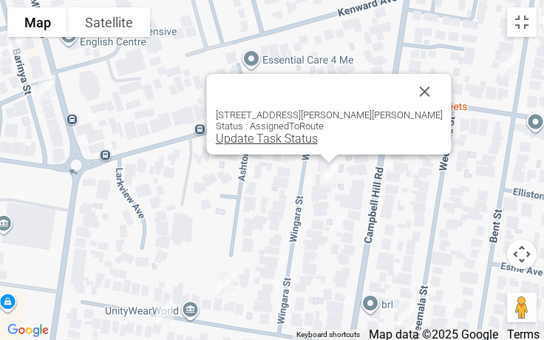
click at [295, 140] on link "Update Task Status" at bounding box center [267, 139] width 102 height 14
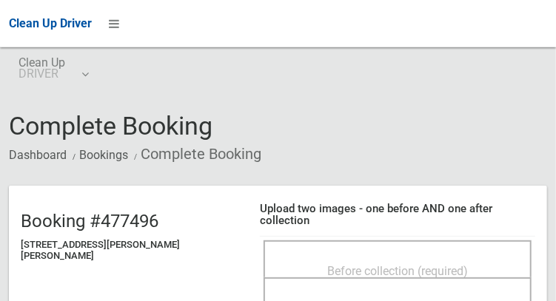
click at [419, 257] on div "Before collection (required)" at bounding box center [397, 270] width 235 height 27
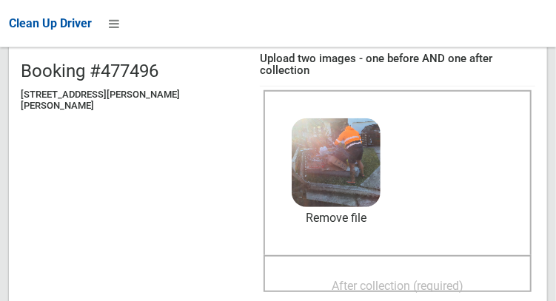
scroll to position [160, 0]
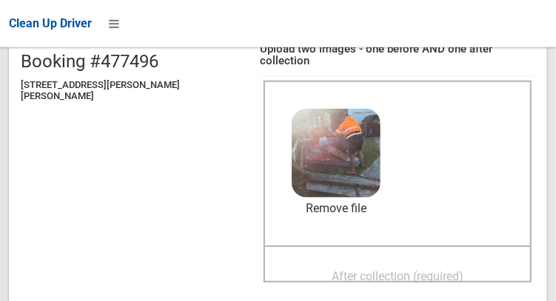
click at [410, 269] on span "After collection (required)" at bounding box center [397, 276] width 132 height 14
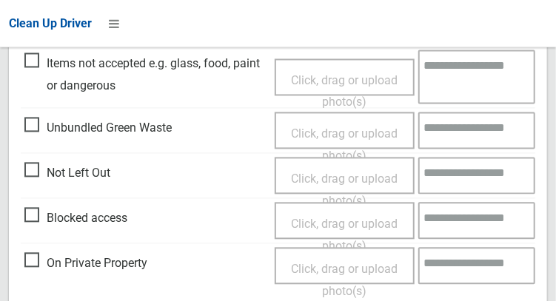
scroll to position [1335, 0]
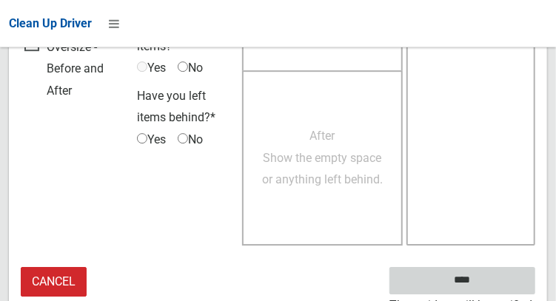
click at [484, 274] on input "****" at bounding box center [462, 280] width 146 height 27
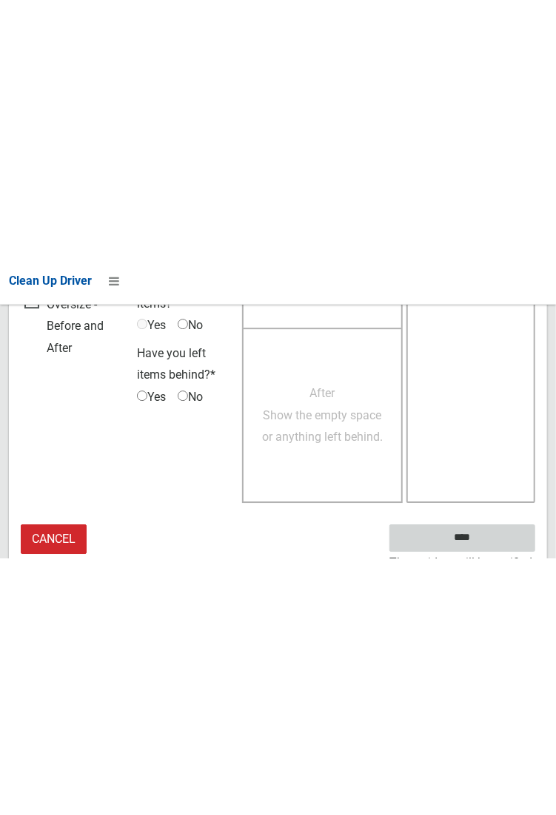
scroll to position [854, 0]
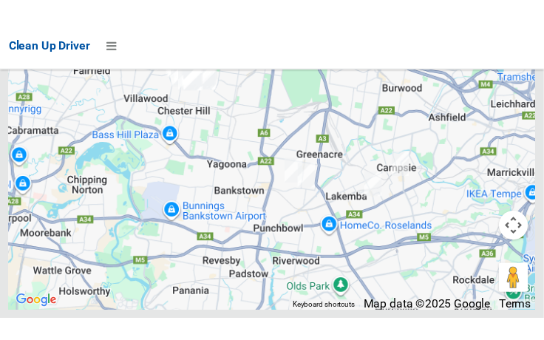
scroll to position [11210, 0]
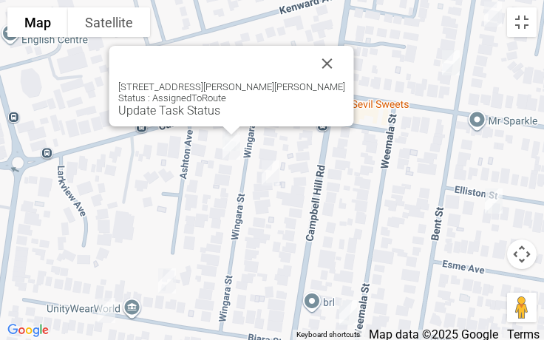
click at [196, 118] on div "10 Wingara Street, CHESTER HILL NSW 2162 Status : AssignedToRoute Update Task S…" at bounding box center [231, 86] width 245 height 81
click at [207, 112] on link "Update Task Status" at bounding box center [169, 111] width 102 height 14
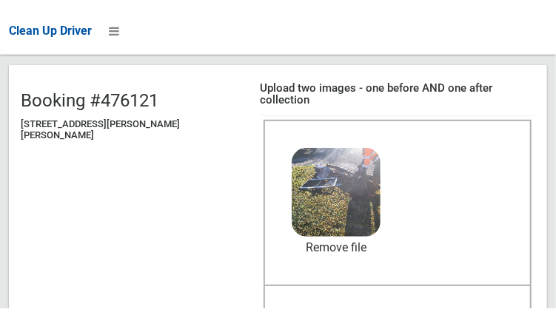
scroll to position [129, 0]
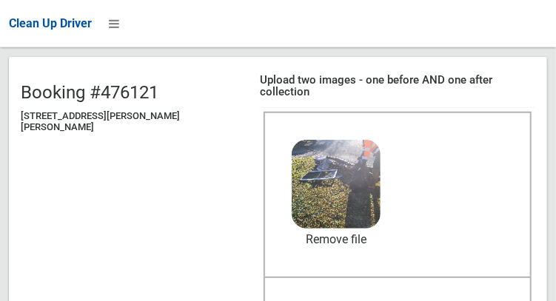
click at [385, 300] on span "After collection (required)" at bounding box center [397, 307] width 132 height 14
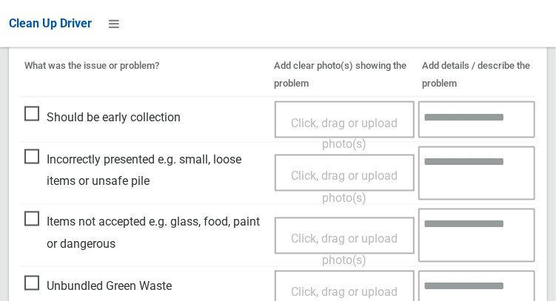
scroll to position [713, 0]
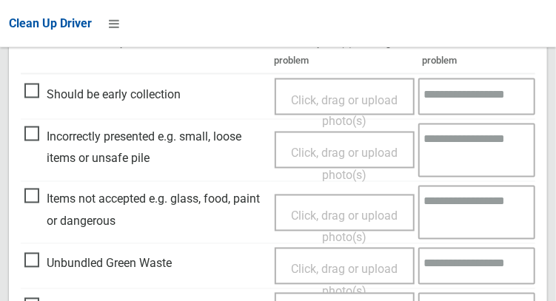
click at [36, 189] on span "Items not accepted e.g. glass, food, paint or dangerous" at bounding box center [145, 211] width 243 height 44
click at [324, 209] on span "Click, drag or upload photo(s)" at bounding box center [344, 227] width 107 height 36
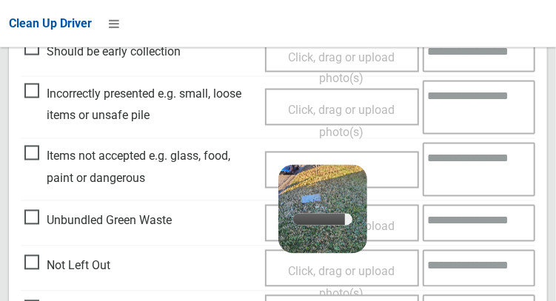
scroll to position [757, 0]
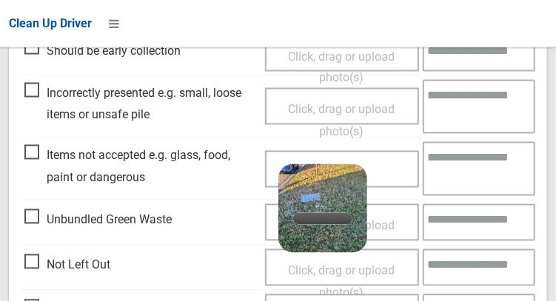
click at [470, 158] on textarea at bounding box center [478, 169] width 112 height 54
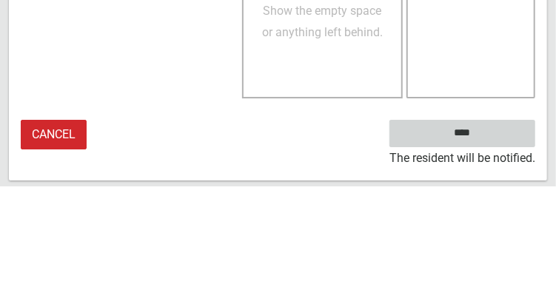
type textarea "*****"
click at [484, 262] on input "****" at bounding box center [462, 247] width 146 height 27
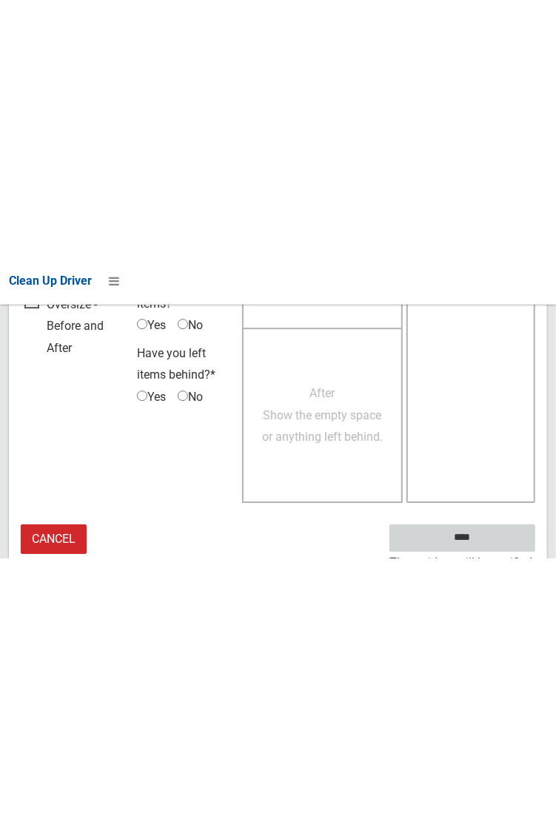
scroll to position [854, 0]
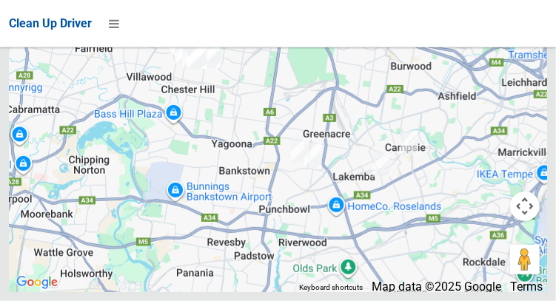
scroll to position [11186, 0]
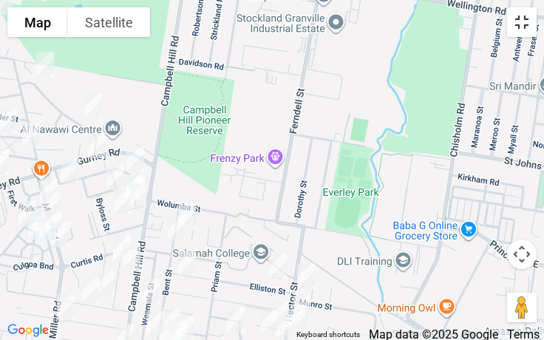
click at [534, 26] on button "Toggle fullscreen view" at bounding box center [522, 22] width 30 height 30
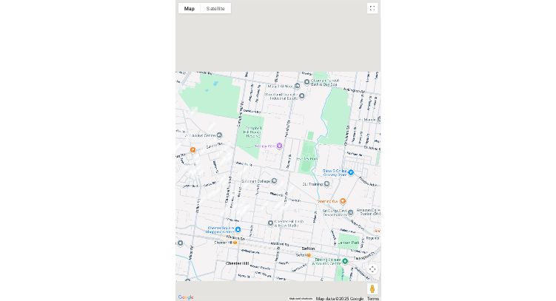
scroll to position [10166, 0]
